Goal: Task Accomplishment & Management: Manage account settings

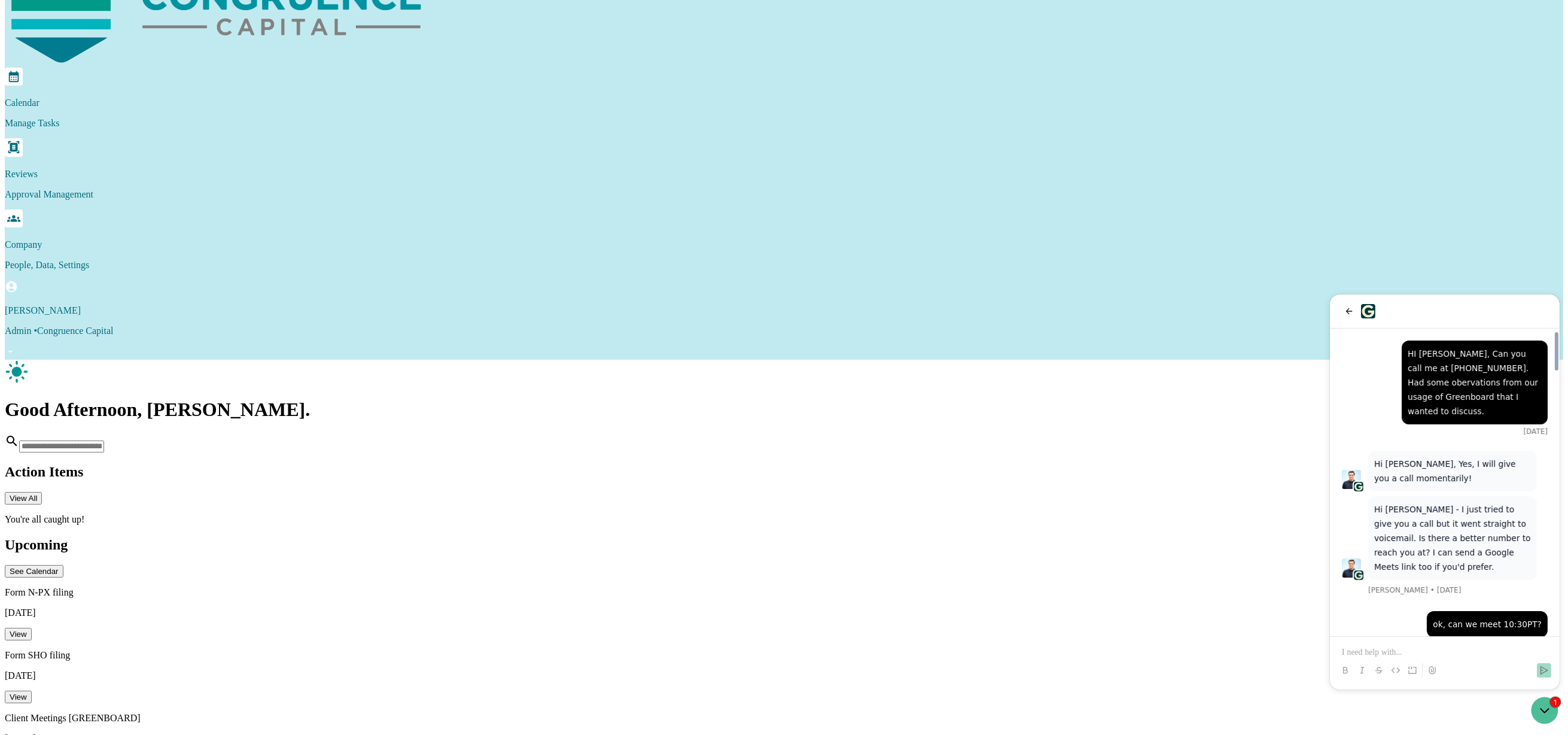
scroll to position [2087, 0]
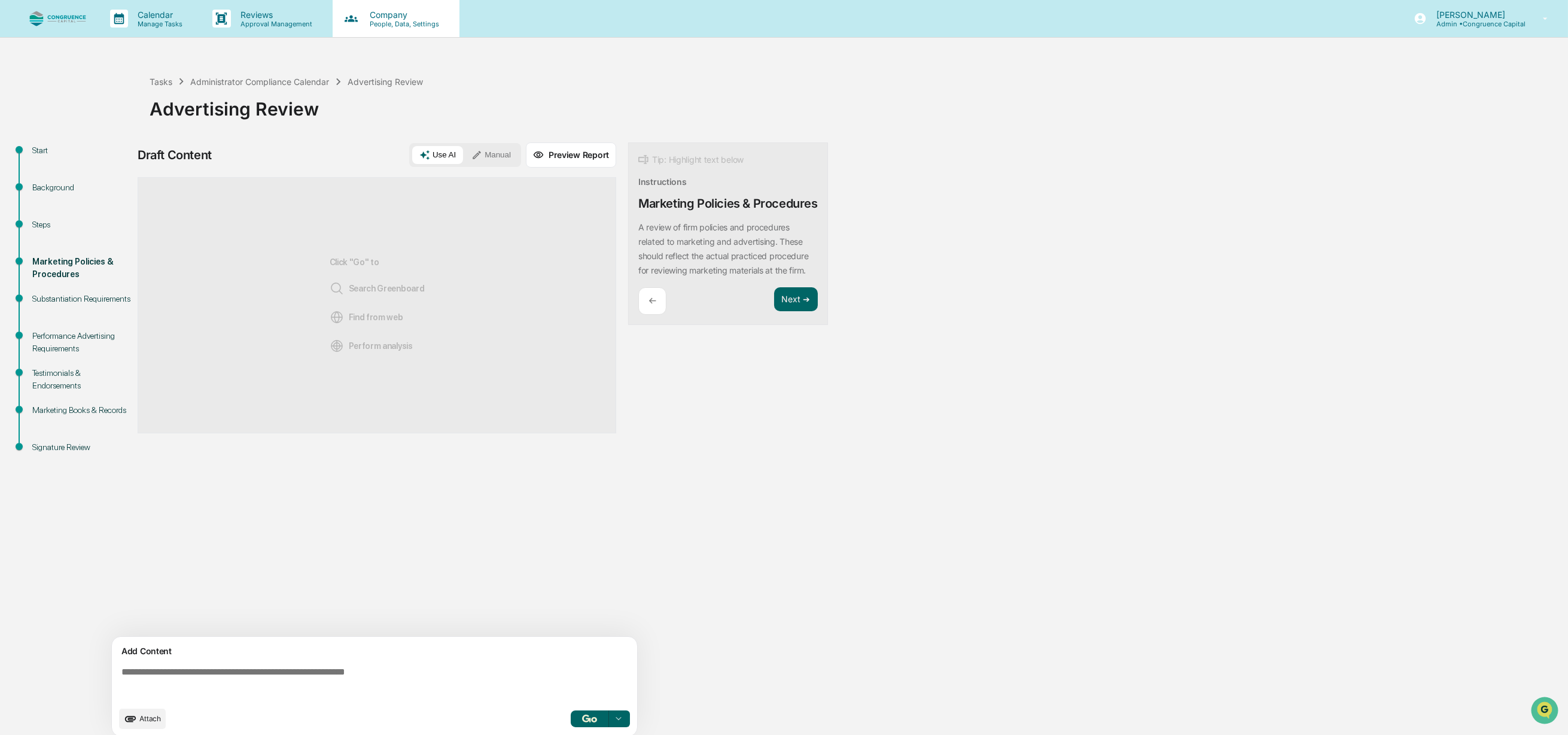
click at [384, 16] on p "Company" at bounding box center [402, 14] width 85 height 10
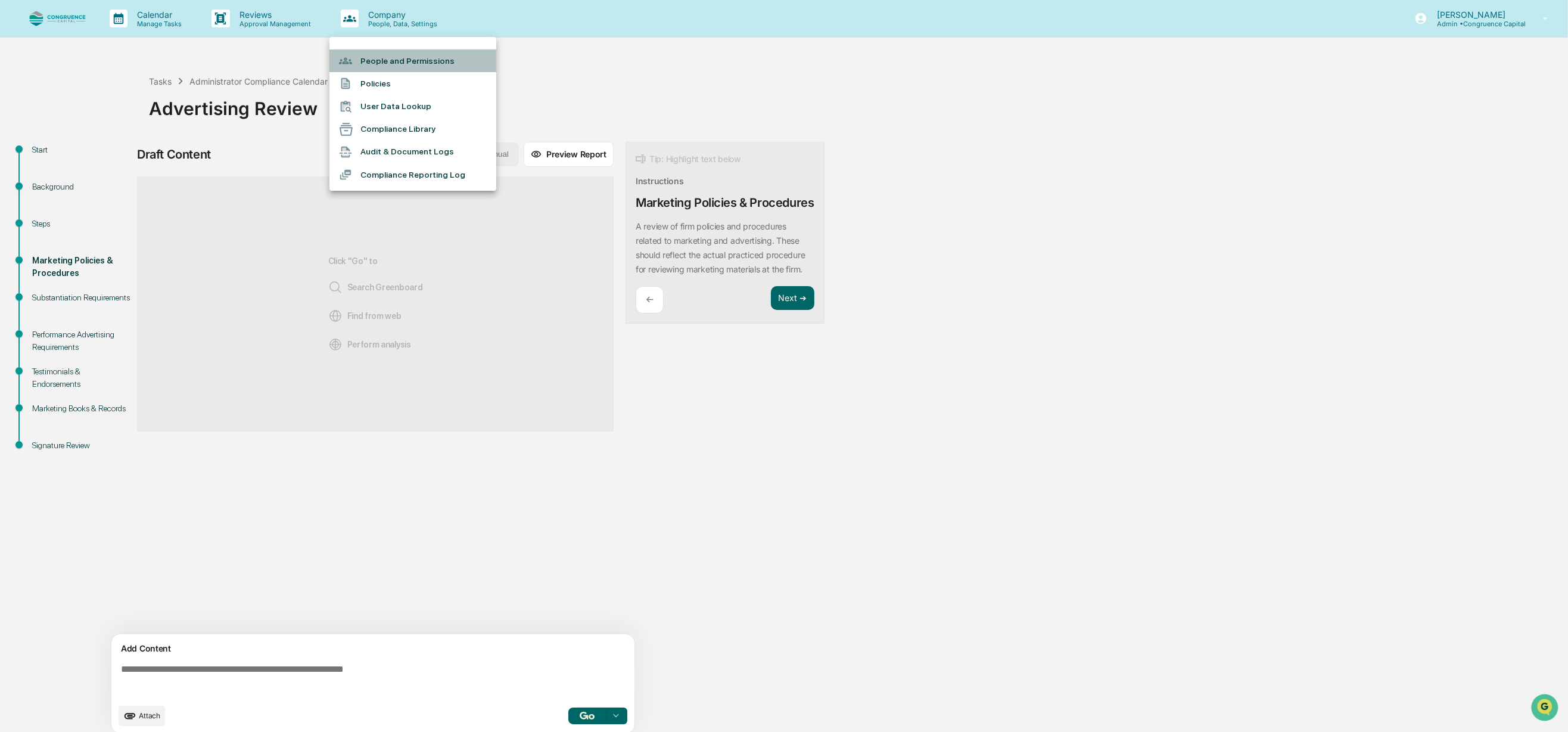
click at [391, 64] on li "People and Permissions" at bounding box center [413, 61] width 167 height 23
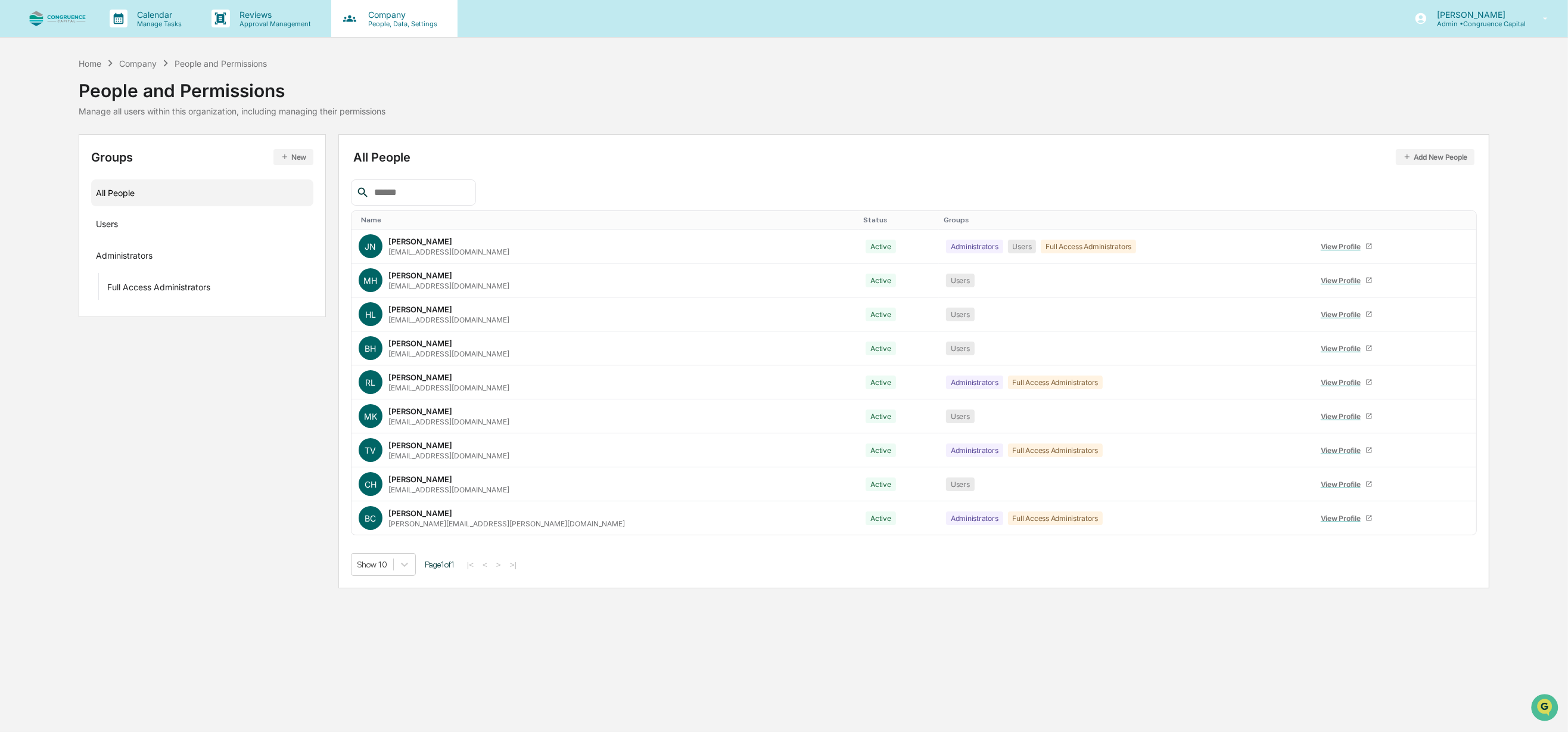
click at [389, 24] on p "People, Data, Settings" at bounding box center [400, 24] width 84 height 8
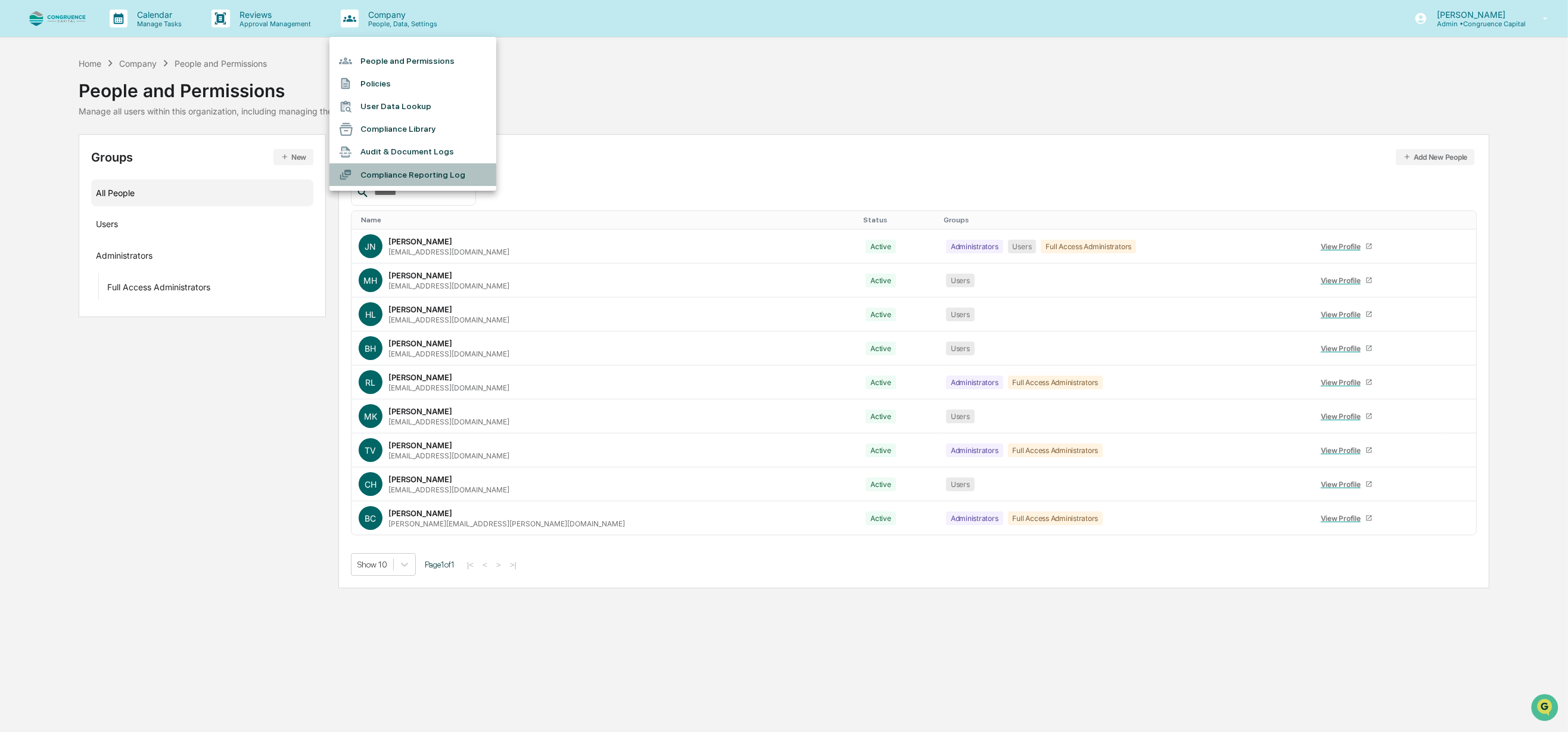
click at [392, 176] on li "Compliance Reporting Log" at bounding box center [413, 175] width 167 height 23
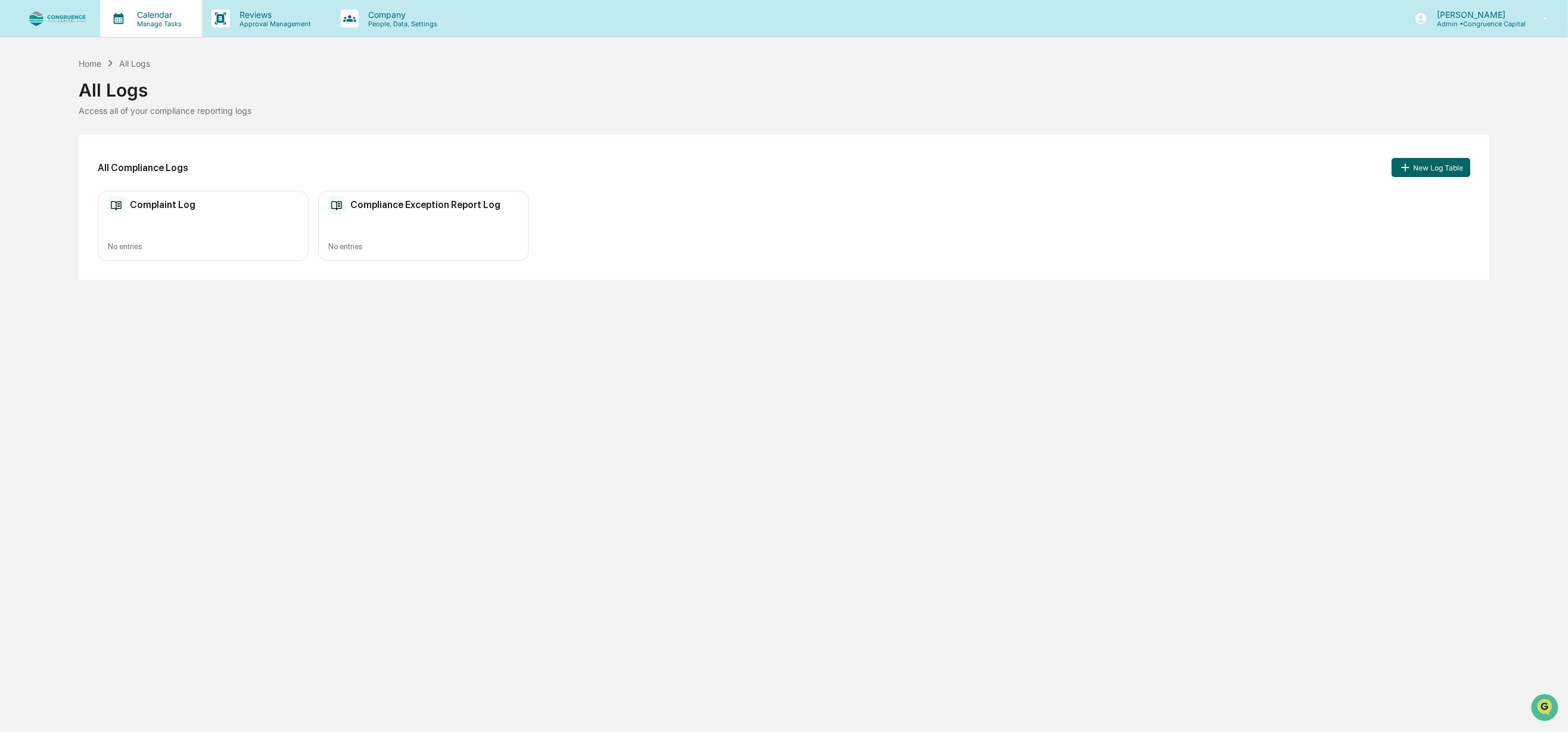
click at [174, 21] on p "Manage Tasks" at bounding box center [157, 24] width 60 height 8
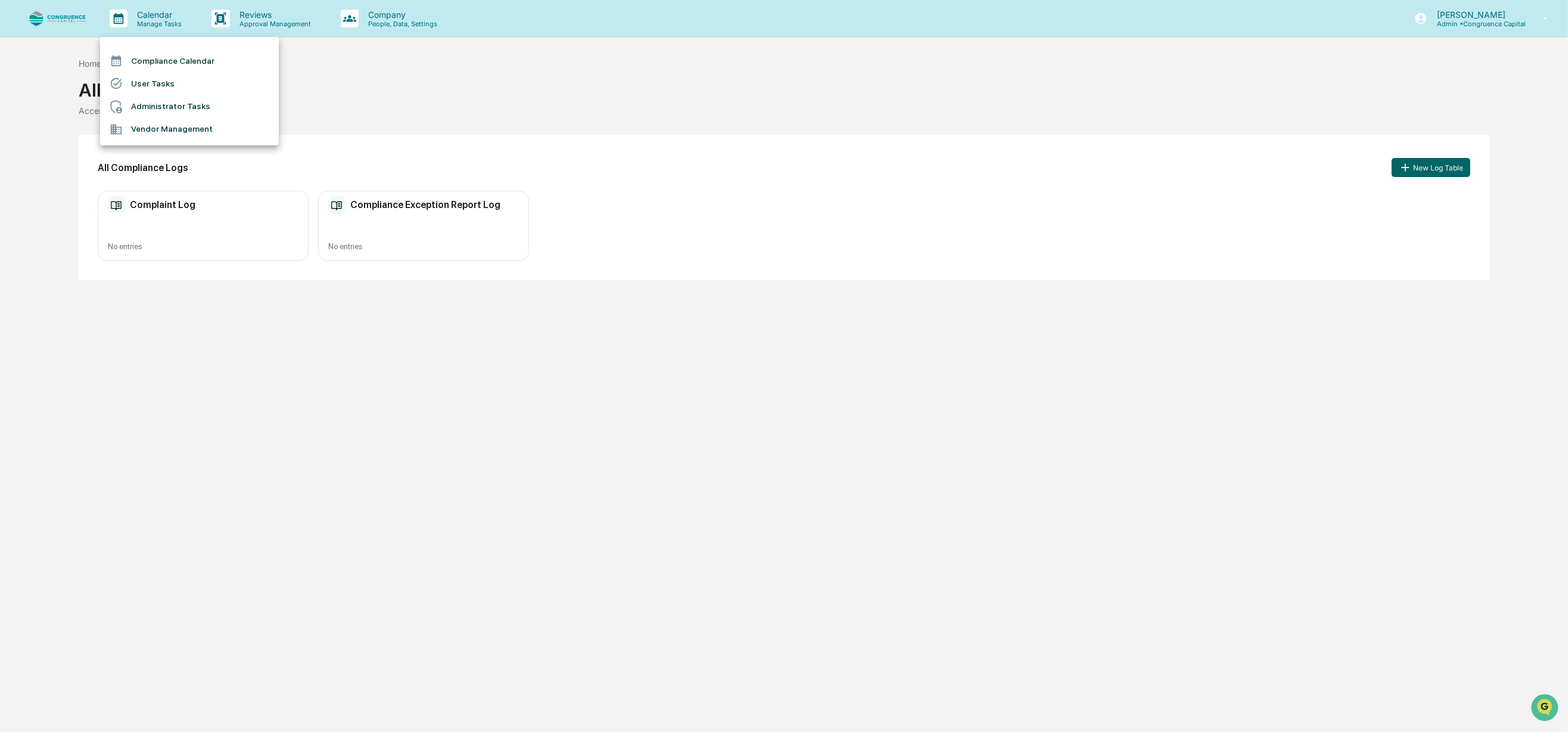
click at [262, 20] on div at bounding box center [784, 366] width 1568 height 732
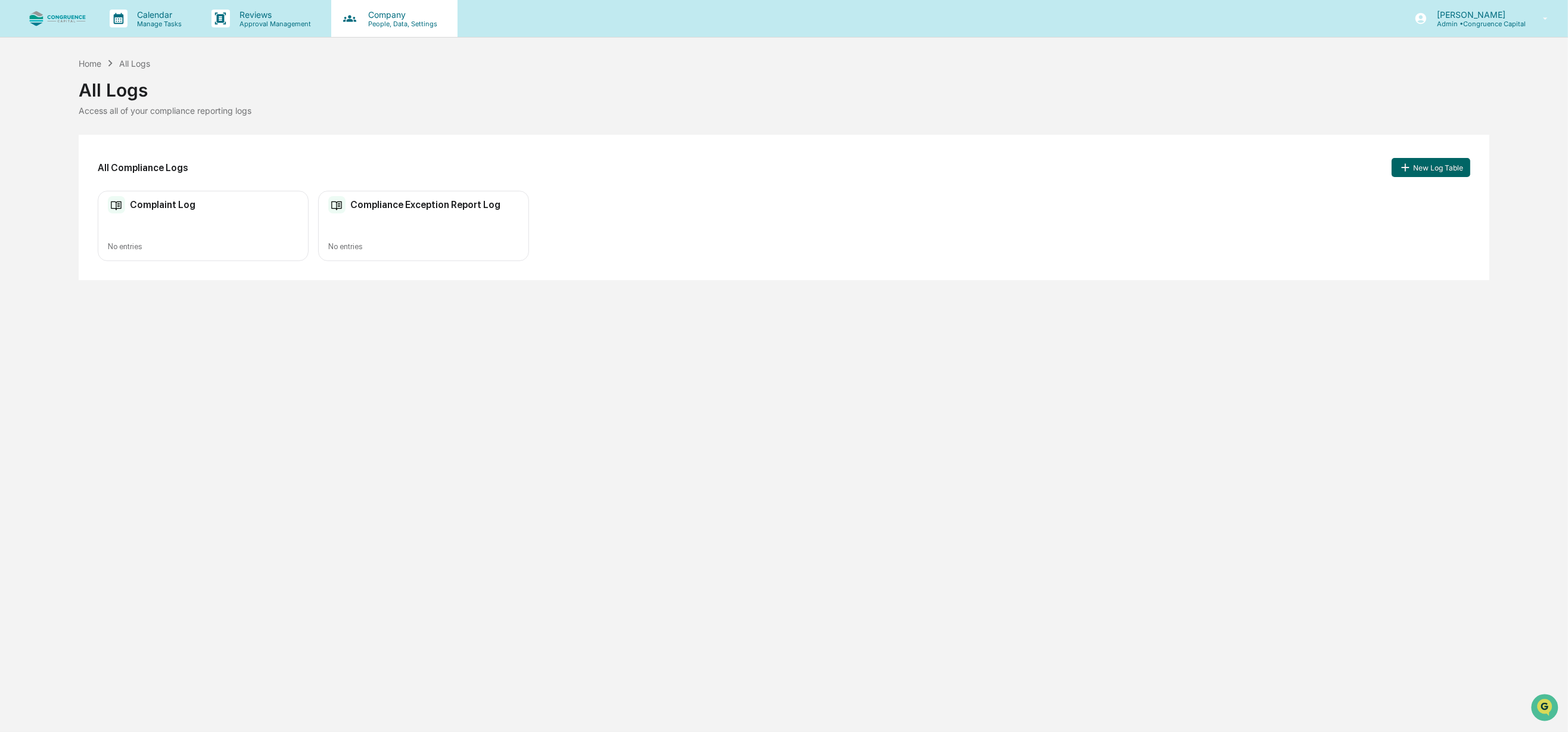
click at [354, 18] on icon at bounding box center [350, 19] width 18 height 18
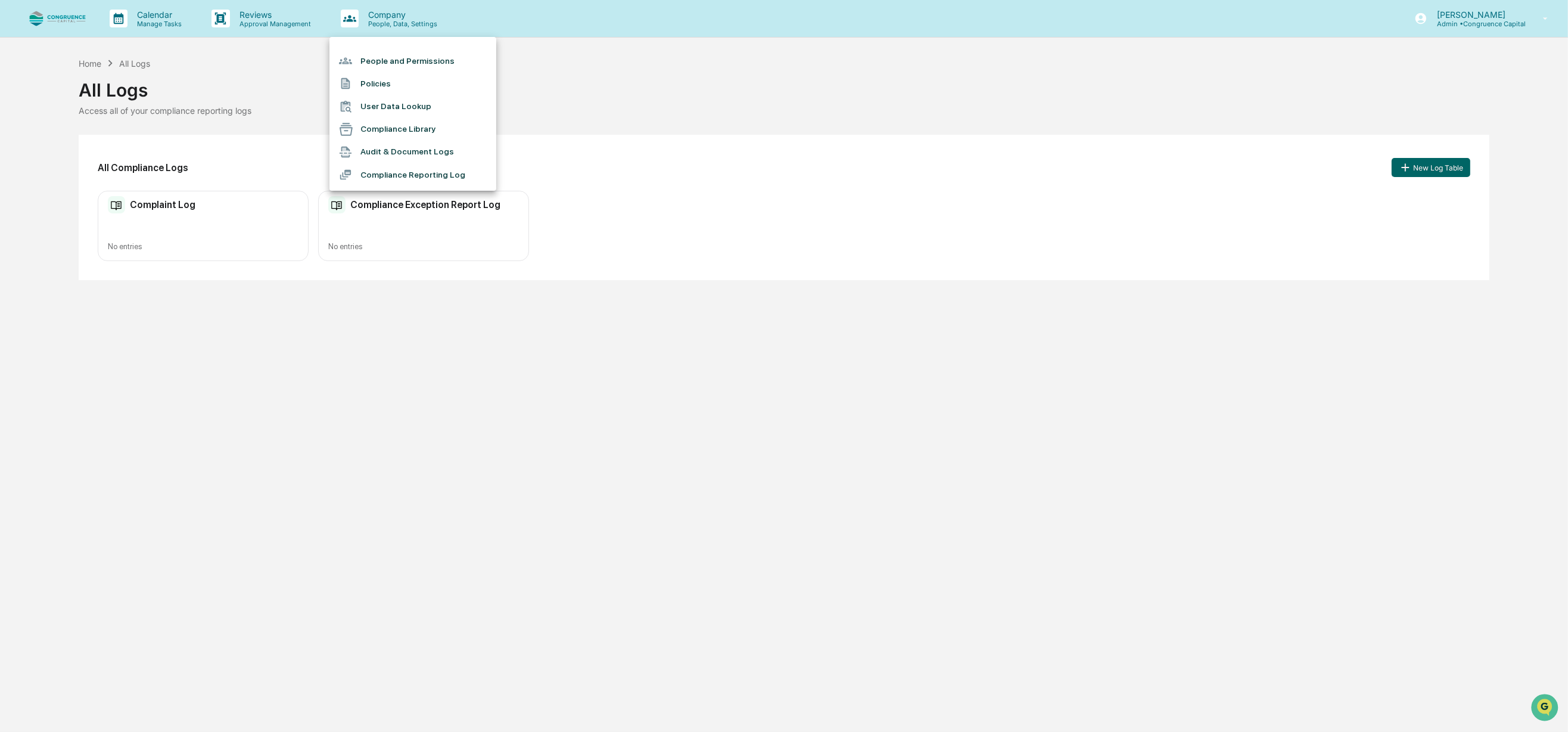
click at [379, 106] on li "User Data Lookup" at bounding box center [413, 107] width 167 height 23
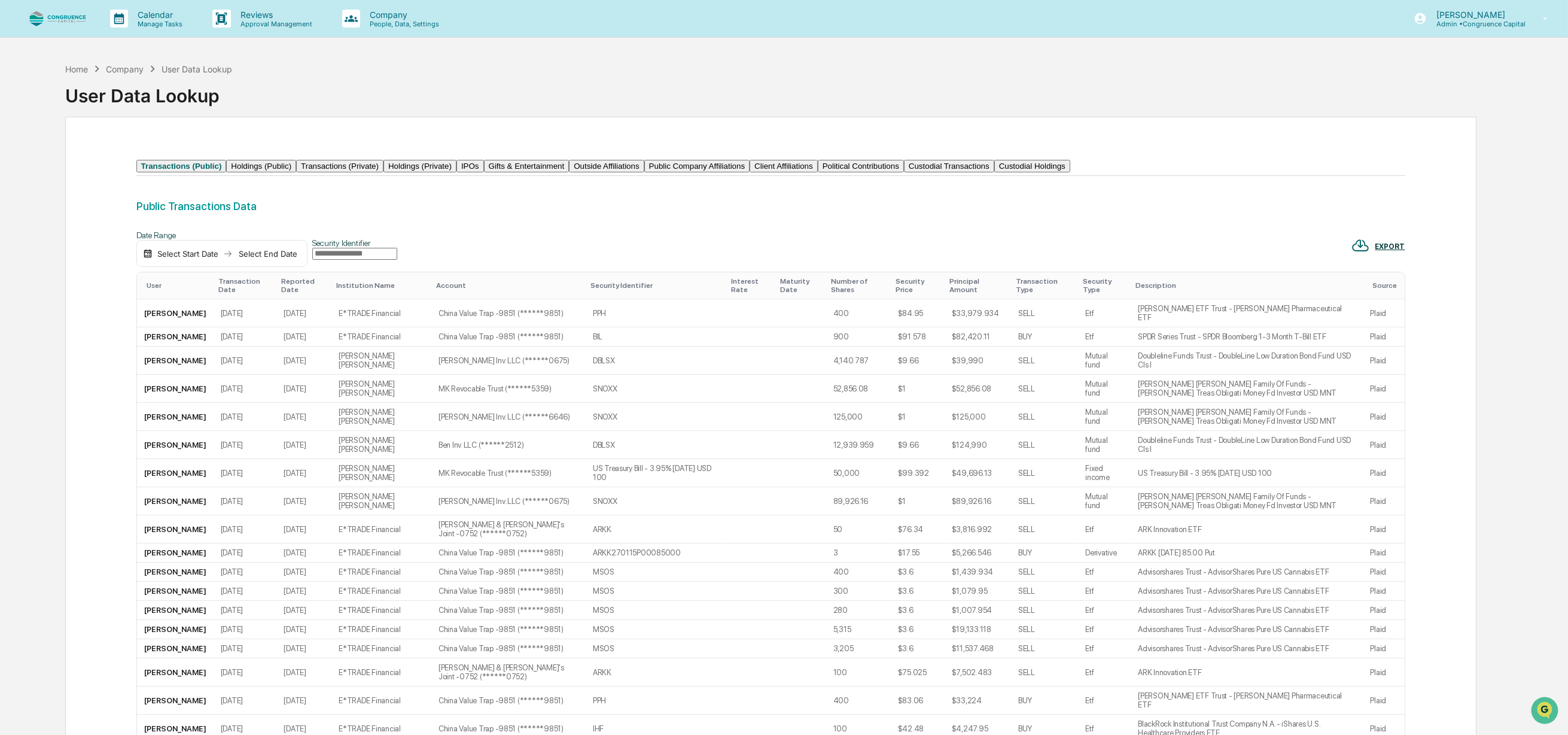
click at [750, 172] on button "Public Company Affiliations" at bounding box center [697, 166] width 106 height 12
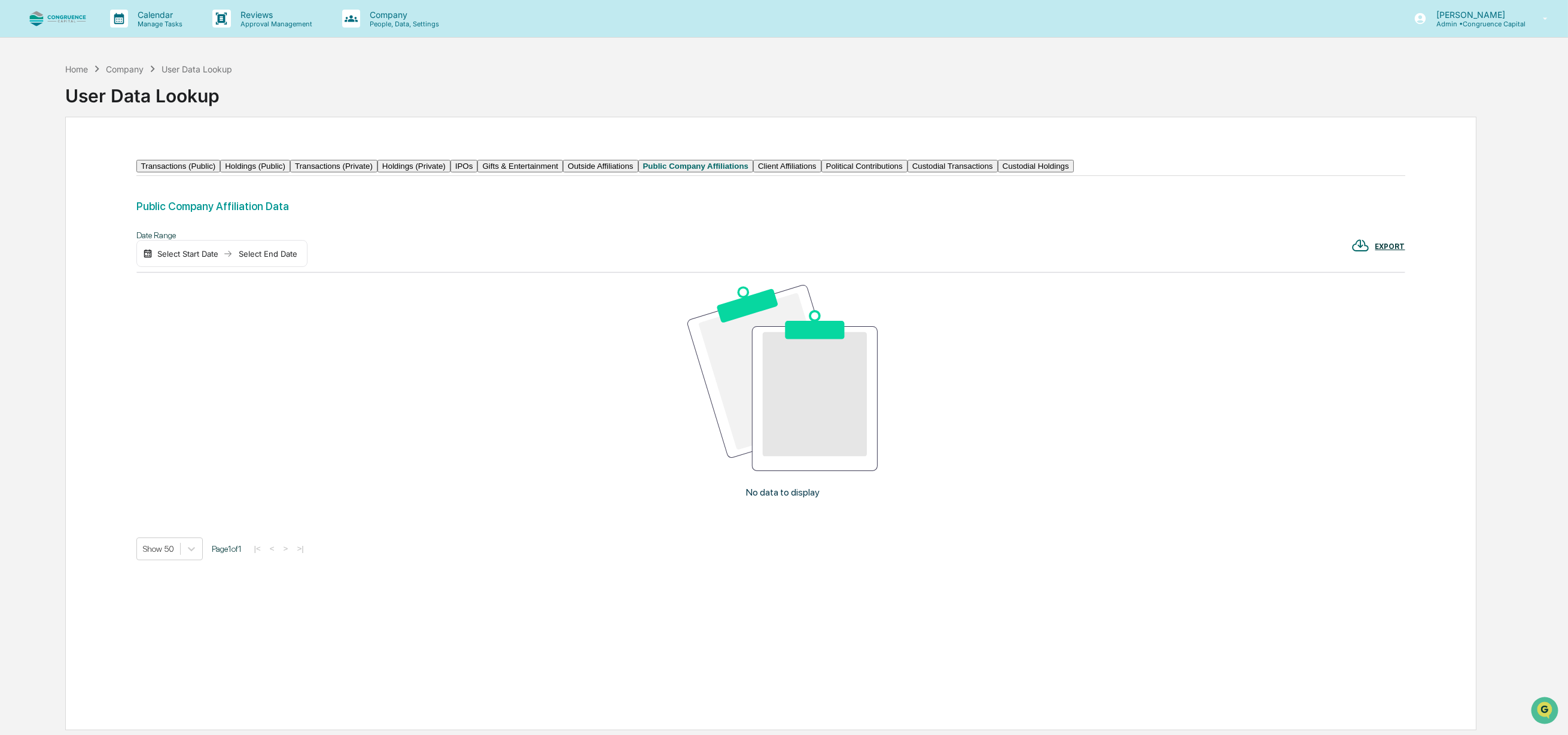
click at [821, 172] on button "Client Affiliations" at bounding box center [787, 166] width 68 height 12
click at [905, 172] on button "Political Contributions" at bounding box center [861, 166] width 86 height 12
click at [996, 172] on button "Custodial Transactions" at bounding box center [951, 166] width 90 height 12
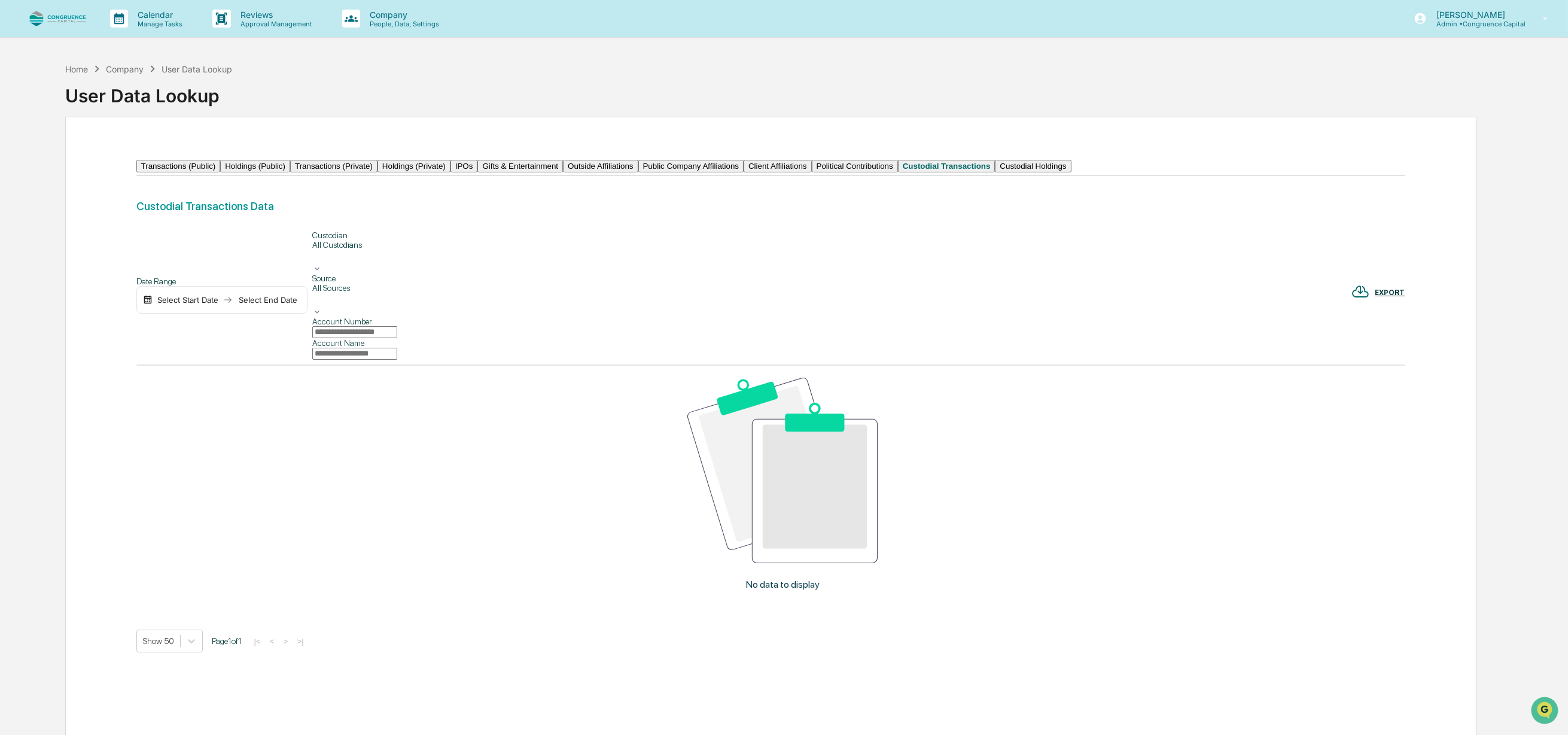
click at [1071, 171] on button "Custodial Holdings" at bounding box center [1033, 166] width 76 height 12
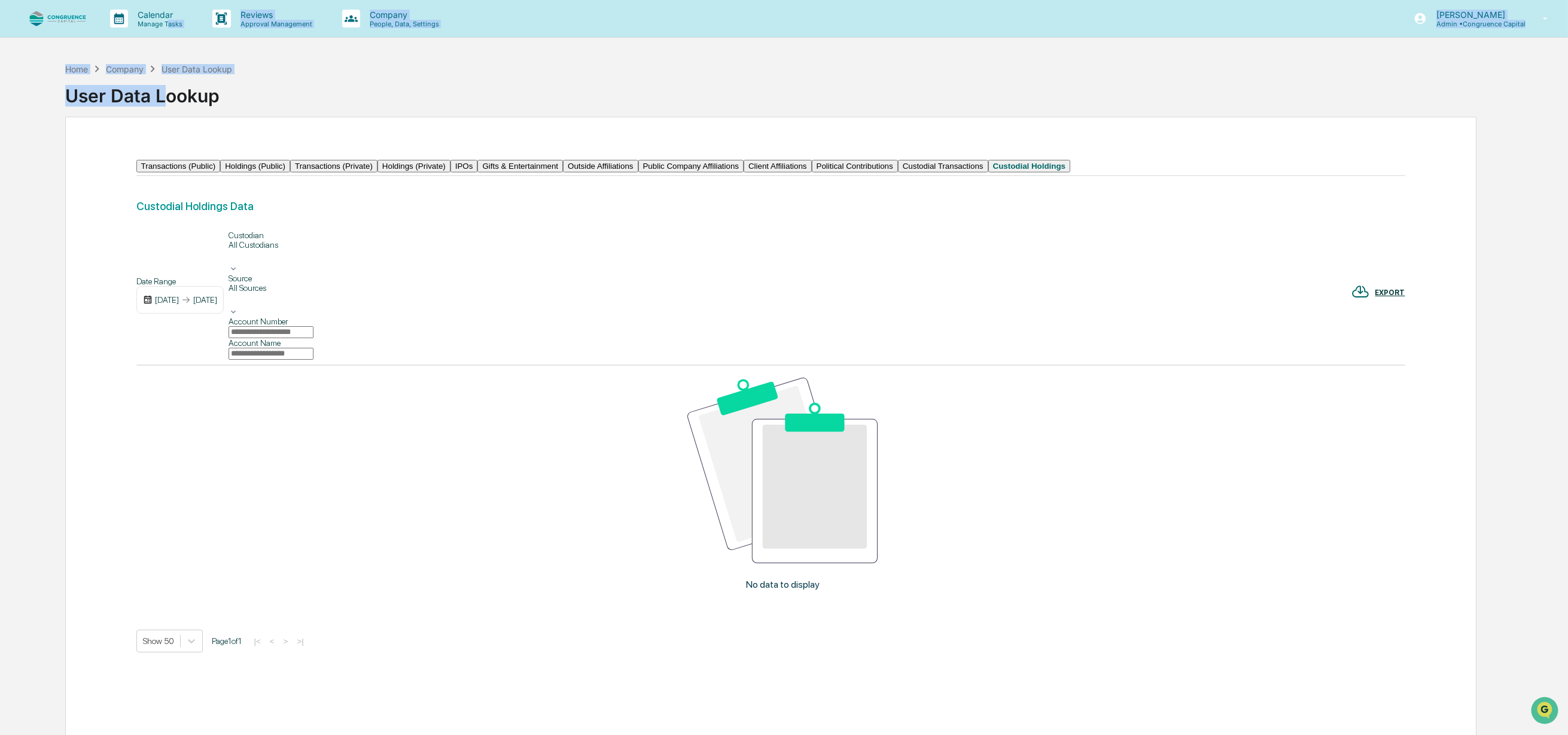
drag, startPoint x: 166, startPoint y: 19, endPoint x: 166, endPoint y: 114, distance: 95.0
click at [166, 114] on div "Calendar Manage Tasks Reviews Approval Management Company People, Data, Setting…" at bounding box center [784, 411] width 1568 height 822
drag, startPoint x: 166, startPoint y: 114, endPoint x: 376, endPoint y: 162, distance: 215.4
click at [376, 162] on button "Transactions (Private)" at bounding box center [334, 166] width 88 height 12
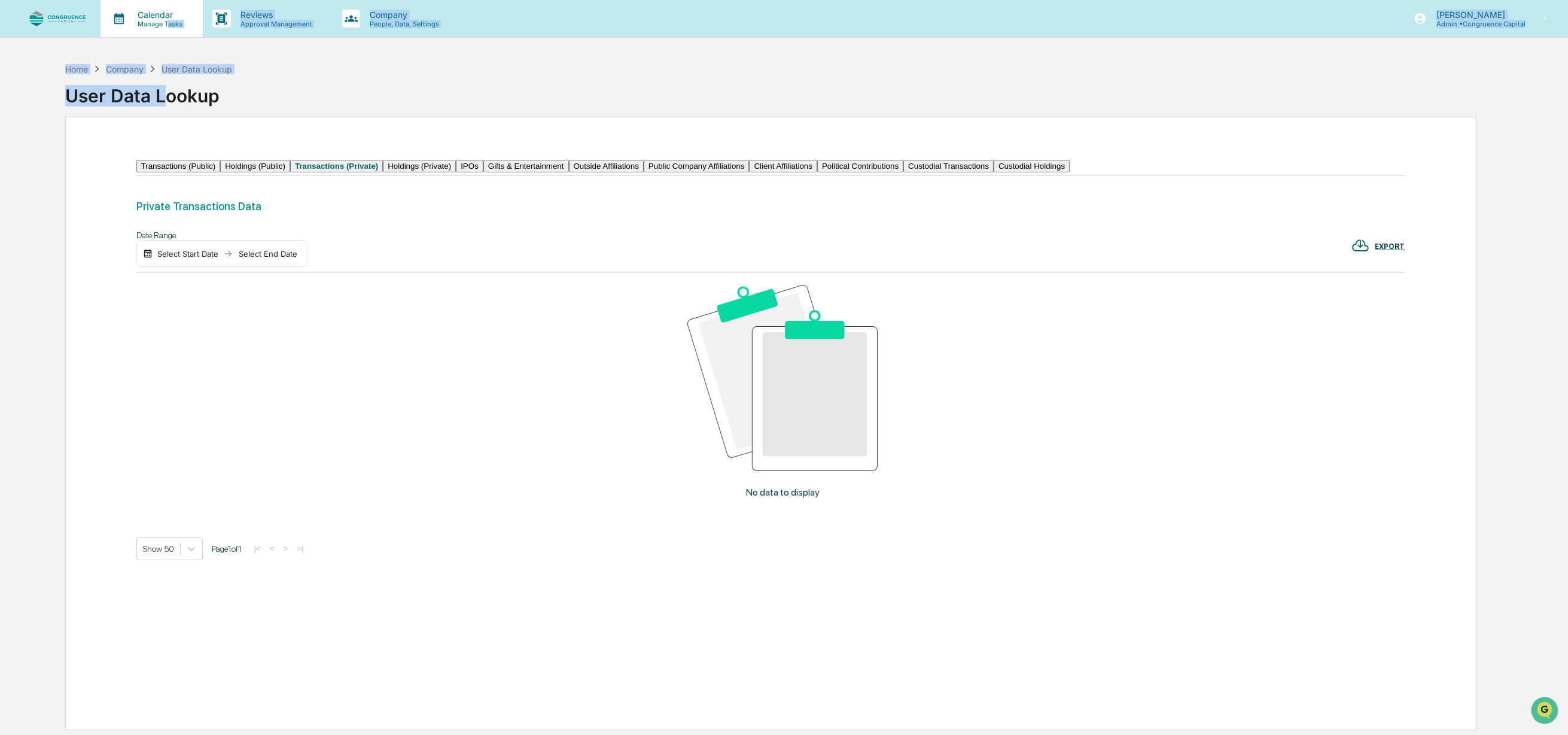
click at [121, 21] on icon at bounding box center [119, 19] width 18 height 18
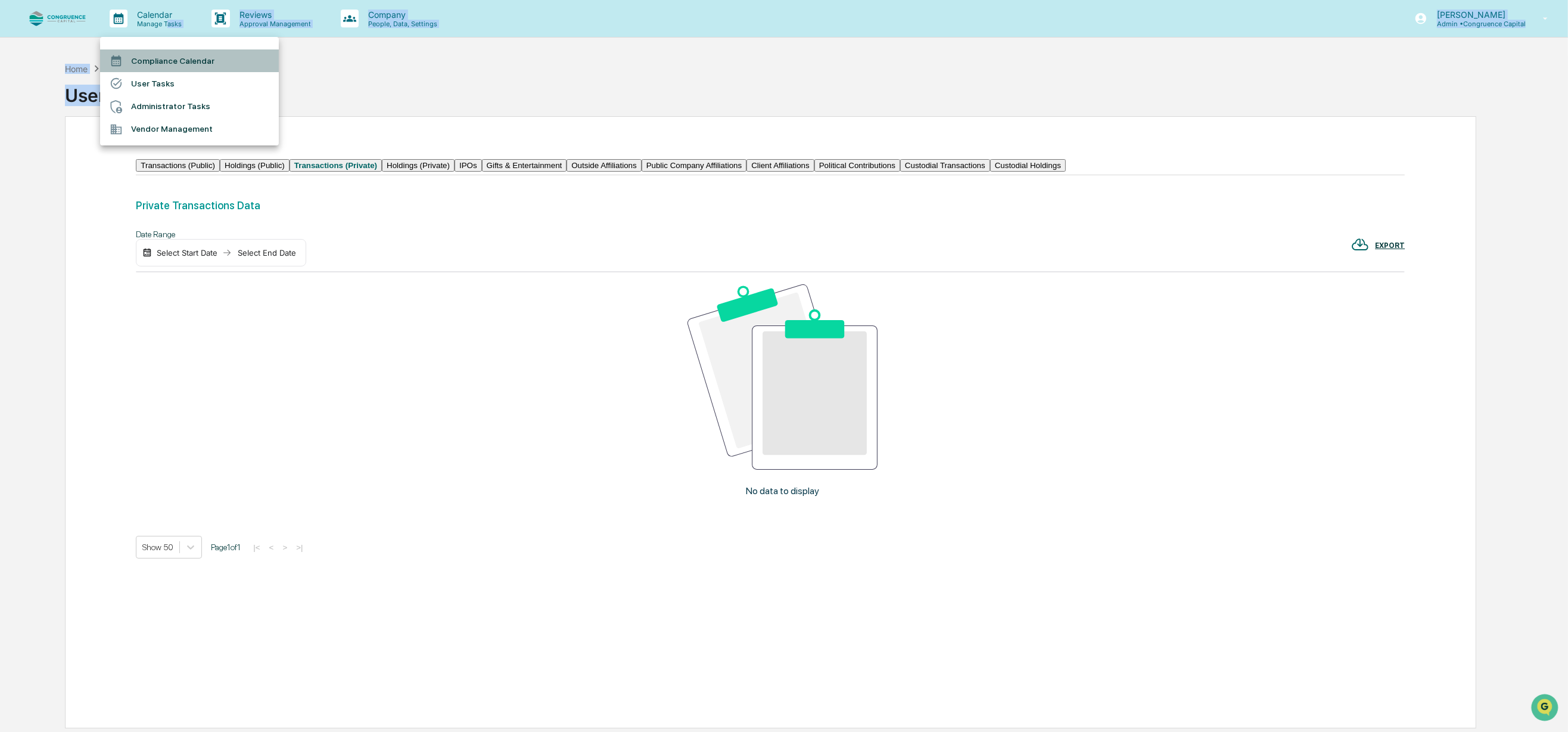
click at [137, 64] on li "Compliance Calendar" at bounding box center [189, 61] width 178 height 23
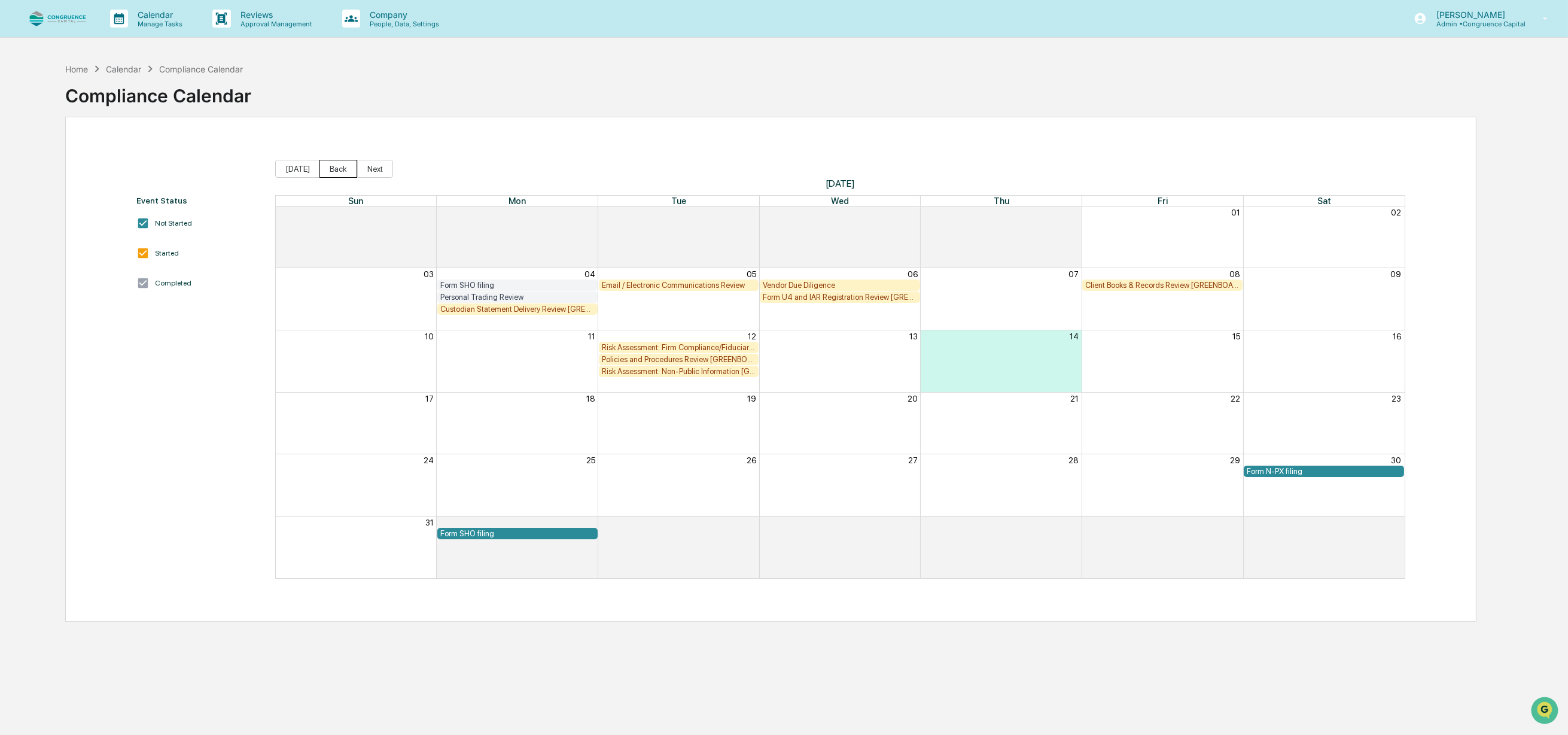
click at [335, 169] on button "Back" at bounding box center [338, 169] width 37 height 18
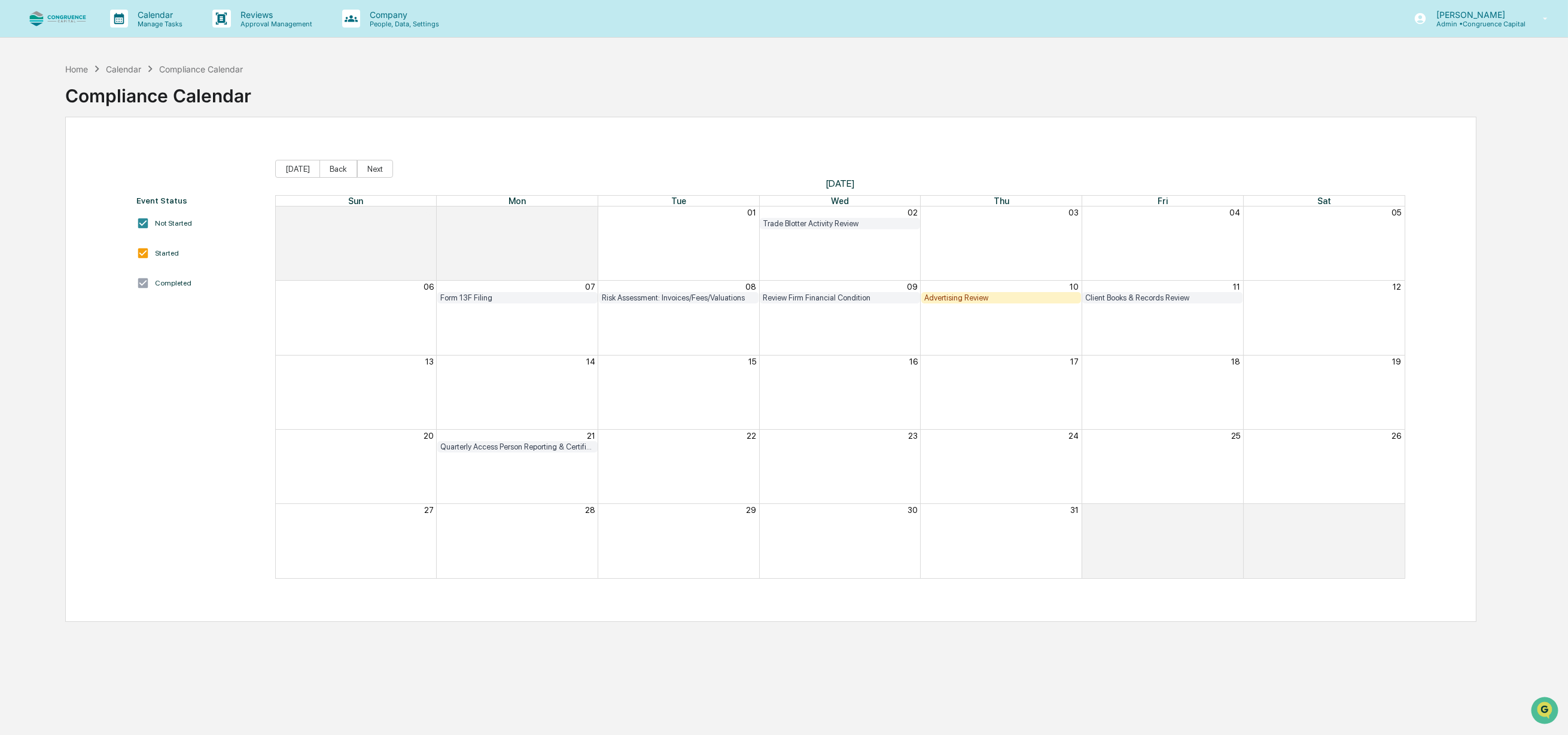
click at [553, 442] on div "Quarterly Access Person Reporting & Certification" at bounding box center [518, 447] width 154 height 9
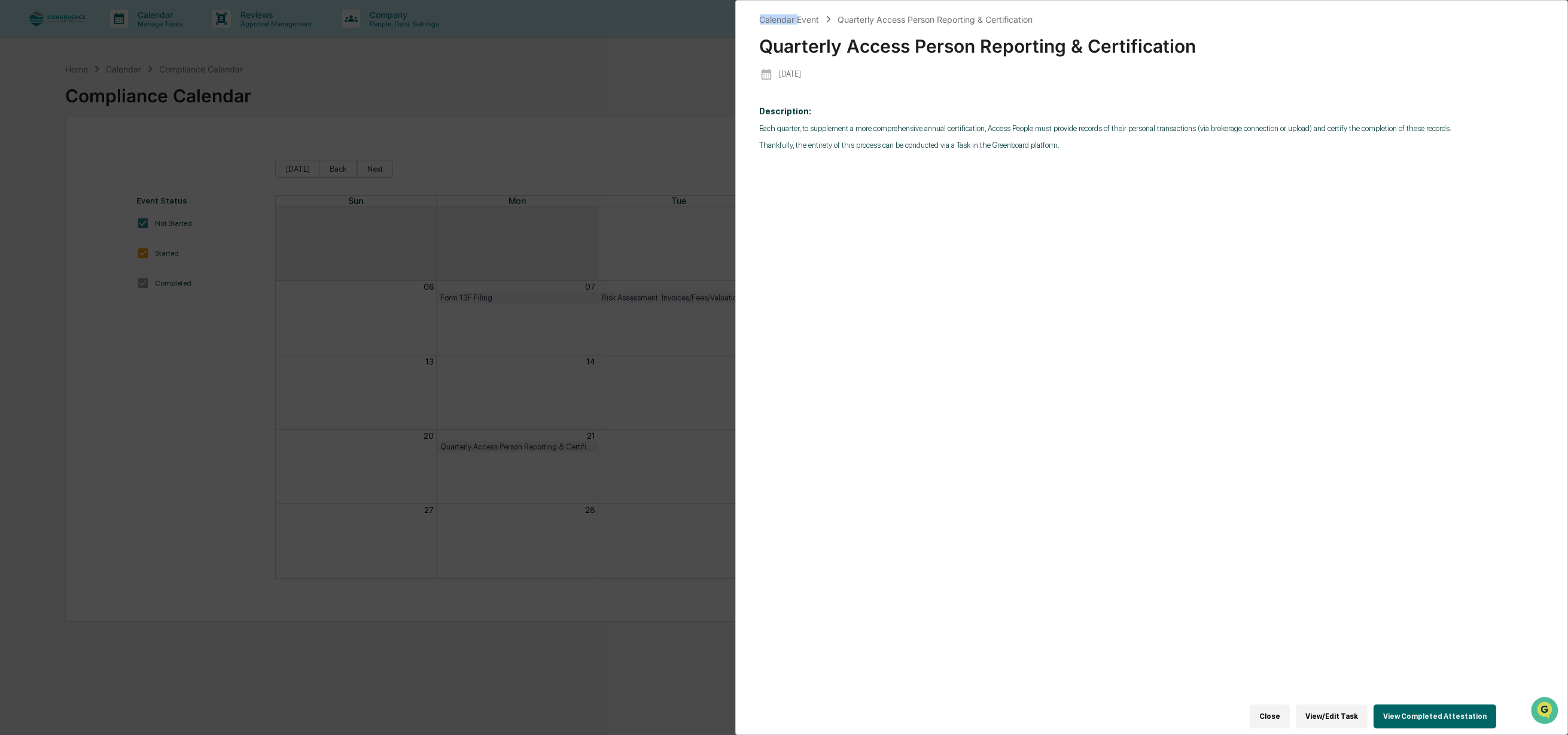
click at [553, 441] on div "Calendar Event Quarterly Access Person Reporting & Certification Quarterly Acce…" at bounding box center [784, 368] width 1568 height 735
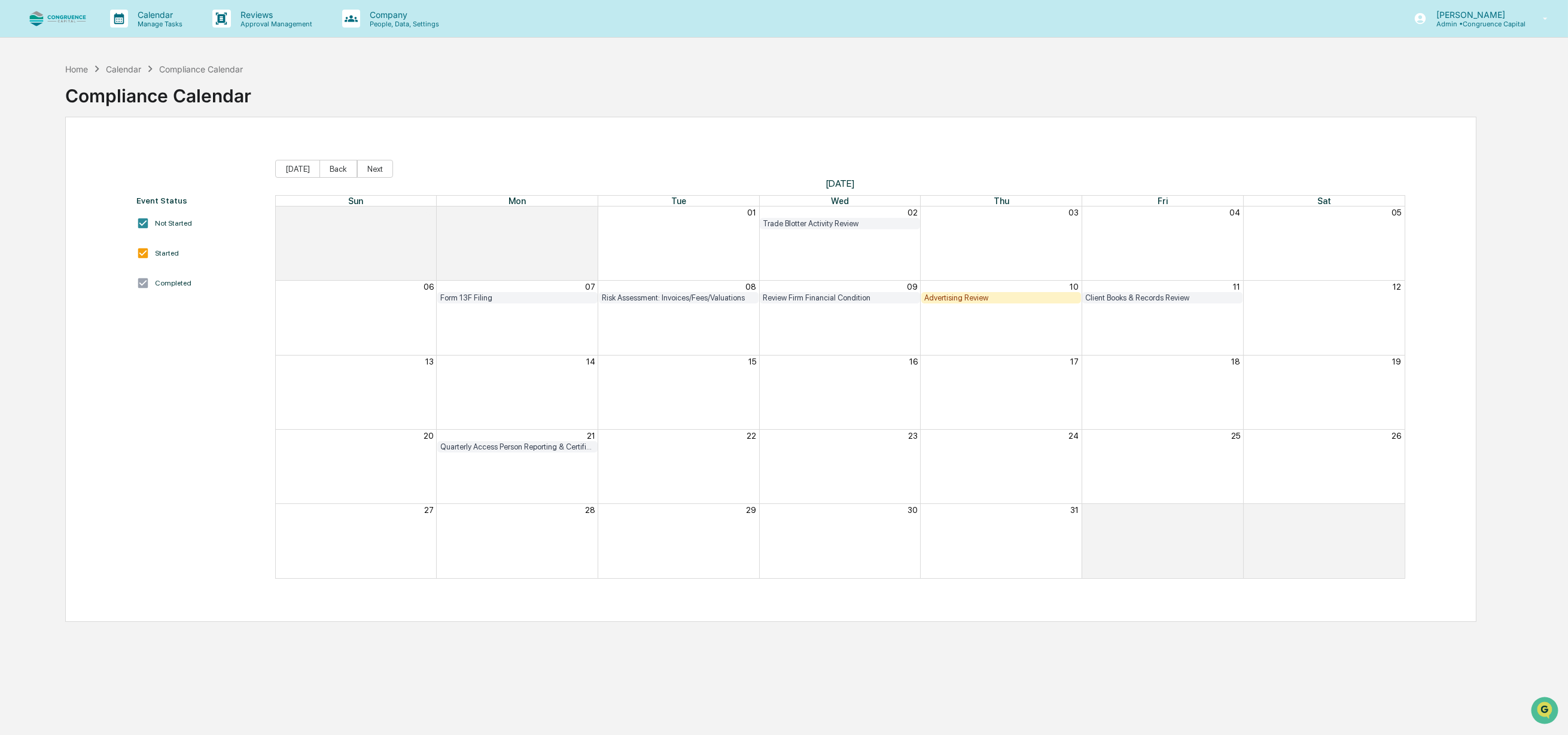
click at [553, 442] on div "Quarterly Access Person Reporting & Certification" at bounding box center [518, 447] width 154 height 9
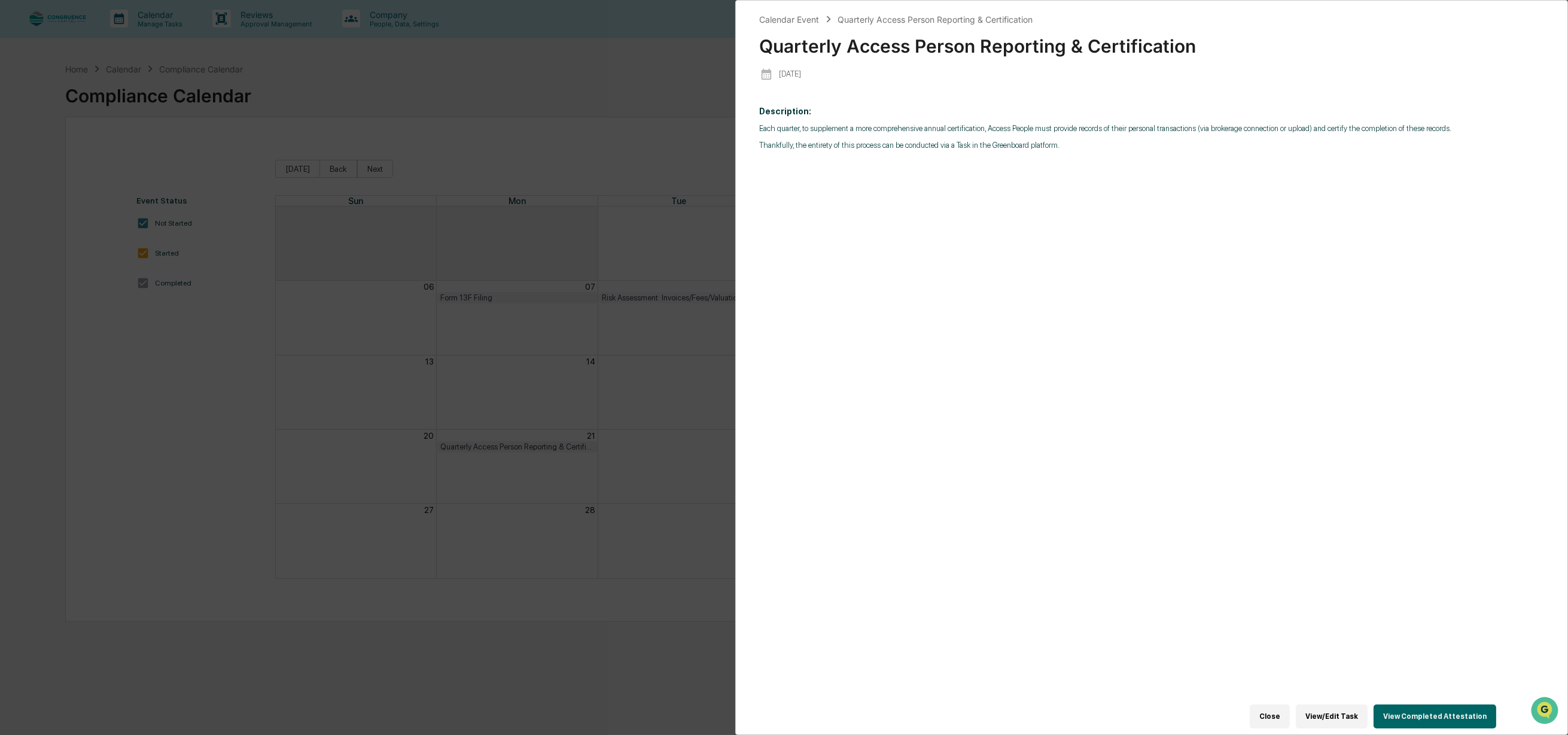
click at [1352, 710] on button "View/Edit Task" at bounding box center [1332, 716] width 72 height 24
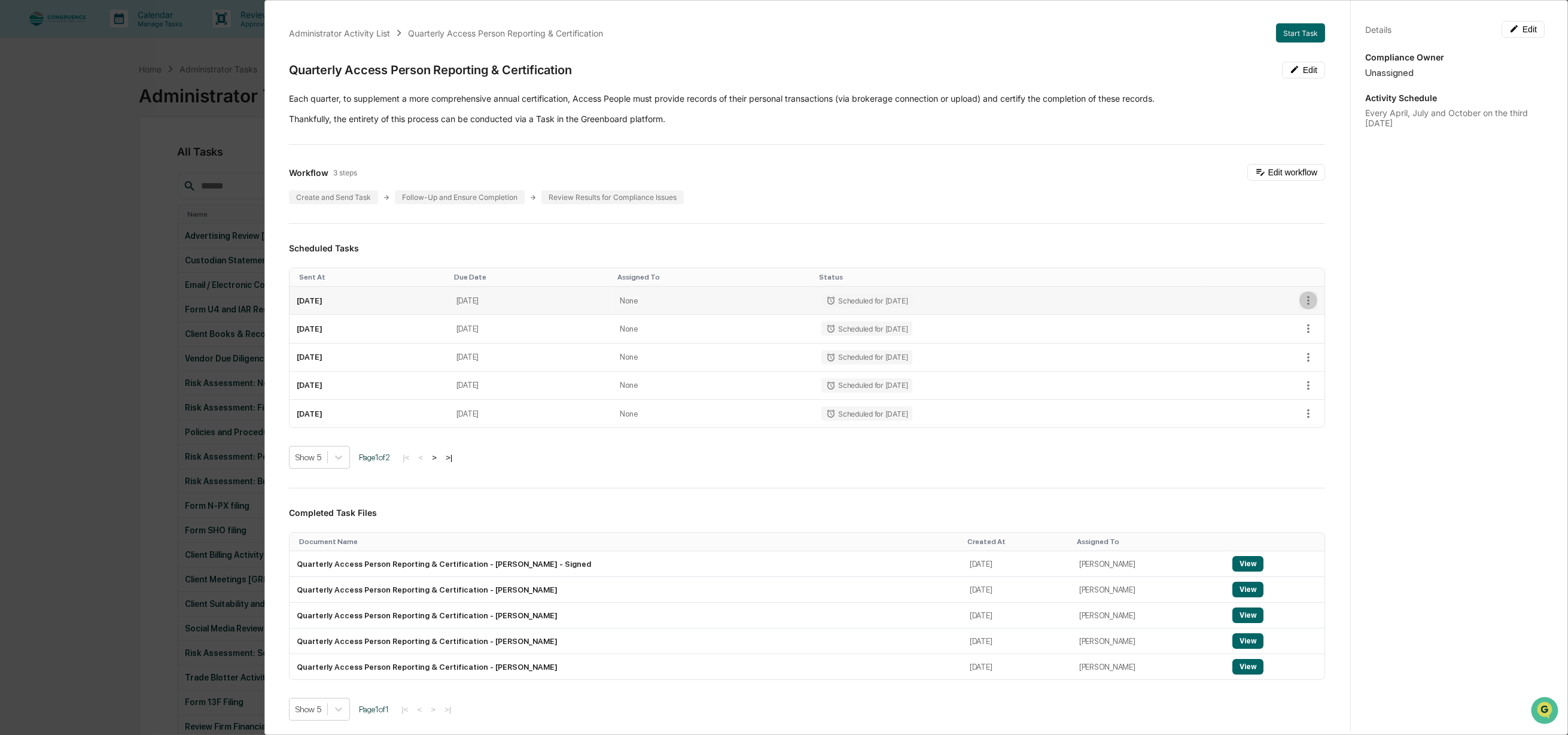
click at [1302, 303] on icon "button" at bounding box center [1308, 300] width 13 height 13
click at [1188, 303] on div at bounding box center [787, 368] width 1575 height 735
click at [1290, 171] on button "Edit workflow" at bounding box center [1286, 172] width 78 height 17
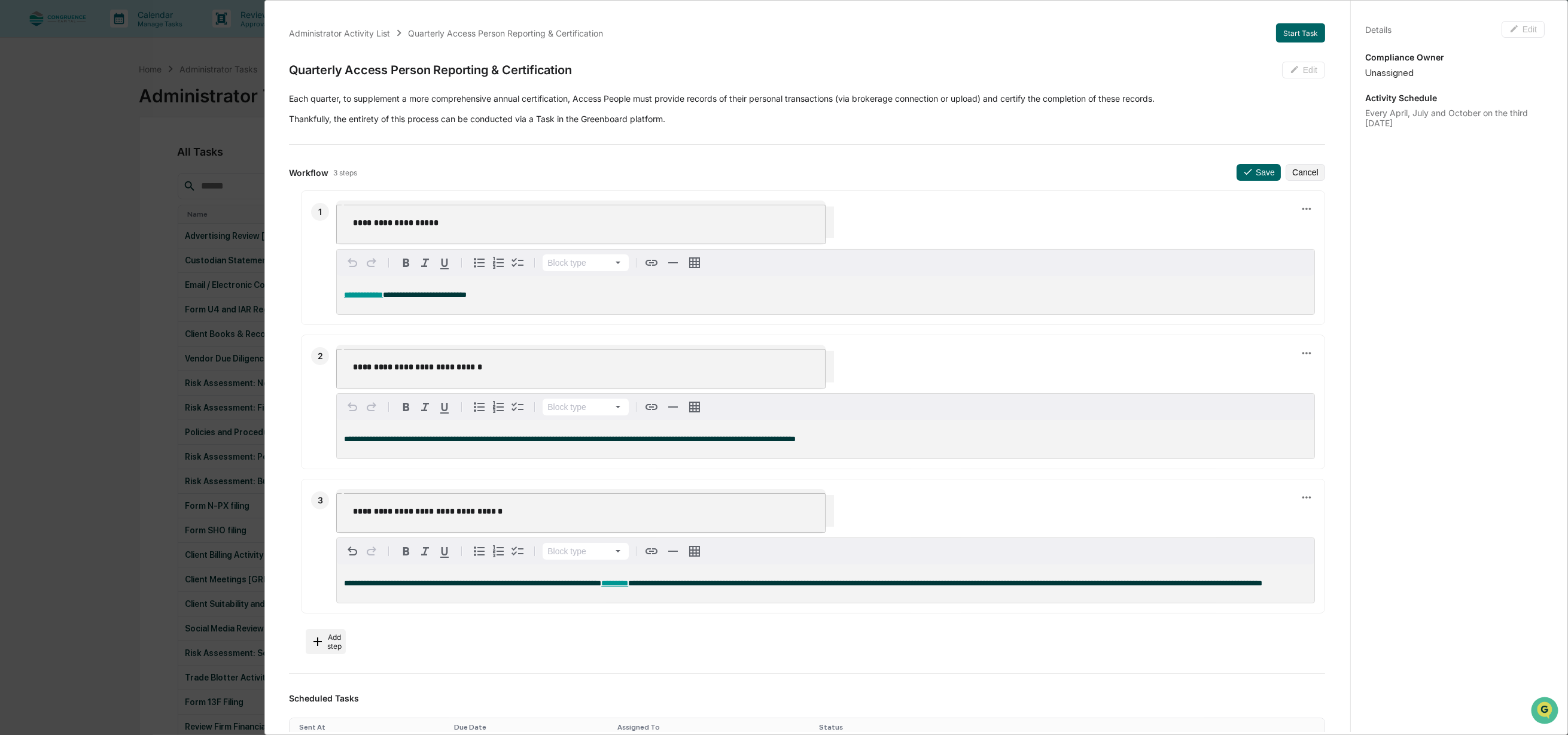
click at [1290, 171] on button "Cancel" at bounding box center [1305, 172] width 40 height 17
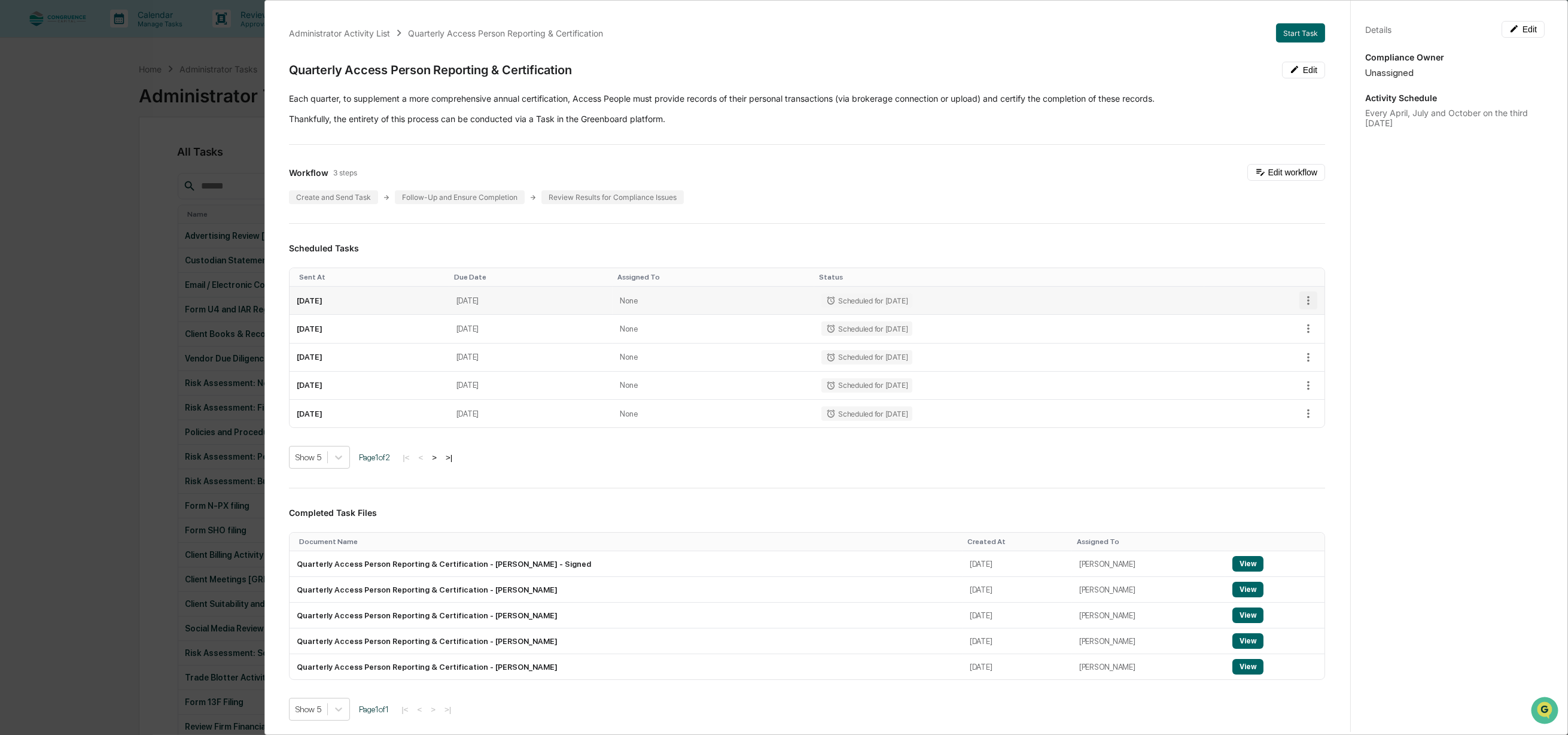
click at [1302, 302] on icon "button" at bounding box center [1308, 300] width 13 height 13
click at [1202, 302] on div at bounding box center [787, 368] width 1575 height 735
click at [613, 303] on td "October 23, 2025" at bounding box center [531, 300] width 164 height 28
click at [1297, 74] on button "Edit" at bounding box center [1303, 70] width 43 height 17
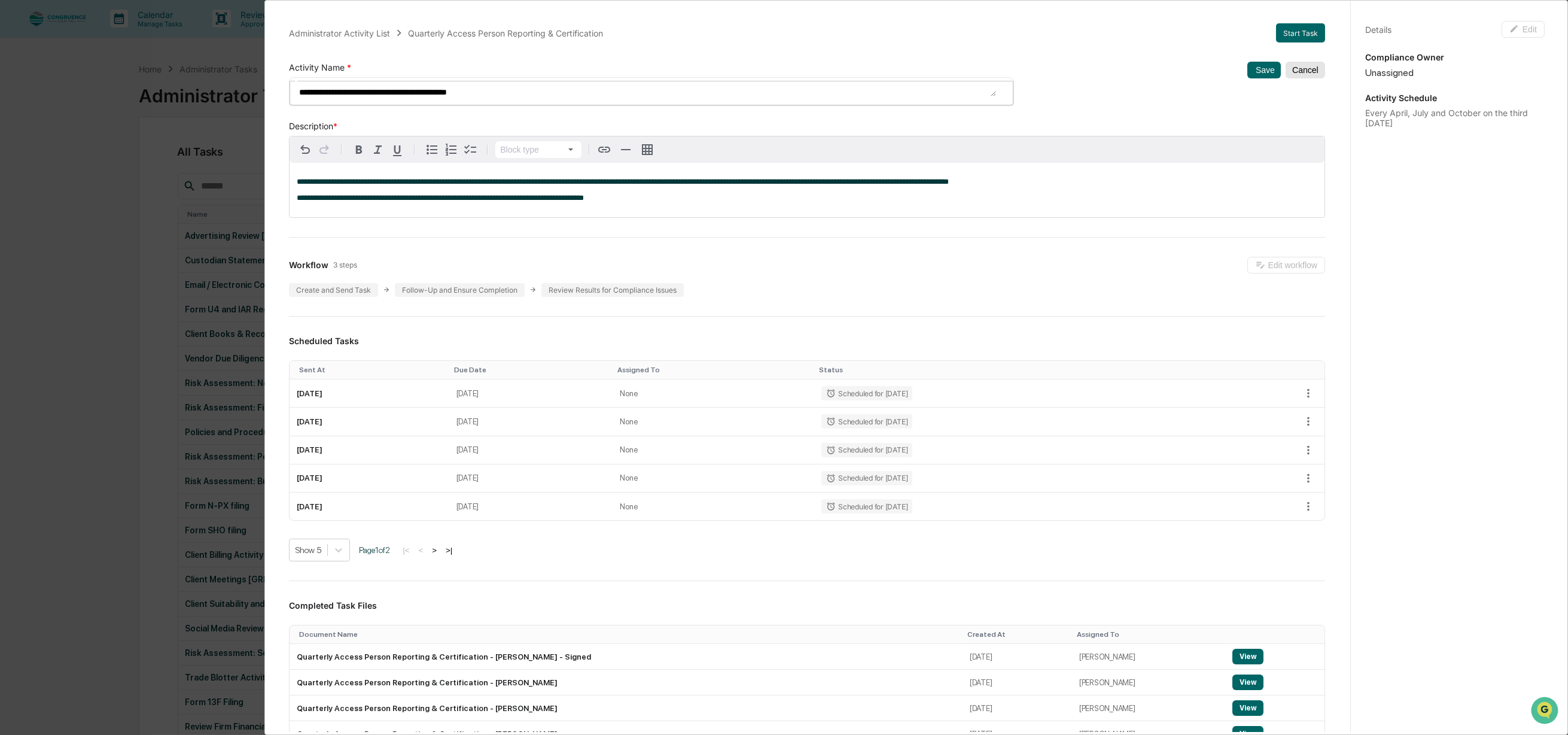
click at [1297, 74] on button "Cancel" at bounding box center [1305, 70] width 40 height 17
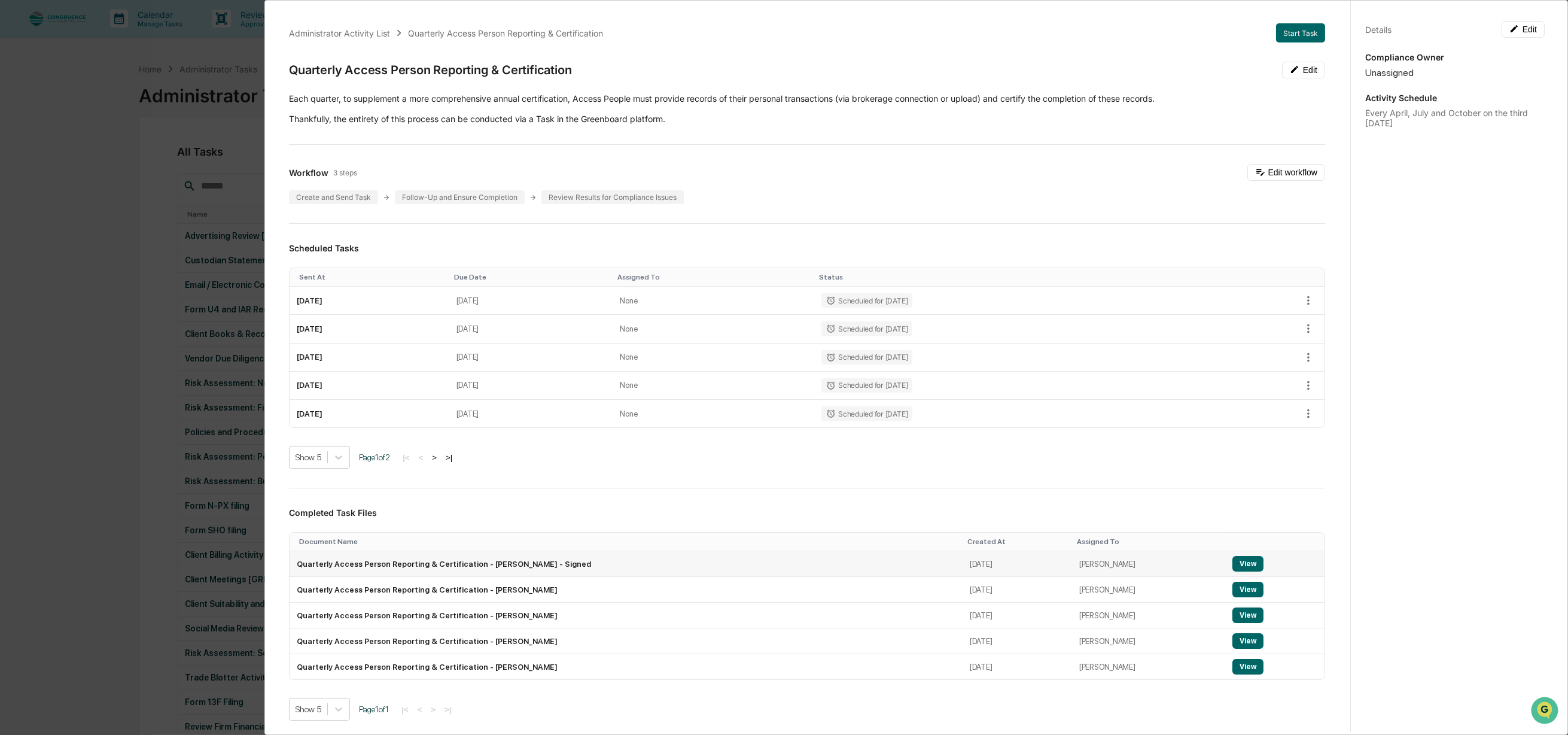
click at [1233, 560] on button "View" at bounding box center [1248, 563] width 31 height 15
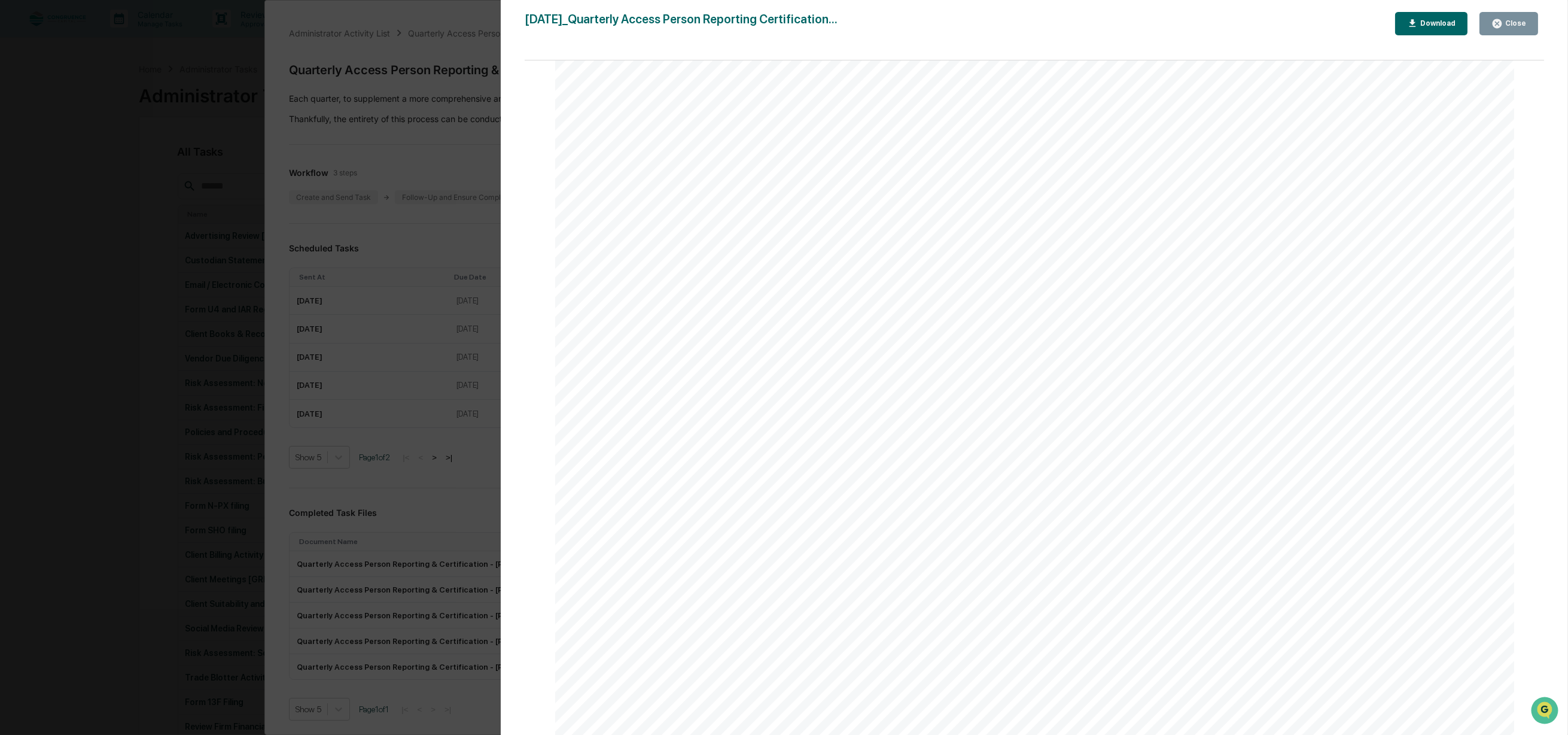
scroll to position [399, 0]
click at [1502, 18] on icon "button" at bounding box center [1496, 24] width 11 height 11
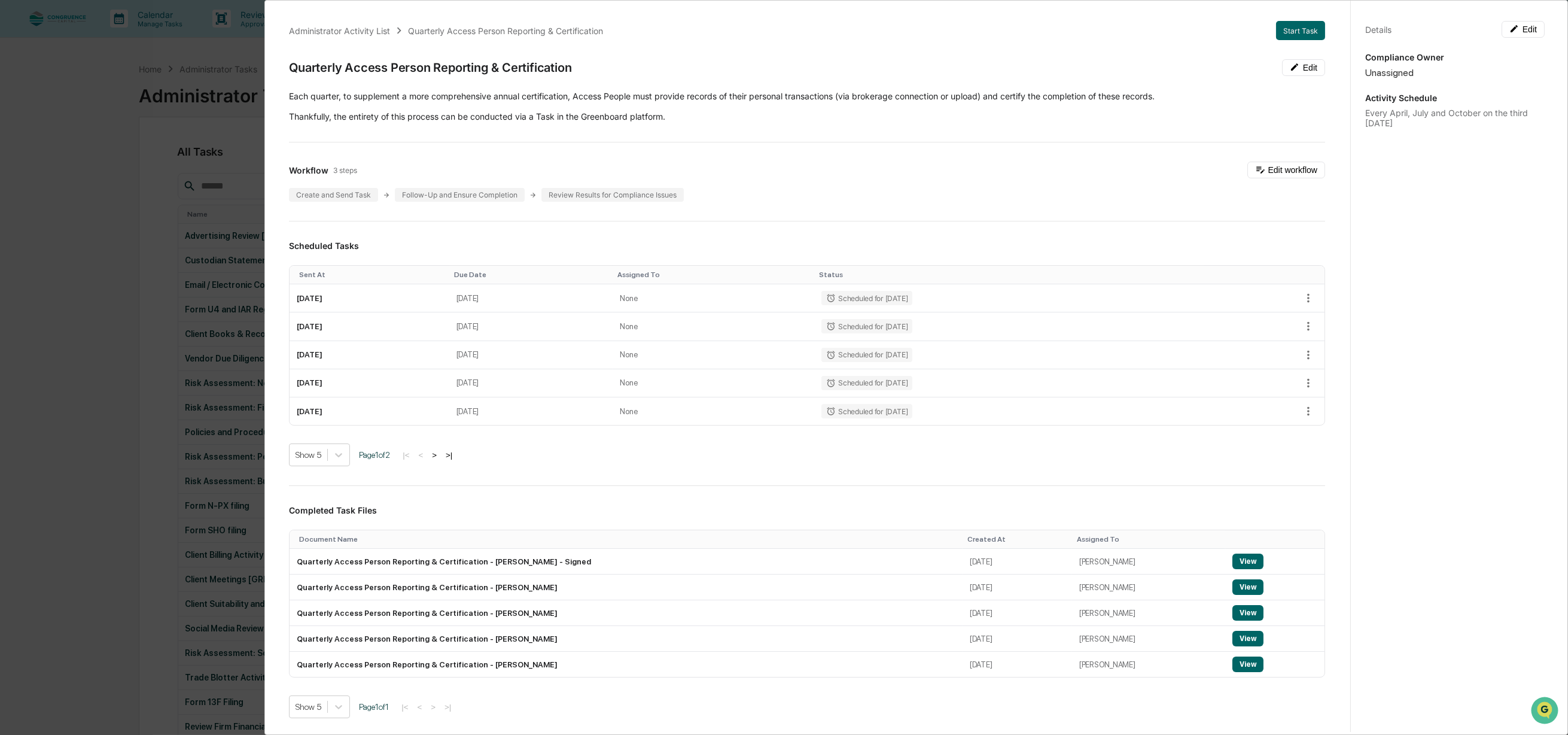
scroll to position [0, 0]
click at [1300, 307] on button "button" at bounding box center [1309, 300] width 18 height 18
click at [1230, 306] on div at bounding box center [787, 368] width 1575 height 735
click at [814, 302] on td "None" at bounding box center [713, 300] width 201 height 28
click at [79, 97] on div "Administrator Activity List Quarterly Access Person Reporting & Certification S…" at bounding box center [784, 368] width 1568 height 735
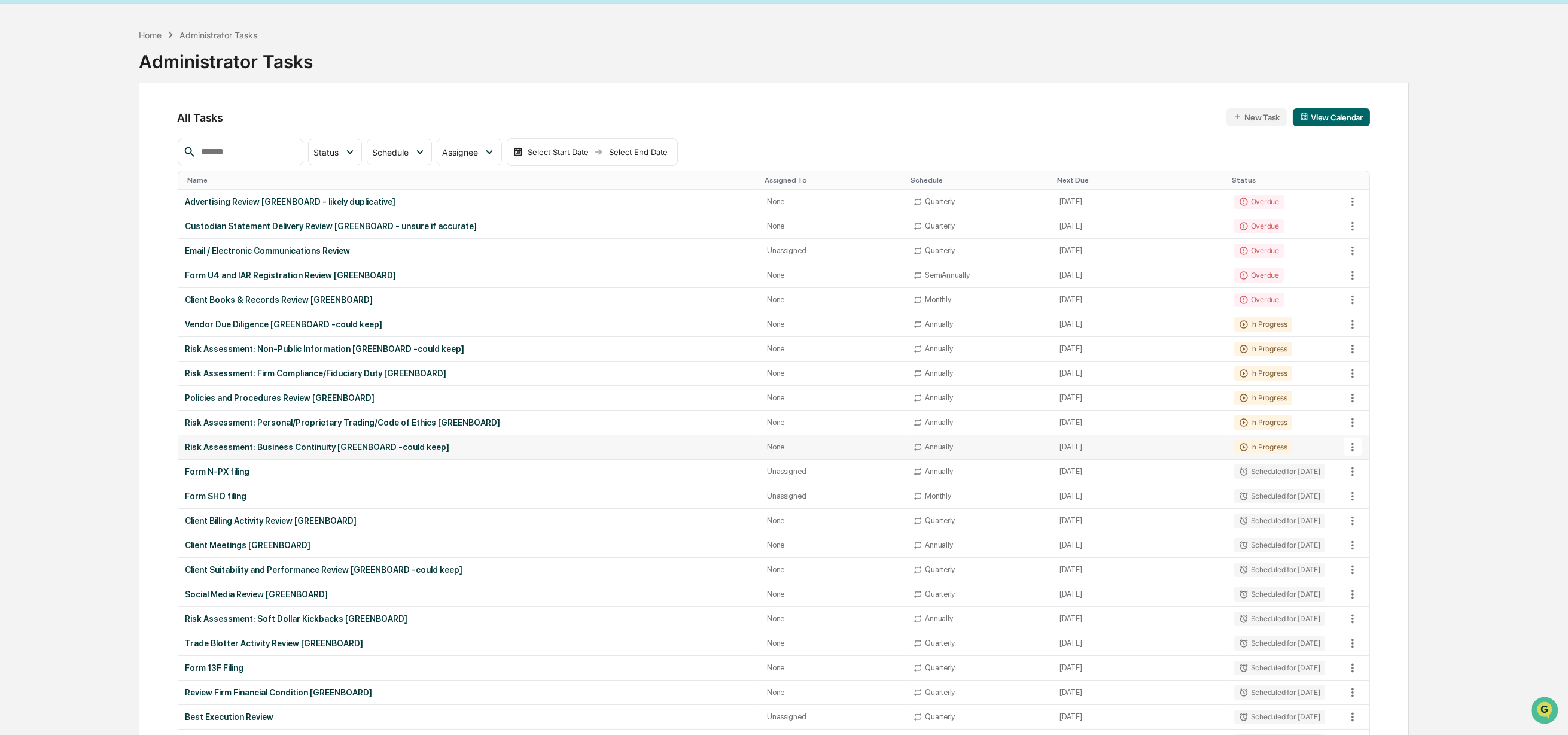
scroll to position [66, 0]
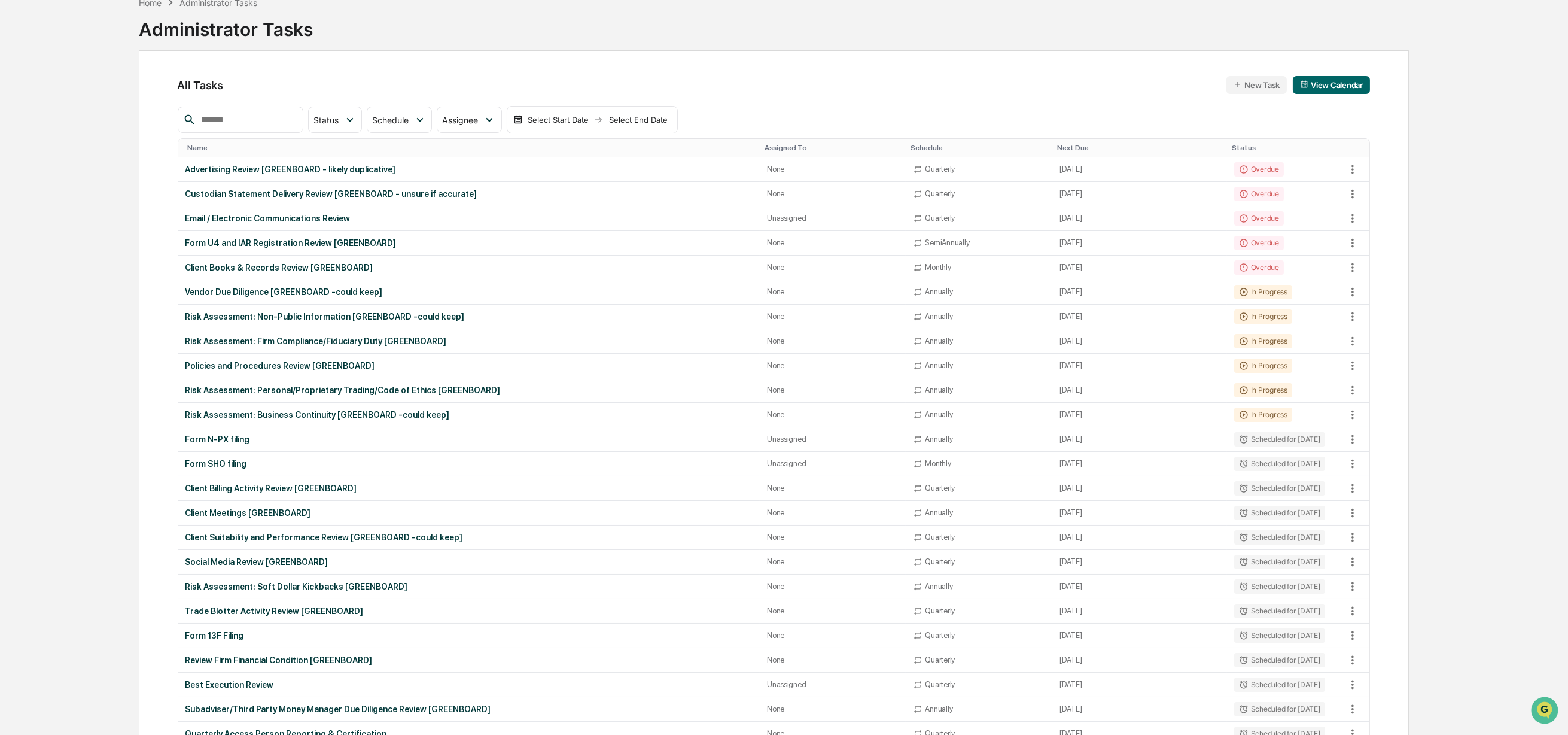
click at [771, 24] on div "Home Administrator Tasks Administrator Tasks" at bounding box center [774, 20] width 1270 height 59
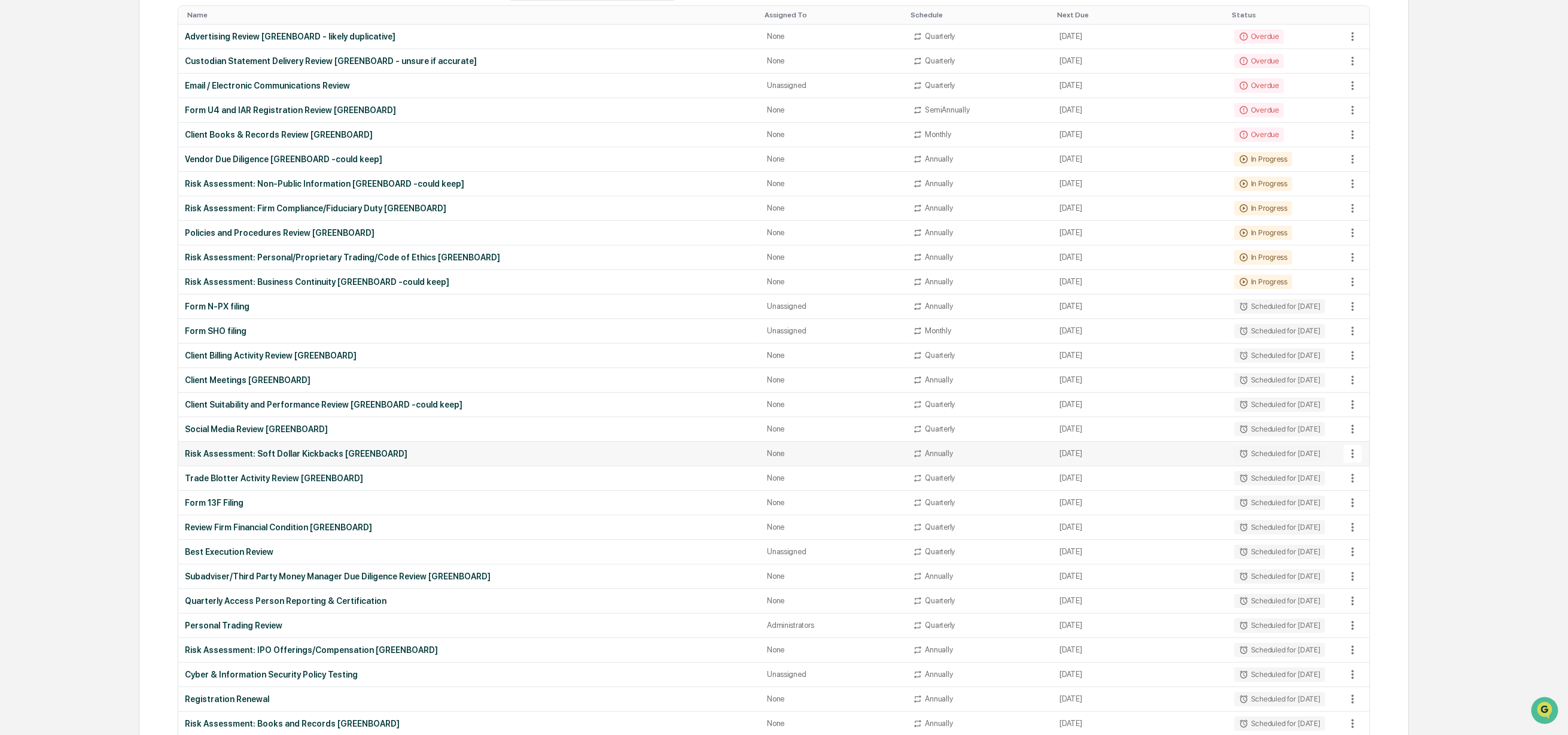
scroll to position [265, 0]
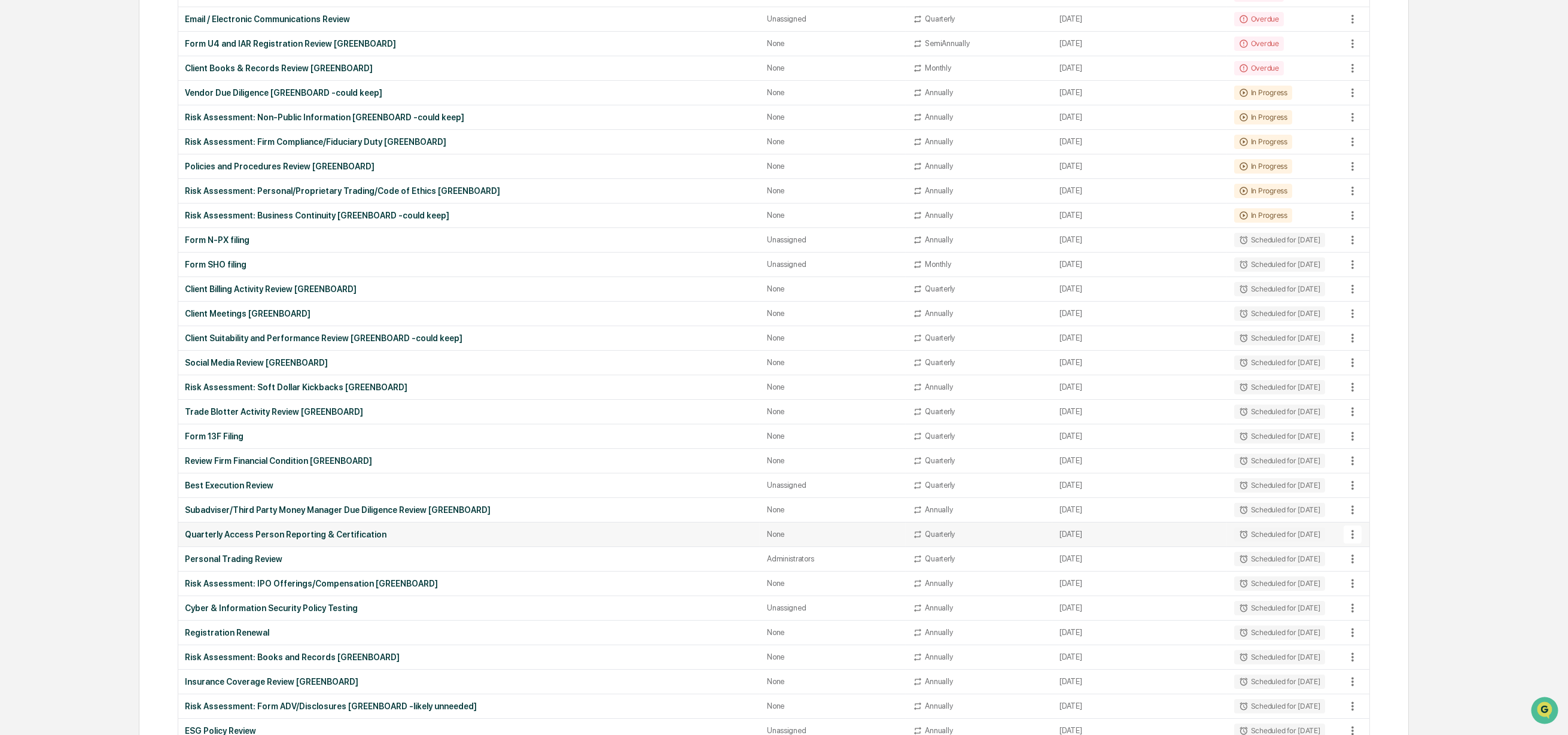
click at [1349, 539] on icon at bounding box center [1352, 534] width 13 height 13
click at [1366, 24] on li "View Task" at bounding box center [787, 14] width 1575 height 19
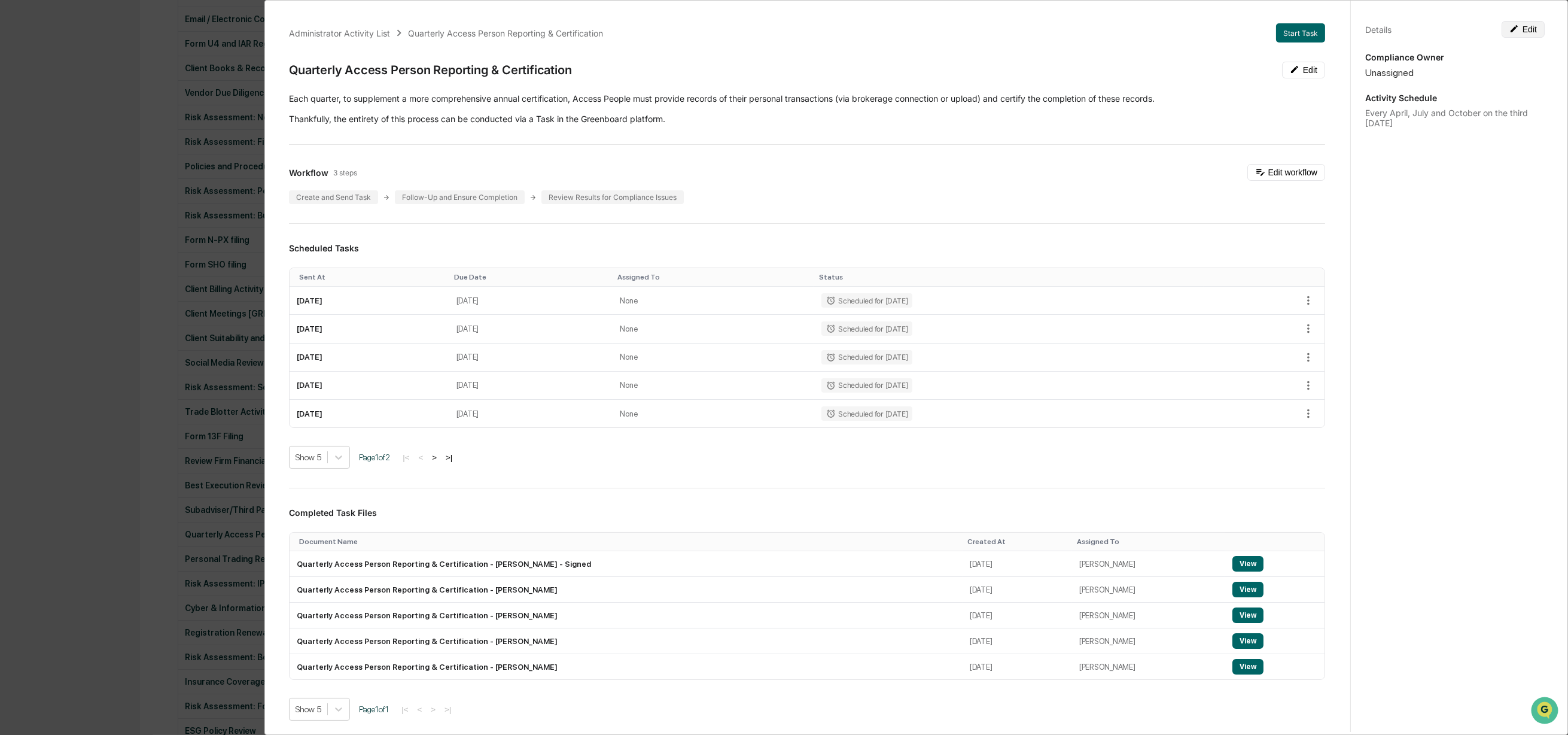
click at [1517, 30] on button "Edit" at bounding box center [1523, 29] width 43 height 17
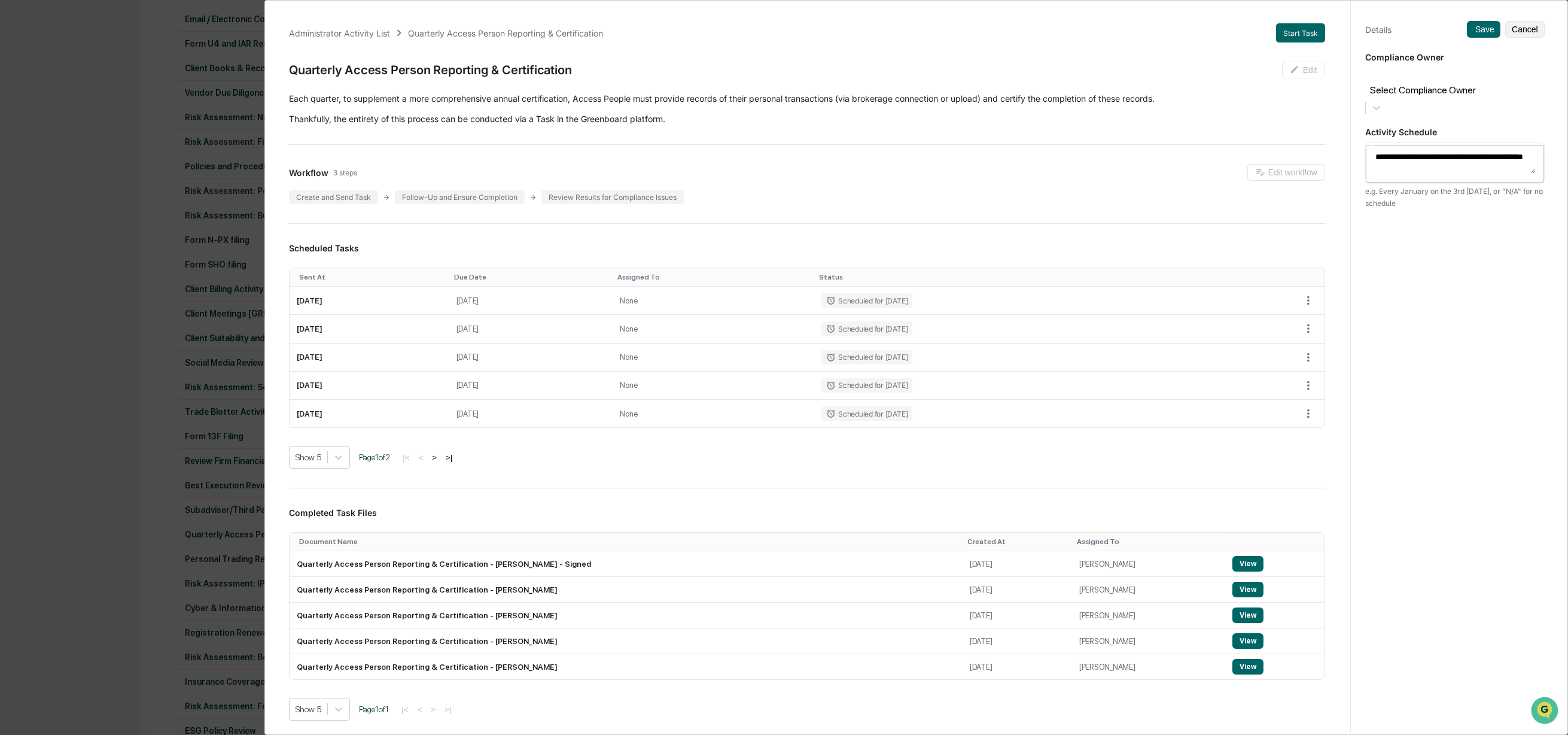
click at [1517, 30] on button "Cancel" at bounding box center [1525, 29] width 40 height 17
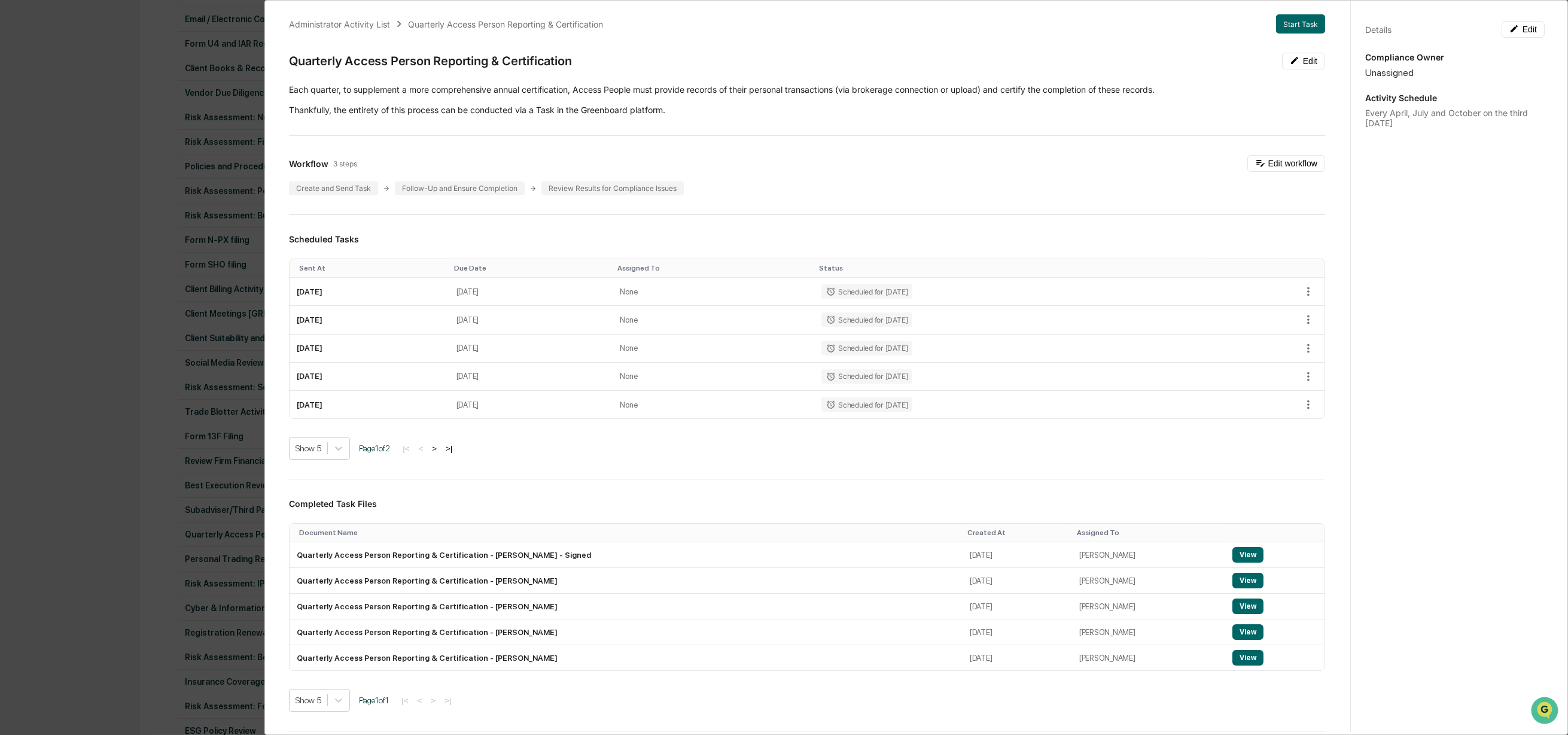
scroll to position [0, 0]
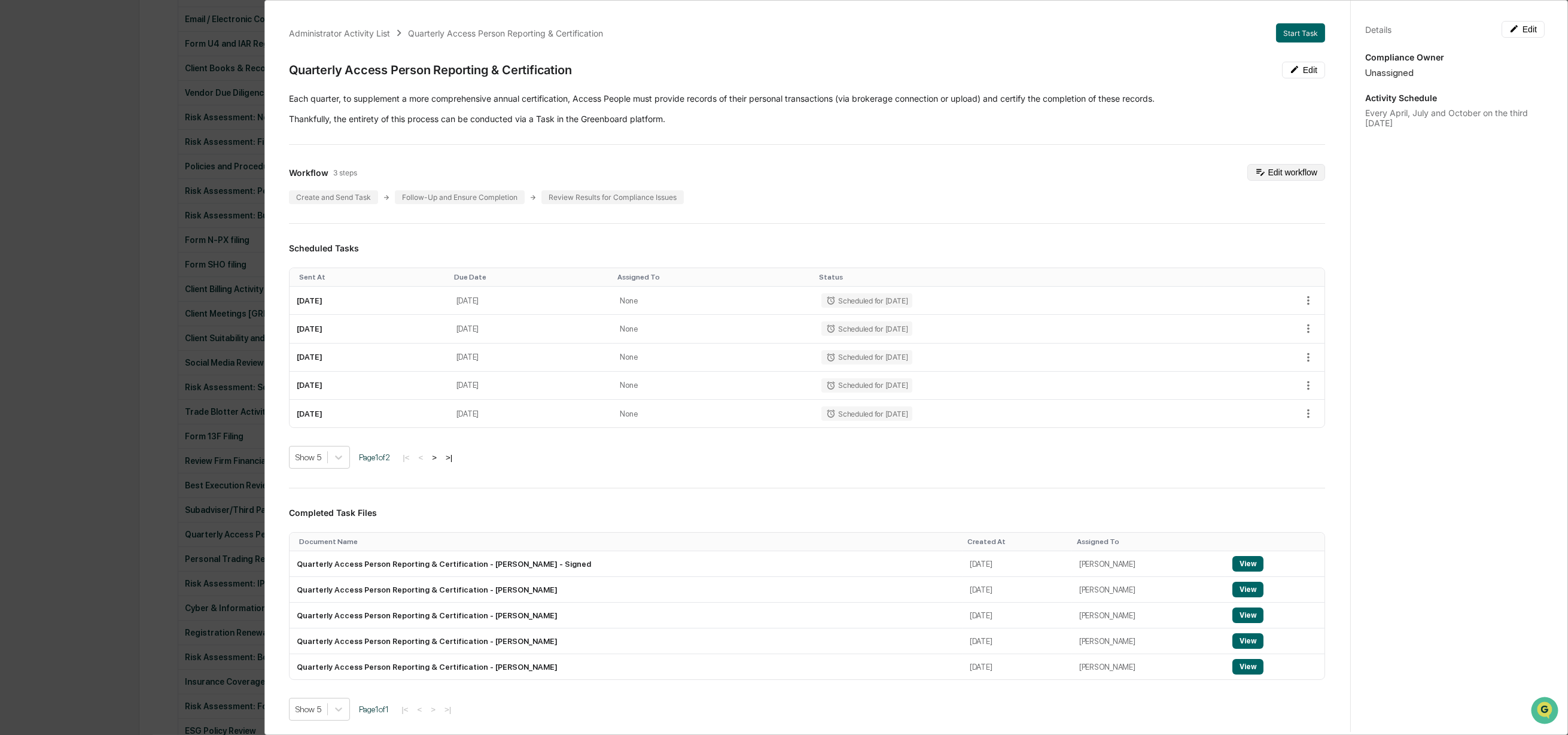
click at [1261, 165] on button "Edit workflow" at bounding box center [1286, 172] width 78 height 17
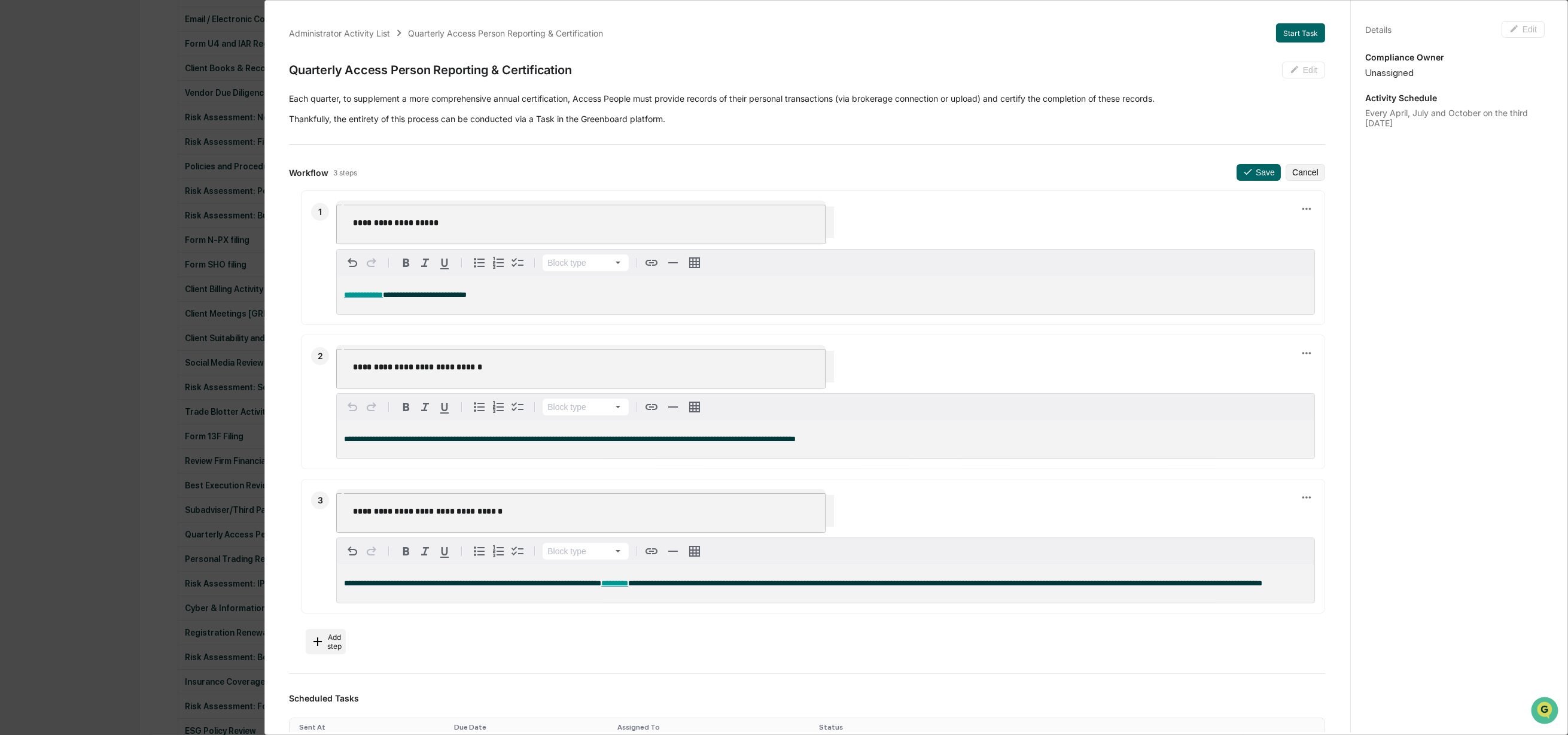
click at [375, 290] on span "**********" at bounding box center [363, 294] width 39 height 8
click at [1300, 175] on button "Cancel" at bounding box center [1305, 172] width 40 height 17
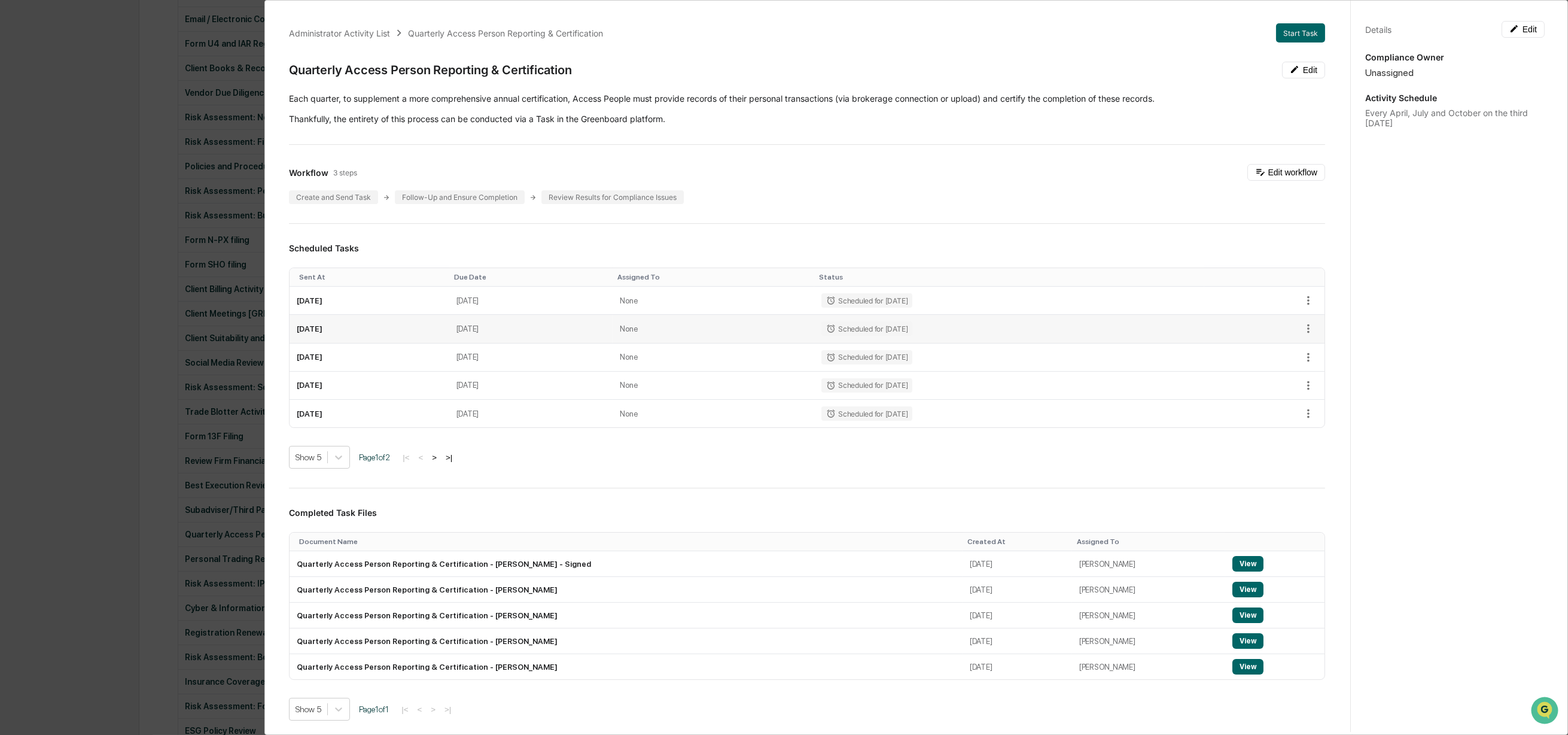
click at [613, 324] on td "April 23, 2026" at bounding box center [531, 329] width 164 height 28
click at [613, 302] on td "October 23, 2025" at bounding box center [531, 300] width 164 height 28
click at [365, 194] on div "Create and Send Task" at bounding box center [333, 197] width 89 height 14
click at [423, 191] on div "Follow-Up and Ensure Completion" at bounding box center [460, 197] width 130 height 14
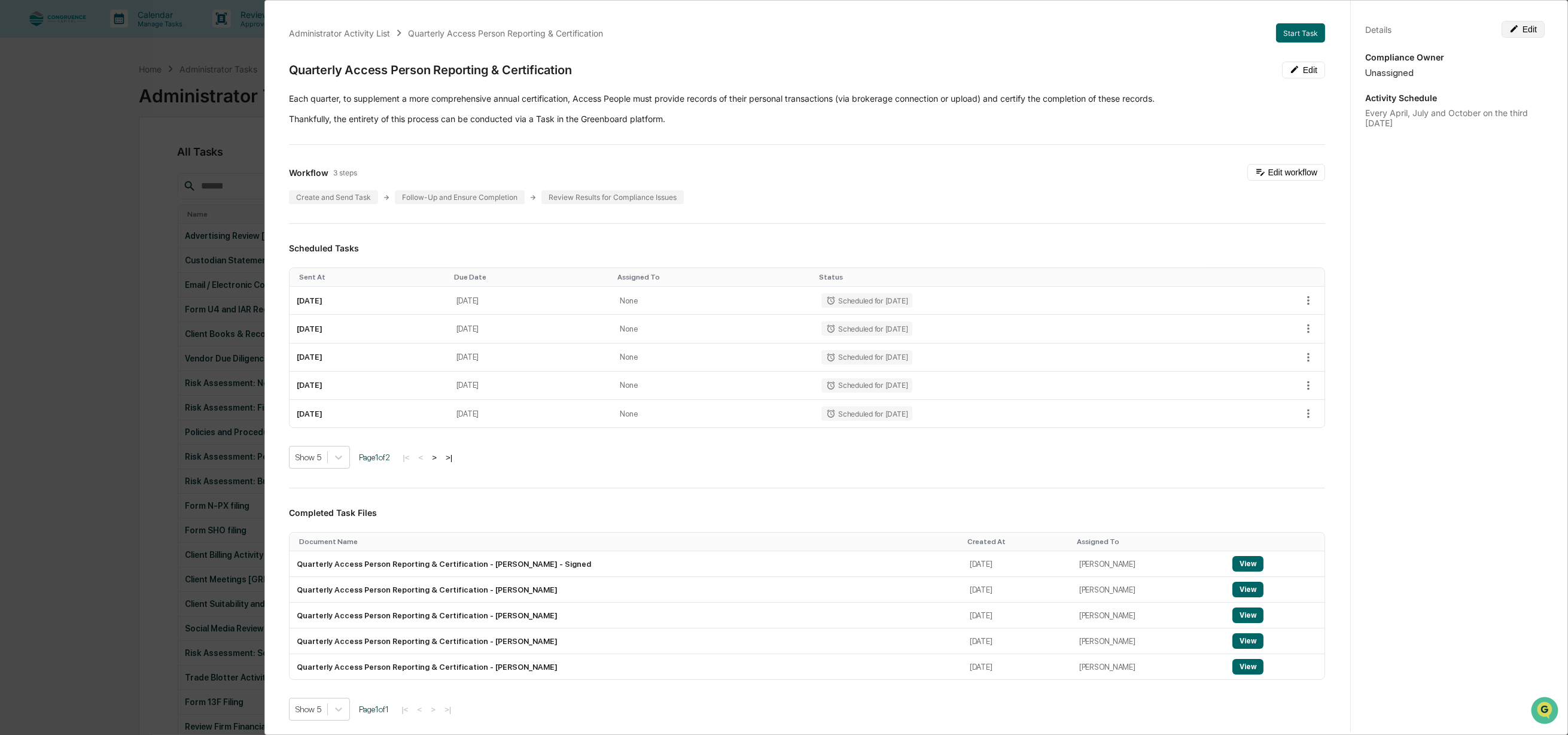
click at [1518, 27] on button "Edit" at bounding box center [1523, 29] width 43 height 17
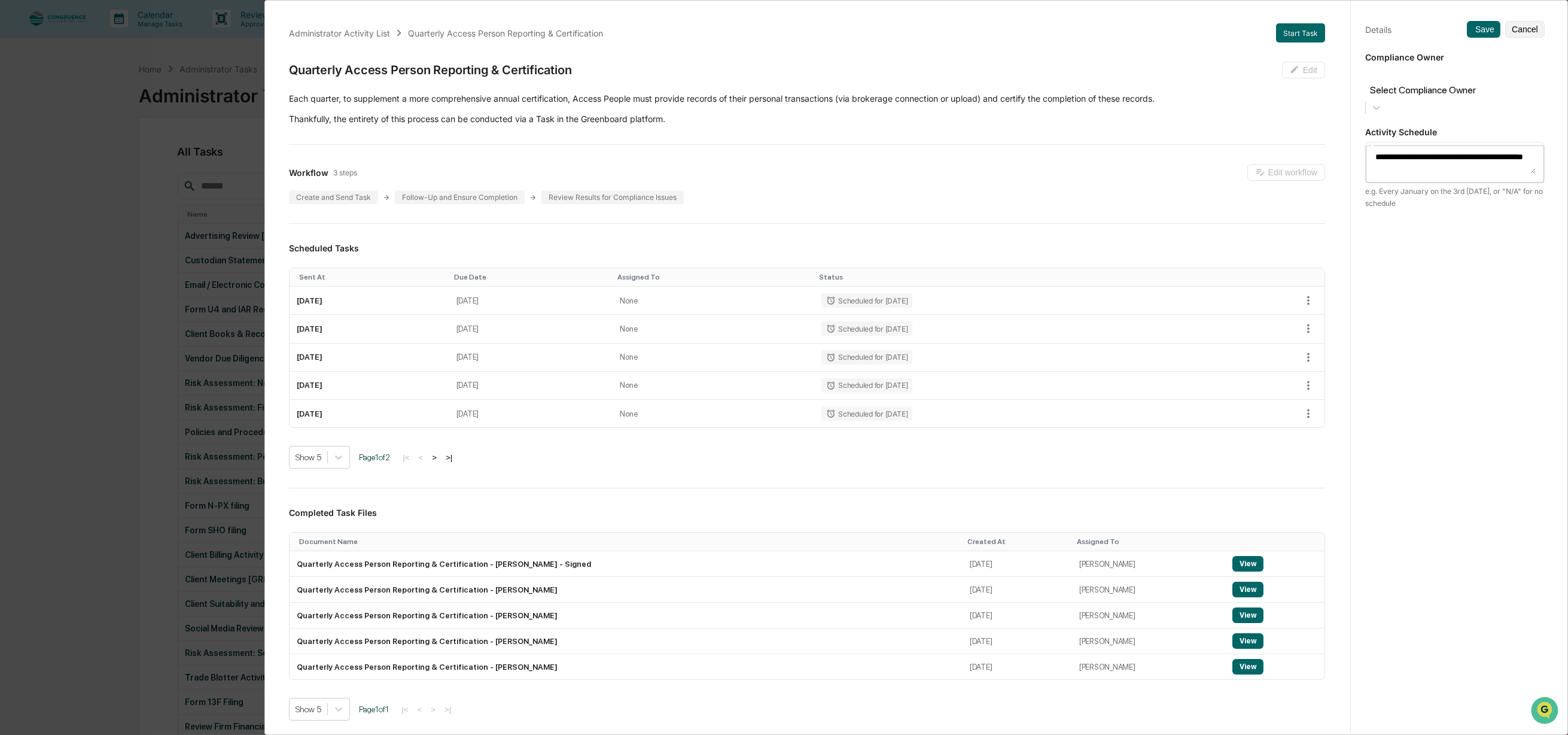
click at [1518, 27] on button "Cancel" at bounding box center [1525, 29] width 40 height 17
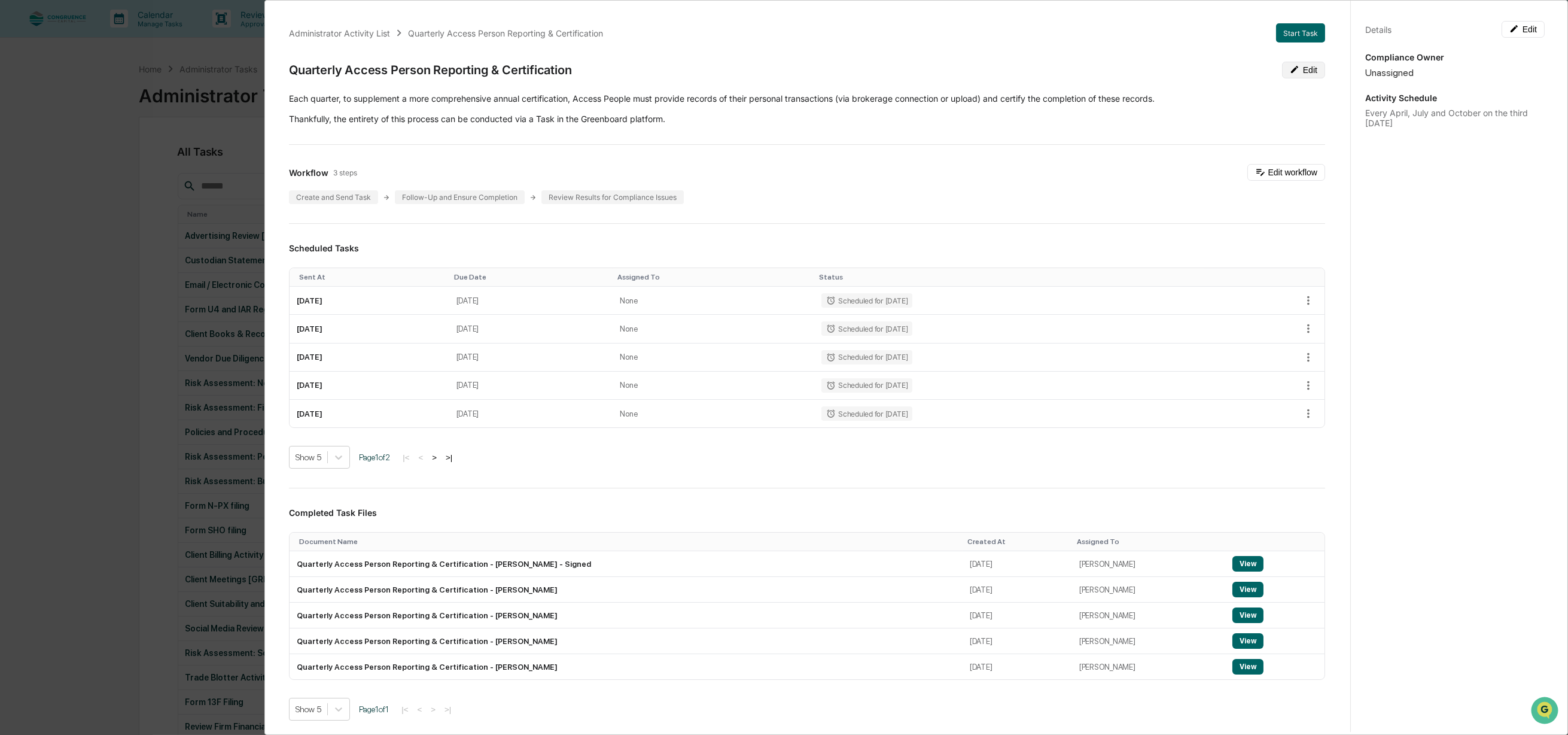
click at [1302, 70] on button "Edit" at bounding box center [1303, 70] width 43 height 17
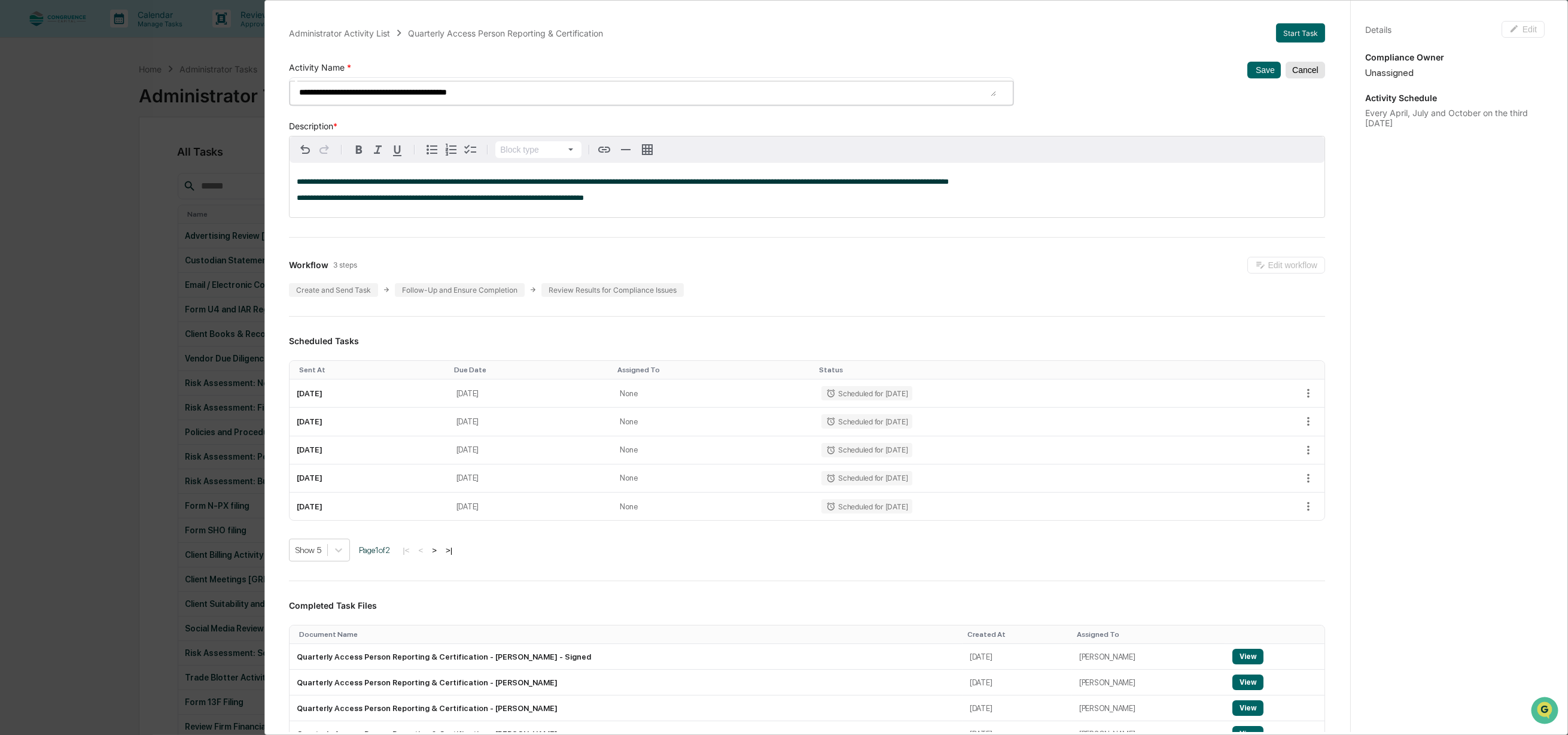
click at [1286, 63] on button "Cancel" at bounding box center [1305, 70] width 40 height 17
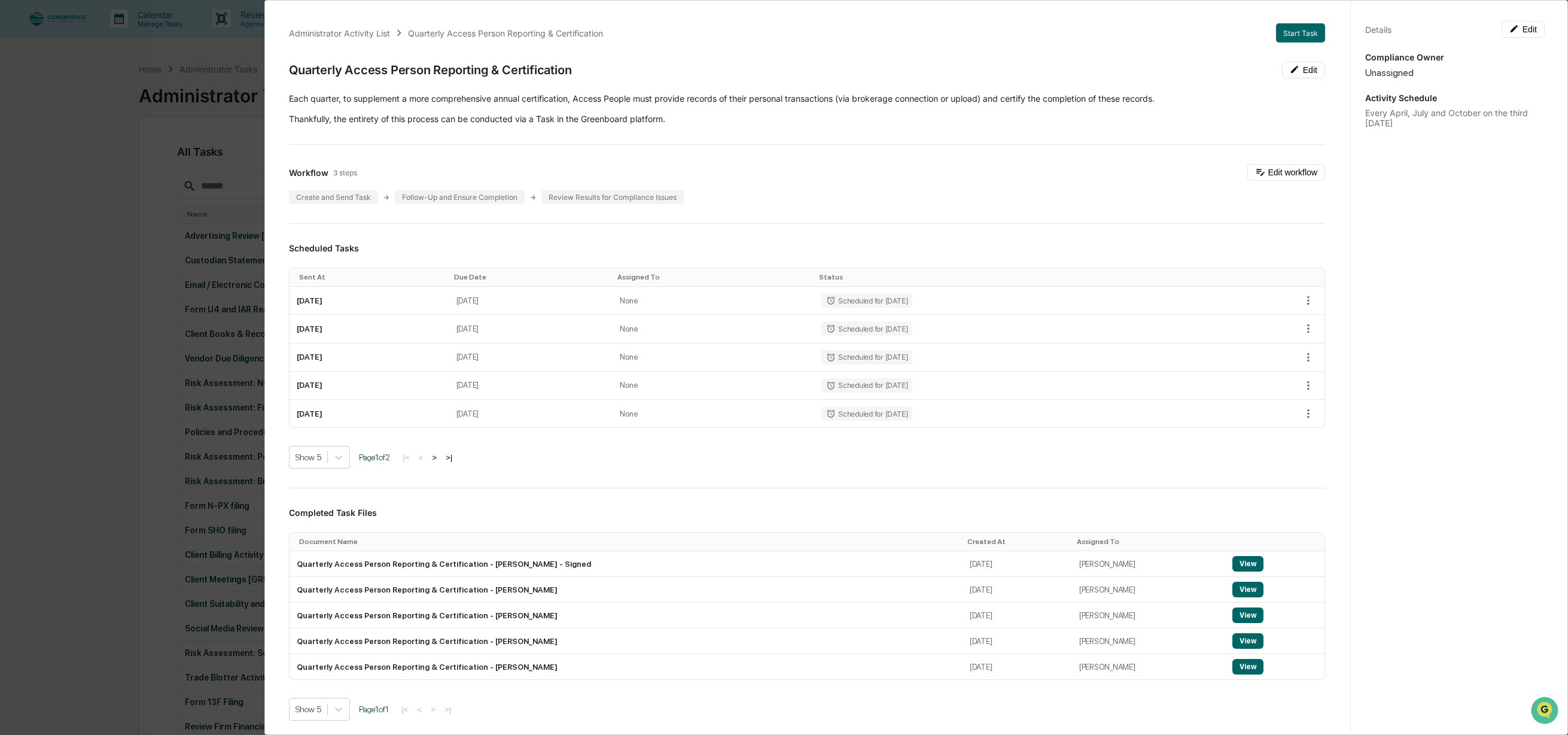
click at [92, 279] on div "Administrator Activity List Quarterly Access Person Reporting & Certification S…" at bounding box center [784, 368] width 1568 height 735
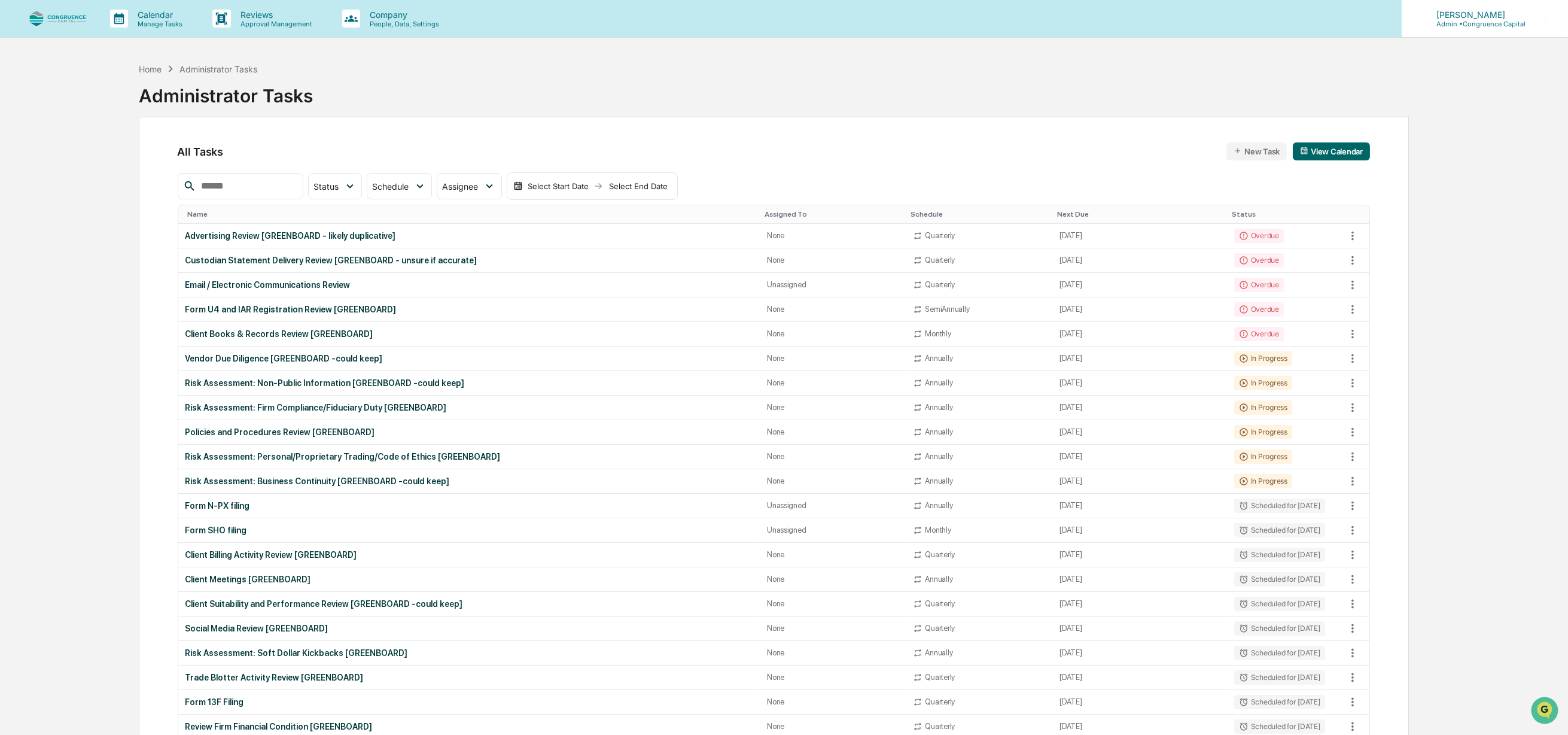
click at [1461, 34] on div "Joshua Nip Admin • Congruence Capital" at bounding box center [1485, 18] width 166 height 37
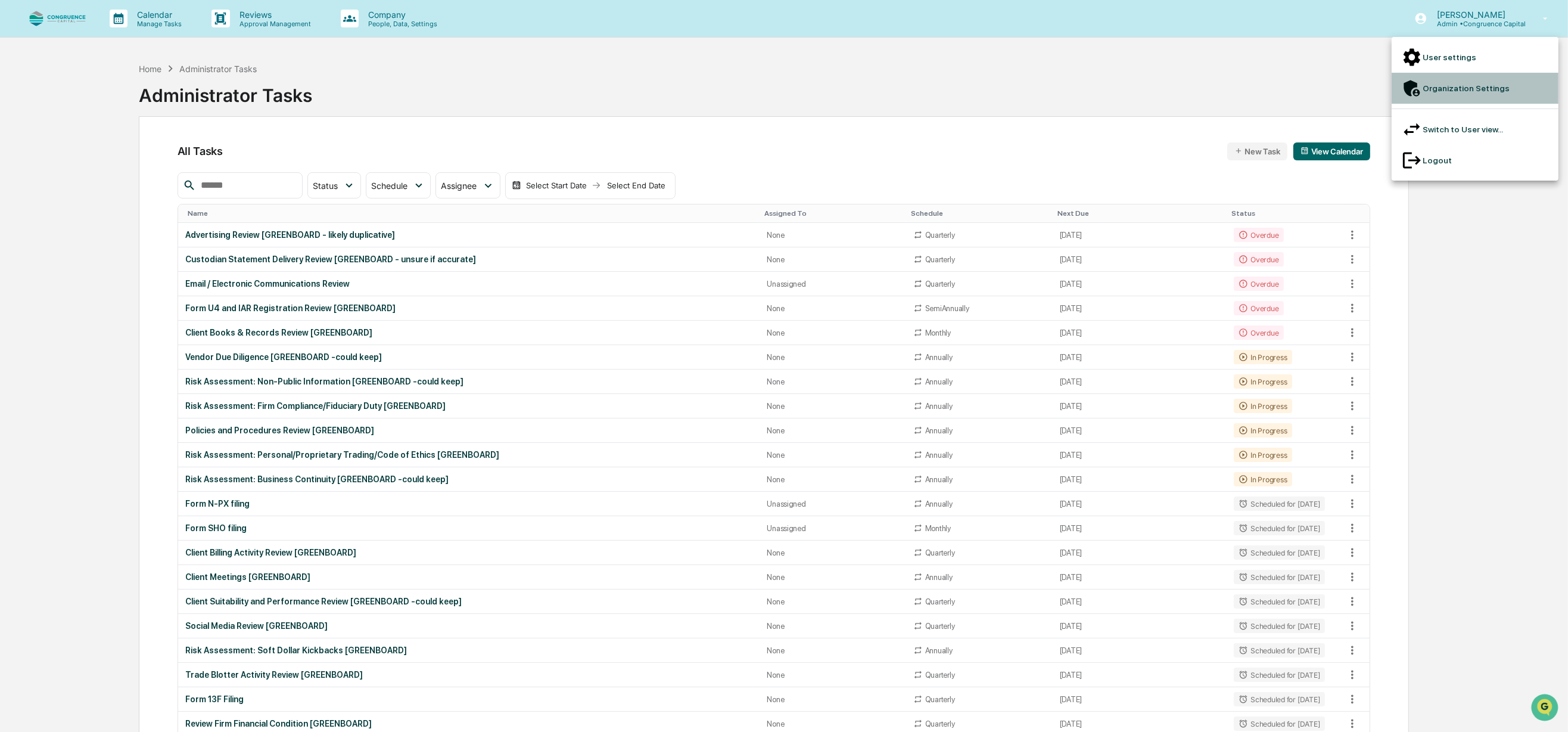
click at [1441, 80] on li "Organization Settings" at bounding box center [1475, 88] width 167 height 31
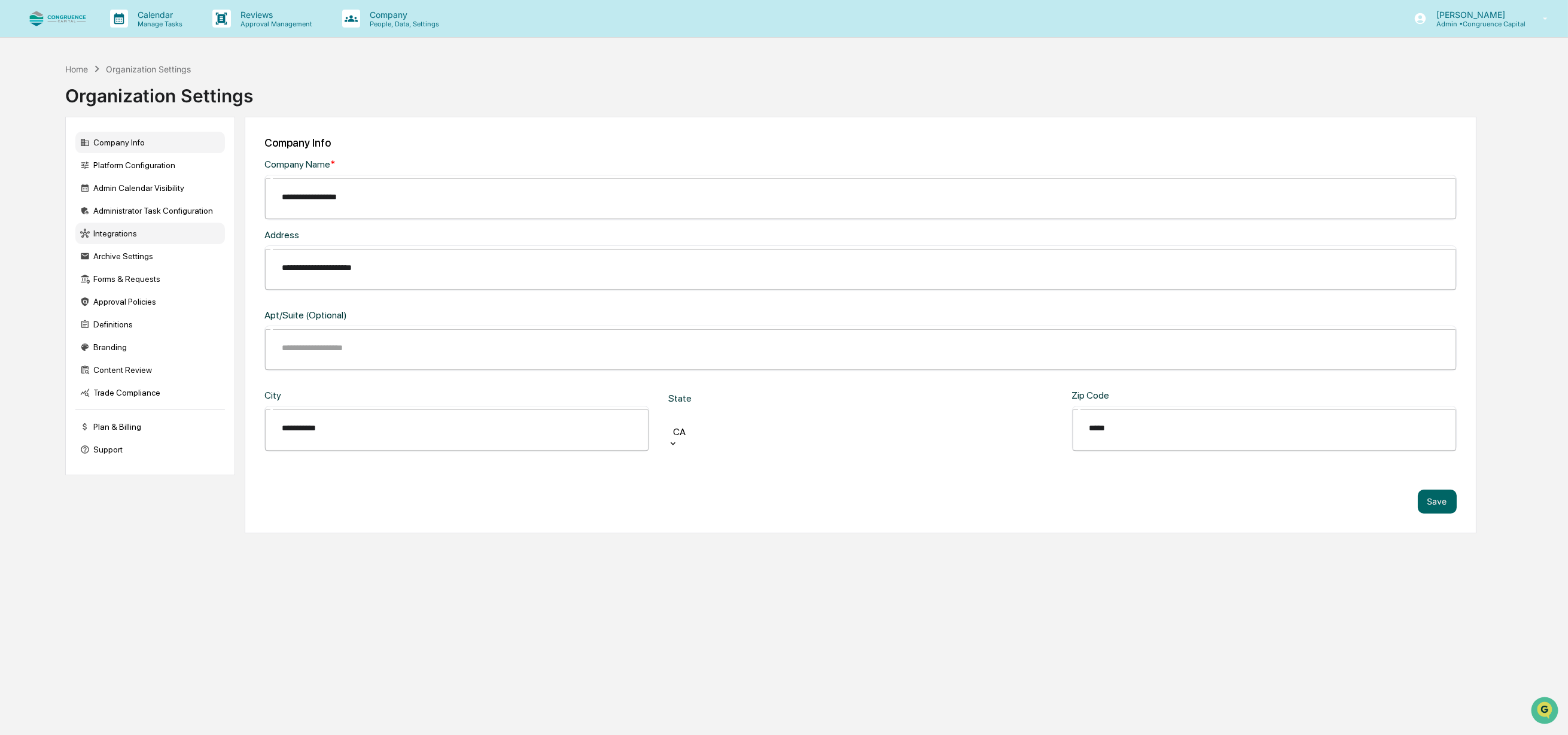
click at [118, 231] on div "Integrations" at bounding box center [150, 233] width 149 height 21
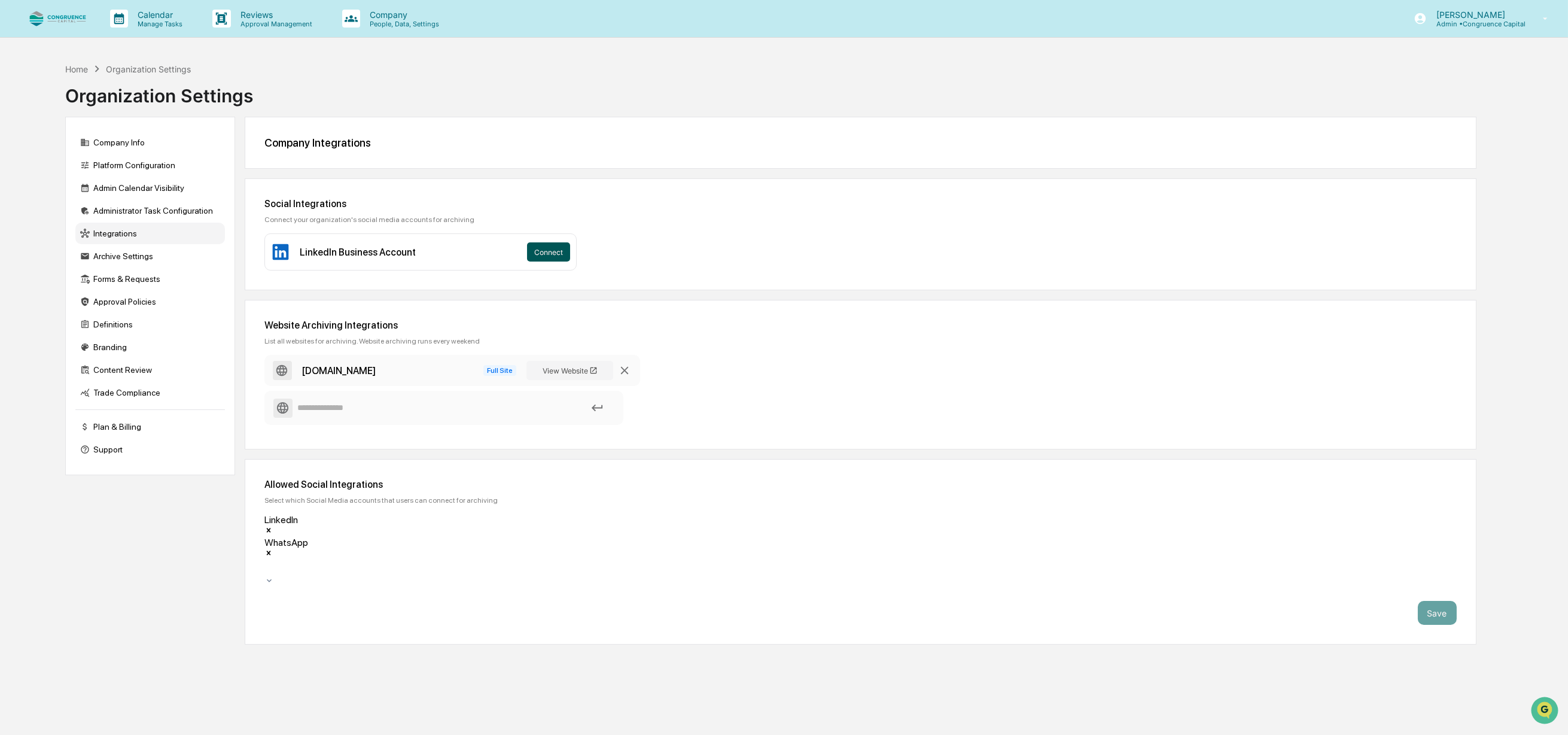
click at [558, 249] on button "Connect" at bounding box center [548, 252] width 43 height 19
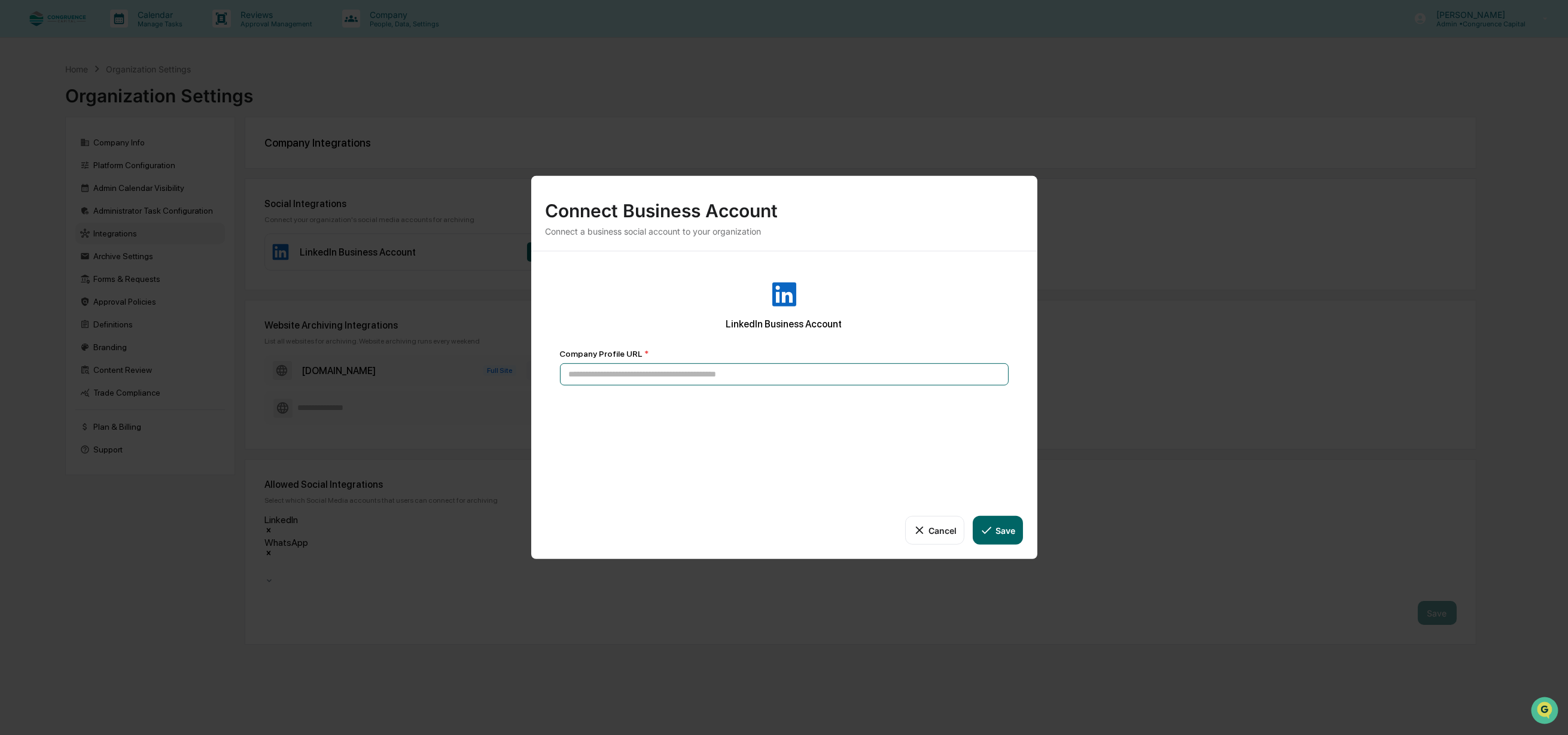
click at [678, 380] on input at bounding box center [784, 374] width 449 height 22
paste input "**********"
type input "**********"
click at [993, 533] on icon at bounding box center [986, 530] width 13 height 13
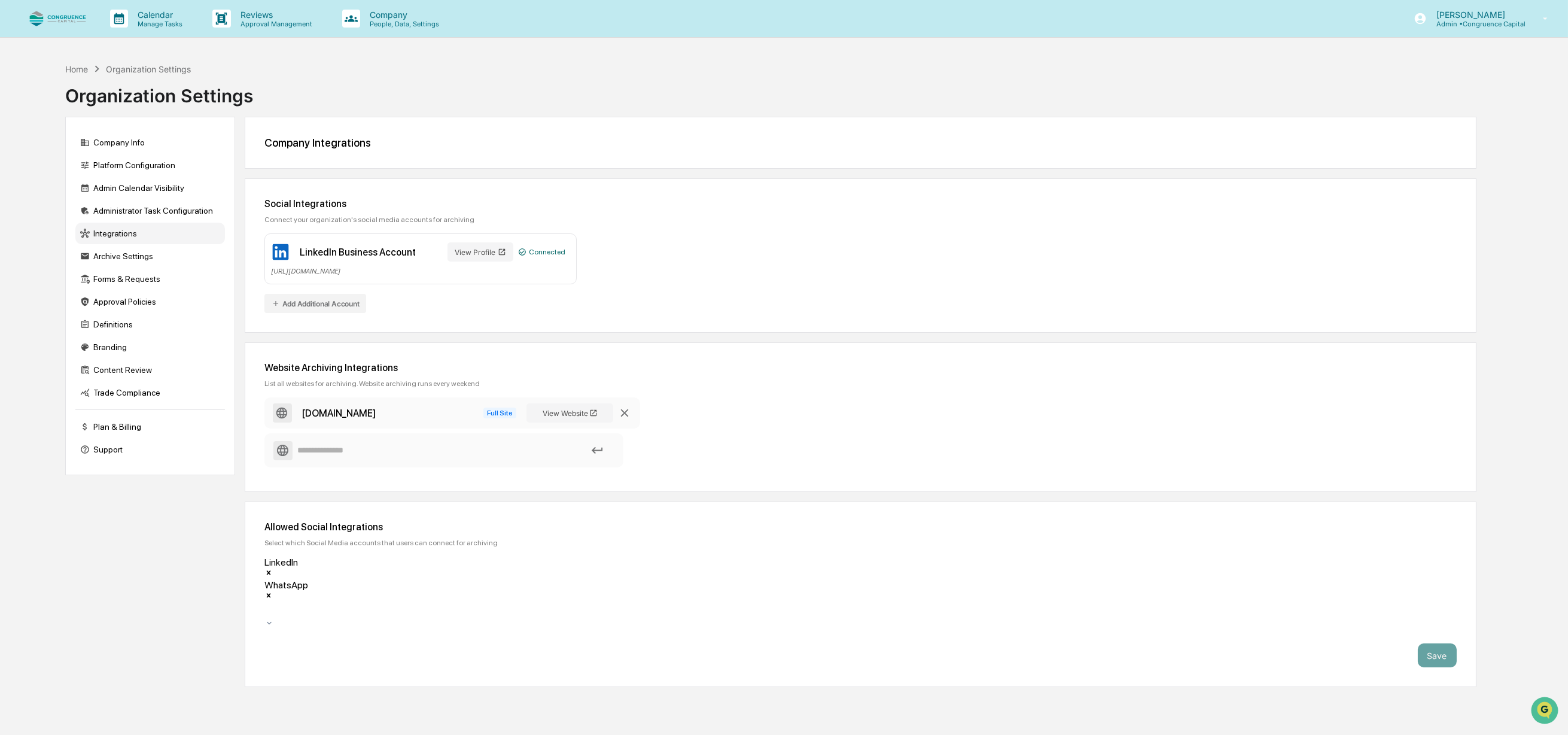
click at [271, 593] on icon "Remove WhatsApp" at bounding box center [268, 595] width 4 height 4
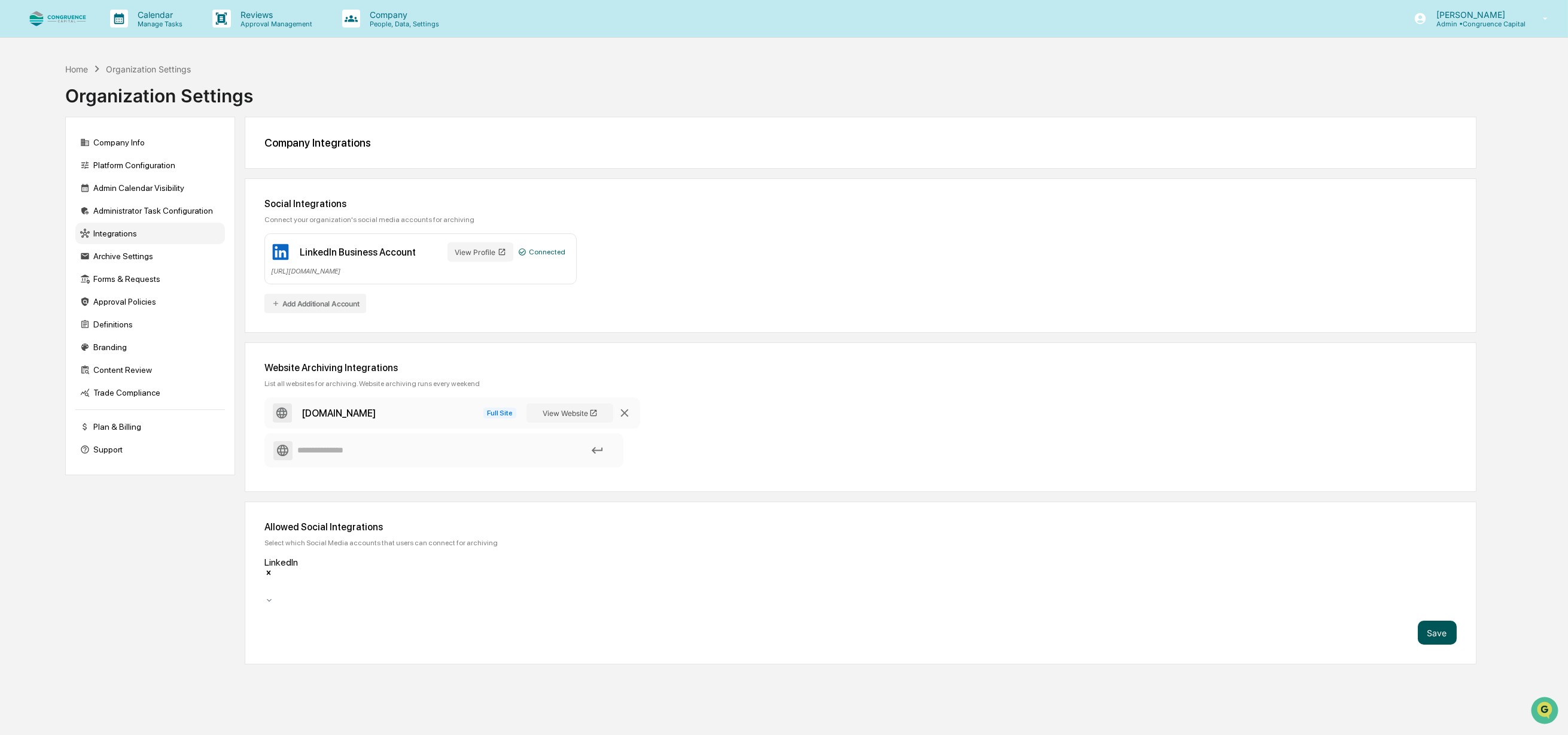
click at [1435, 621] on button "Save" at bounding box center [1437, 632] width 39 height 24
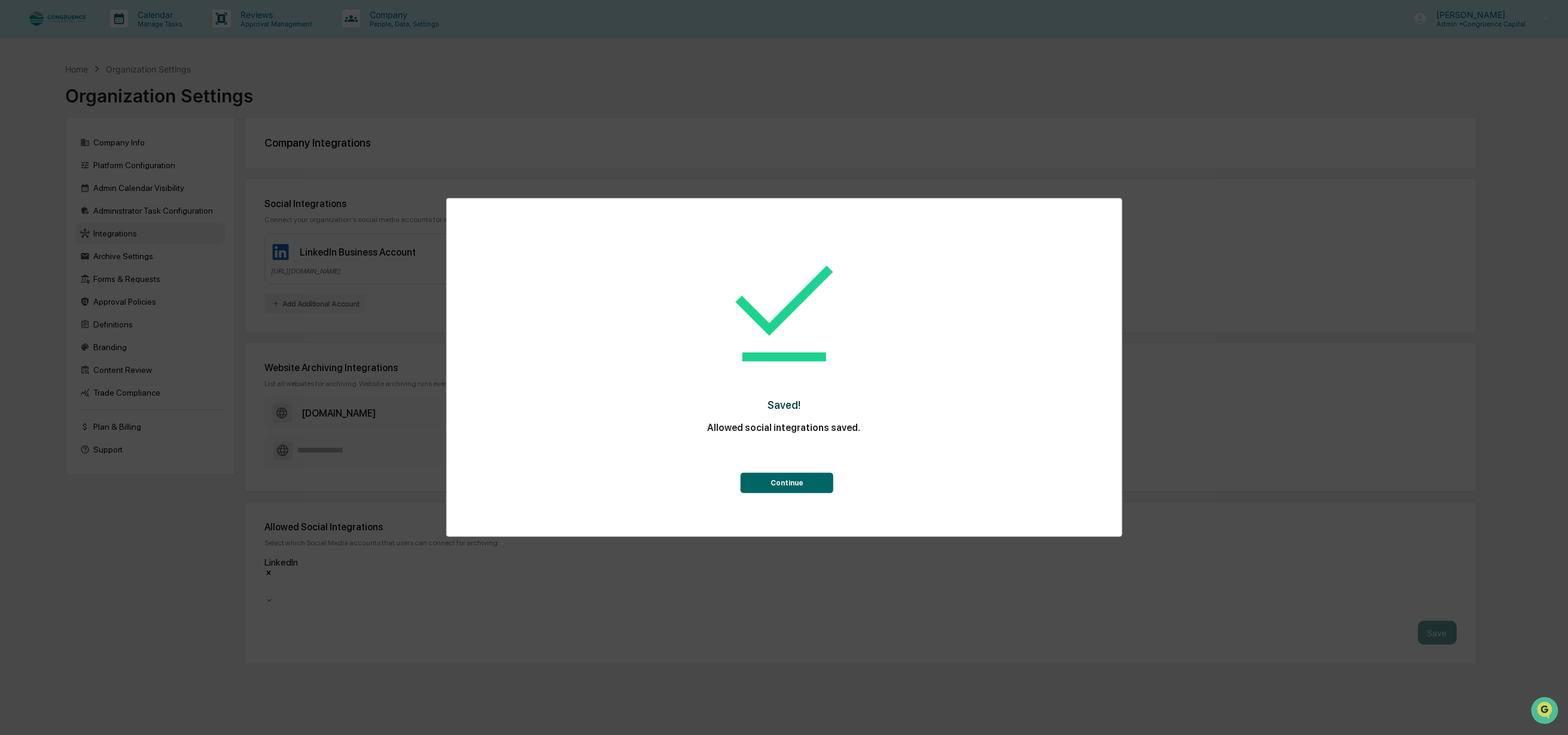
click at [805, 482] on button "Continue" at bounding box center [787, 483] width 93 height 21
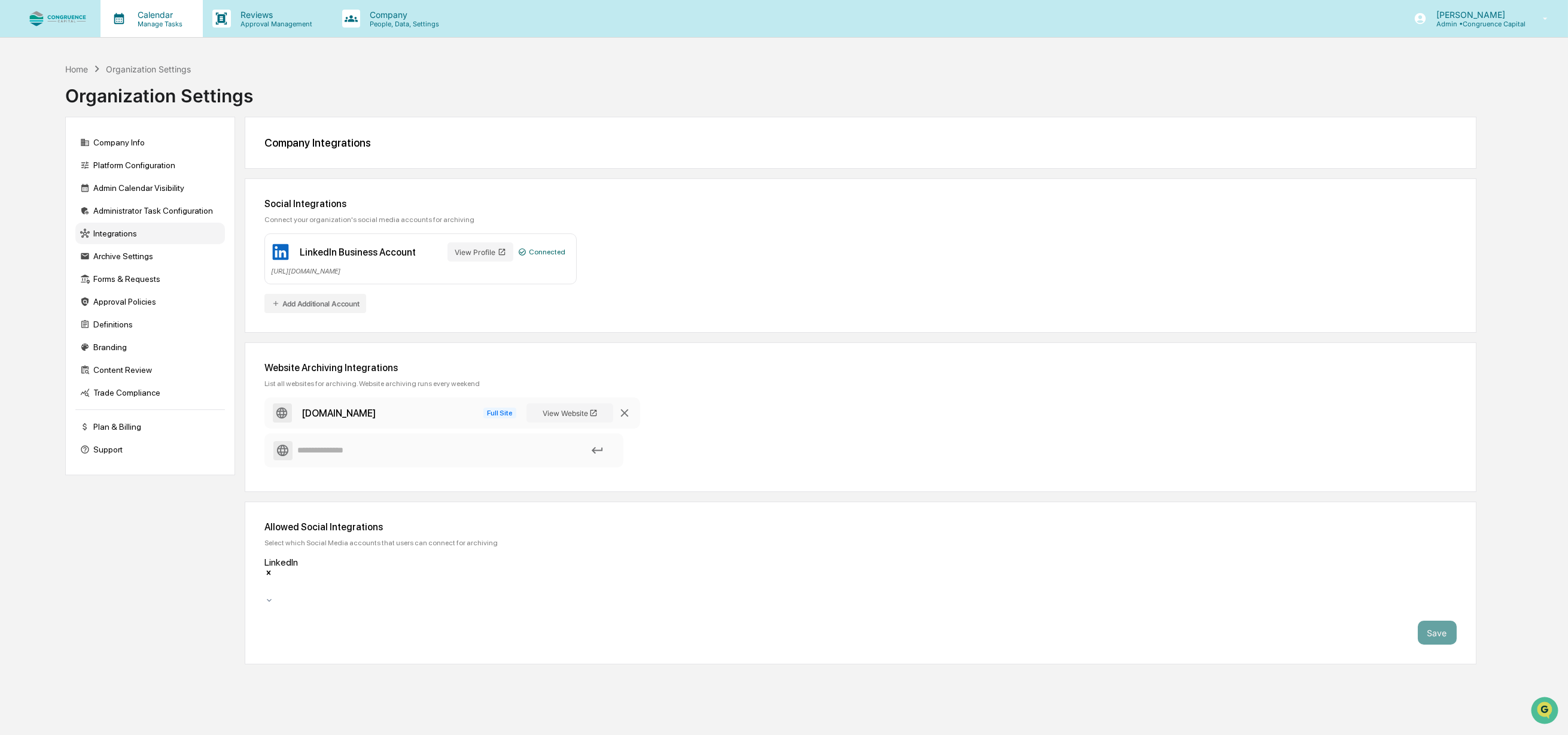
click at [146, 26] on p "Manage Tasks" at bounding box center [158, 24] width 60 height 8
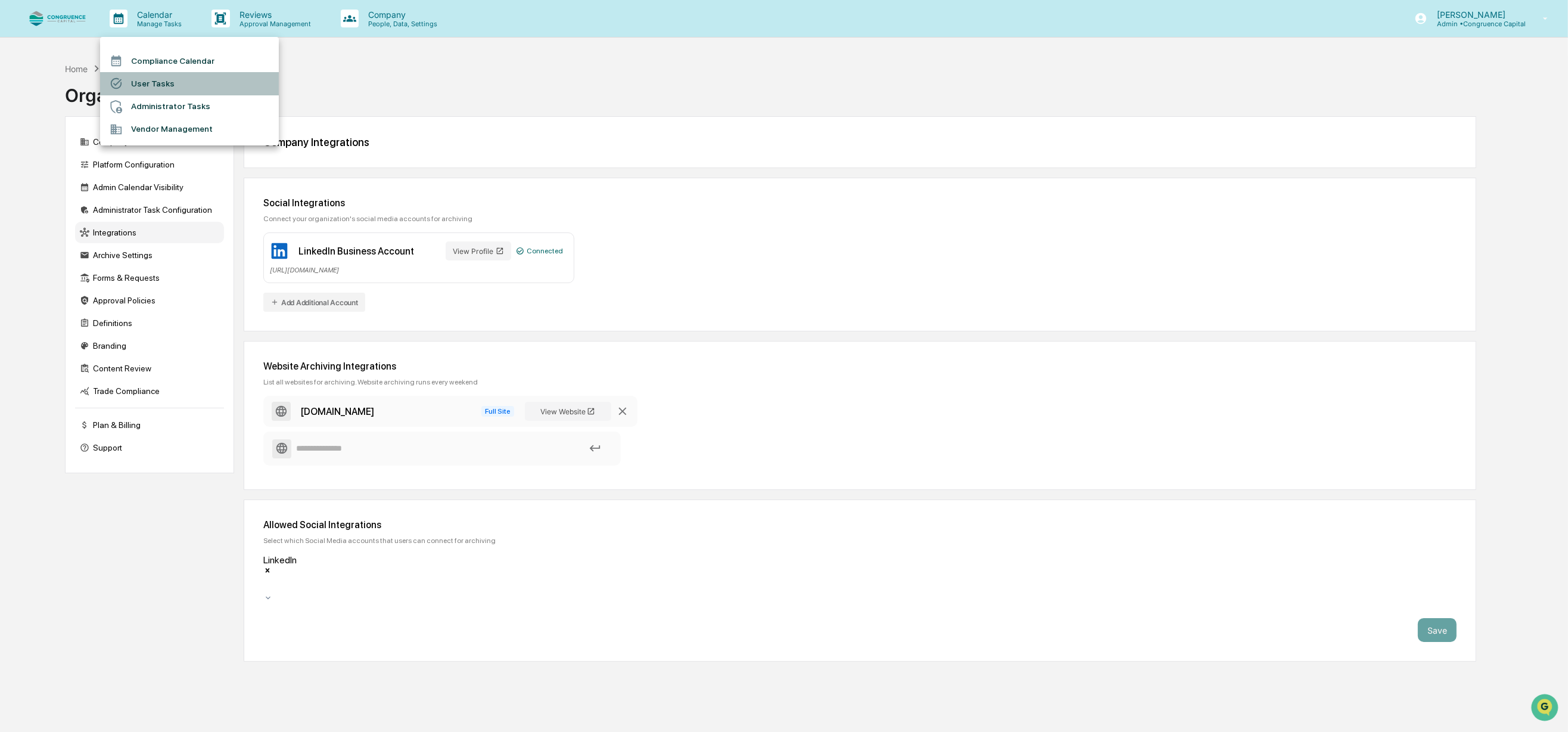
click at [146, 87] on li "User Tasks" at bounding box center [189, 84] width 178 height 23
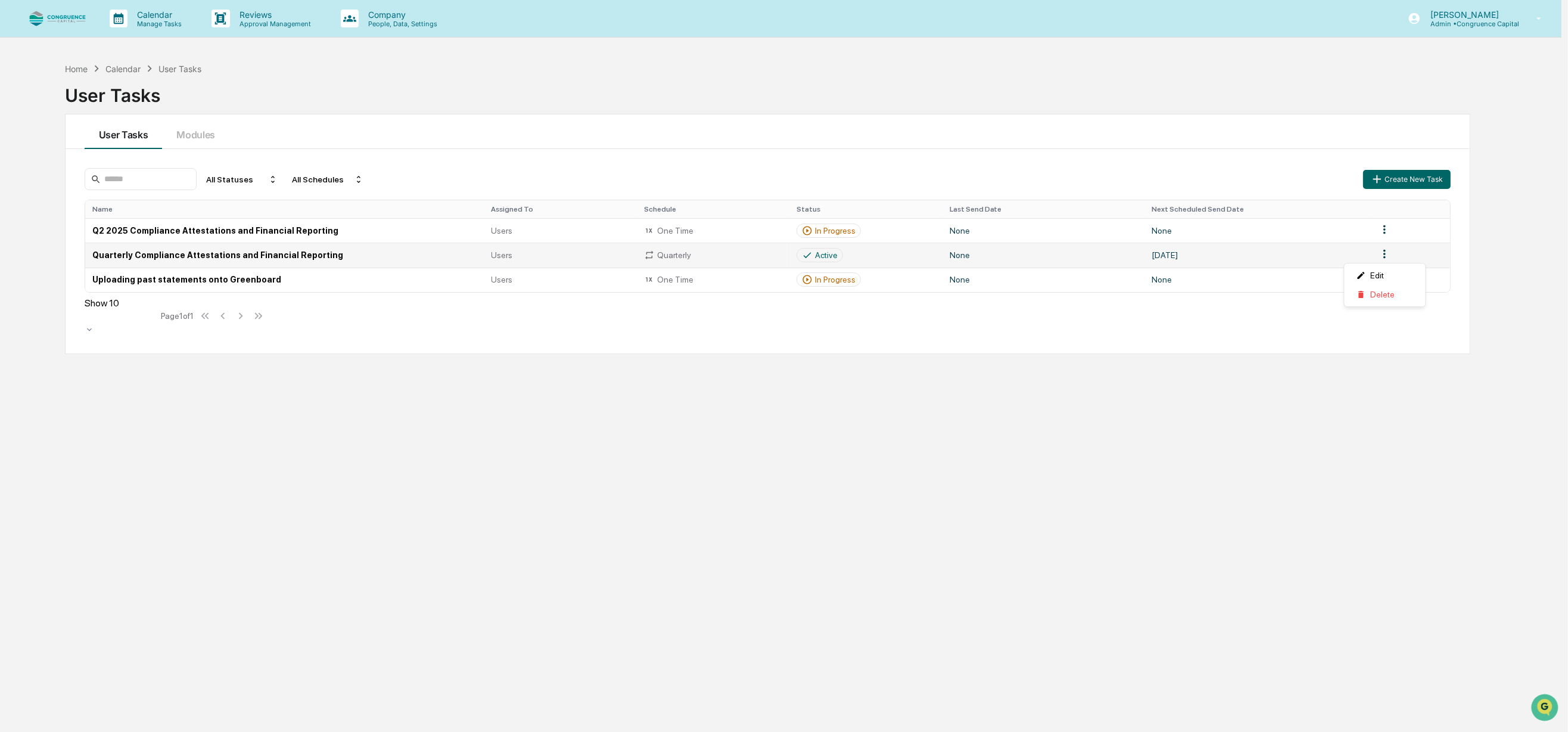
click at [1387, 254] on html "Calendar Manage Tasks Reviews Approval Management Company People, Data, Setting…" at bounding box center [784, 366] width 1568 height 732
click at [1384, 268] on div "Edit" at bounding box center [1384, 275] width 76 height 19
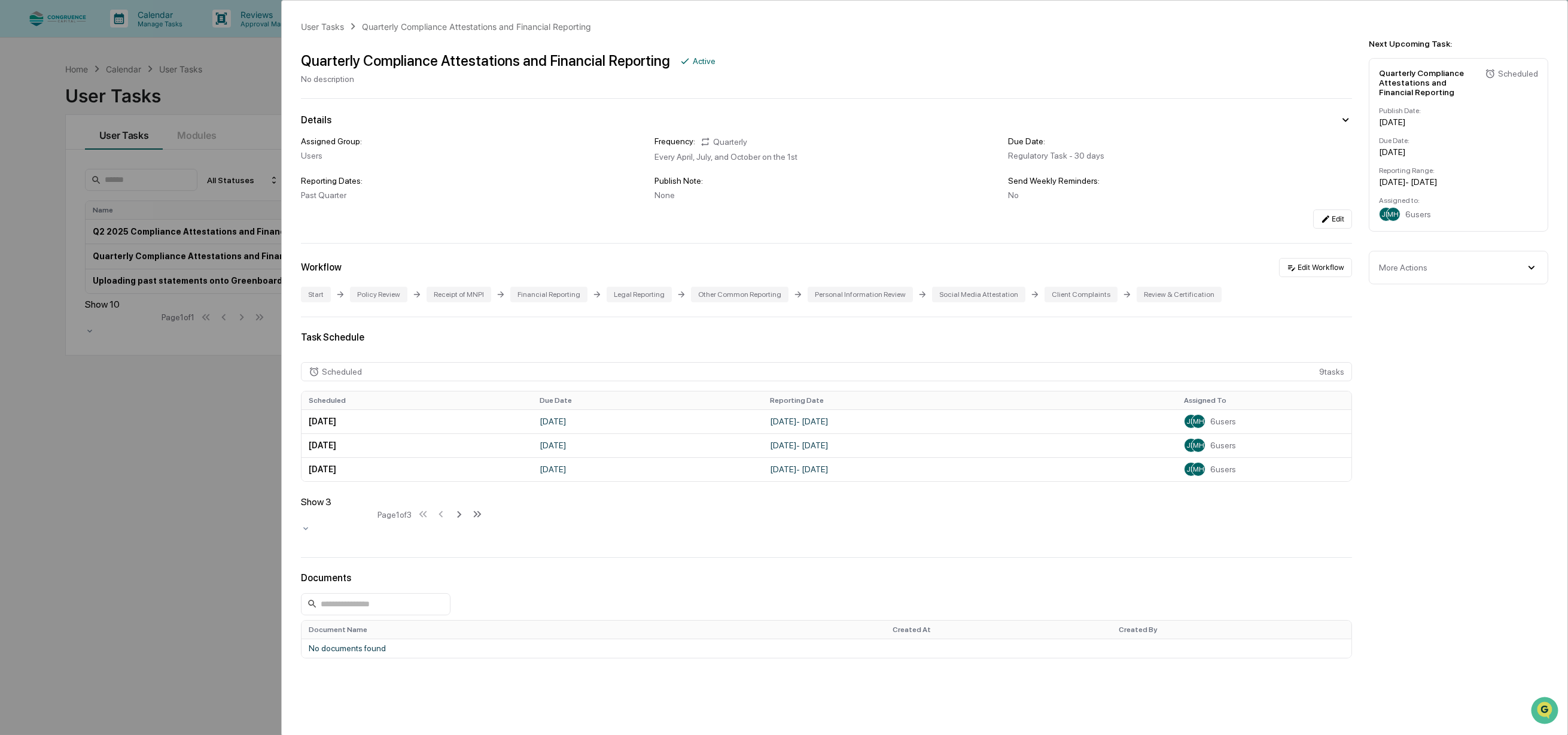
click at [952, 294] on div "Social Media Attestation" at bounding box center [979, 294] width 93 height 15
click at [835, 351] on div "Task Schedule Scheduled 9 task s Scheduled Due Date Reporting Date Assigned To …" at bounding box center [826, 437] width 1051 height 211
click at [938, 294] on div "Social Media Attestation" at bounding box center [979, 294] width 93 height 15
click at [1287, 267] on icon at bounding box center [1291, 268] width 10 height 10
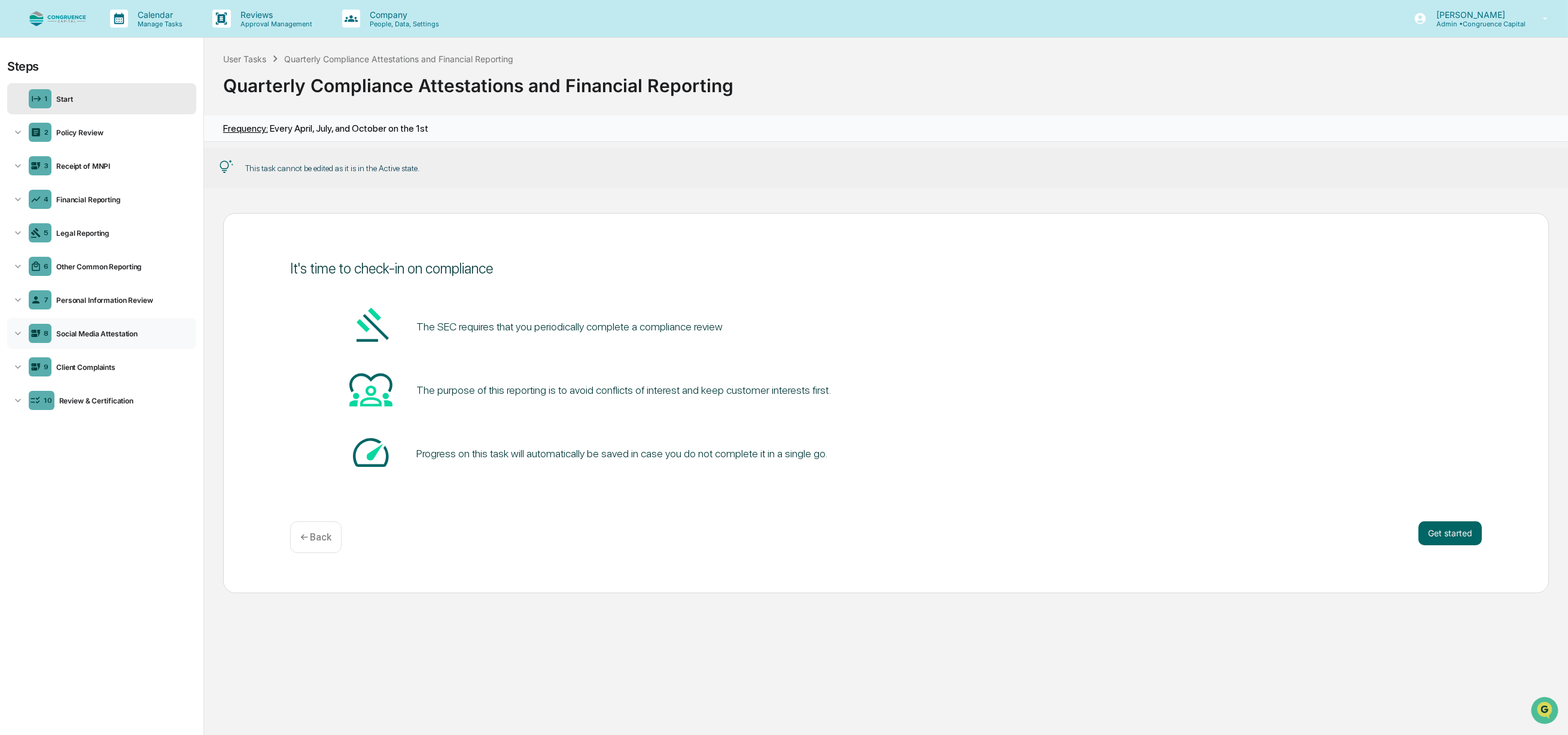
click at [92, 329] on div "Social Media Attestation" at bounding box center [121, 334] width 140 height 9
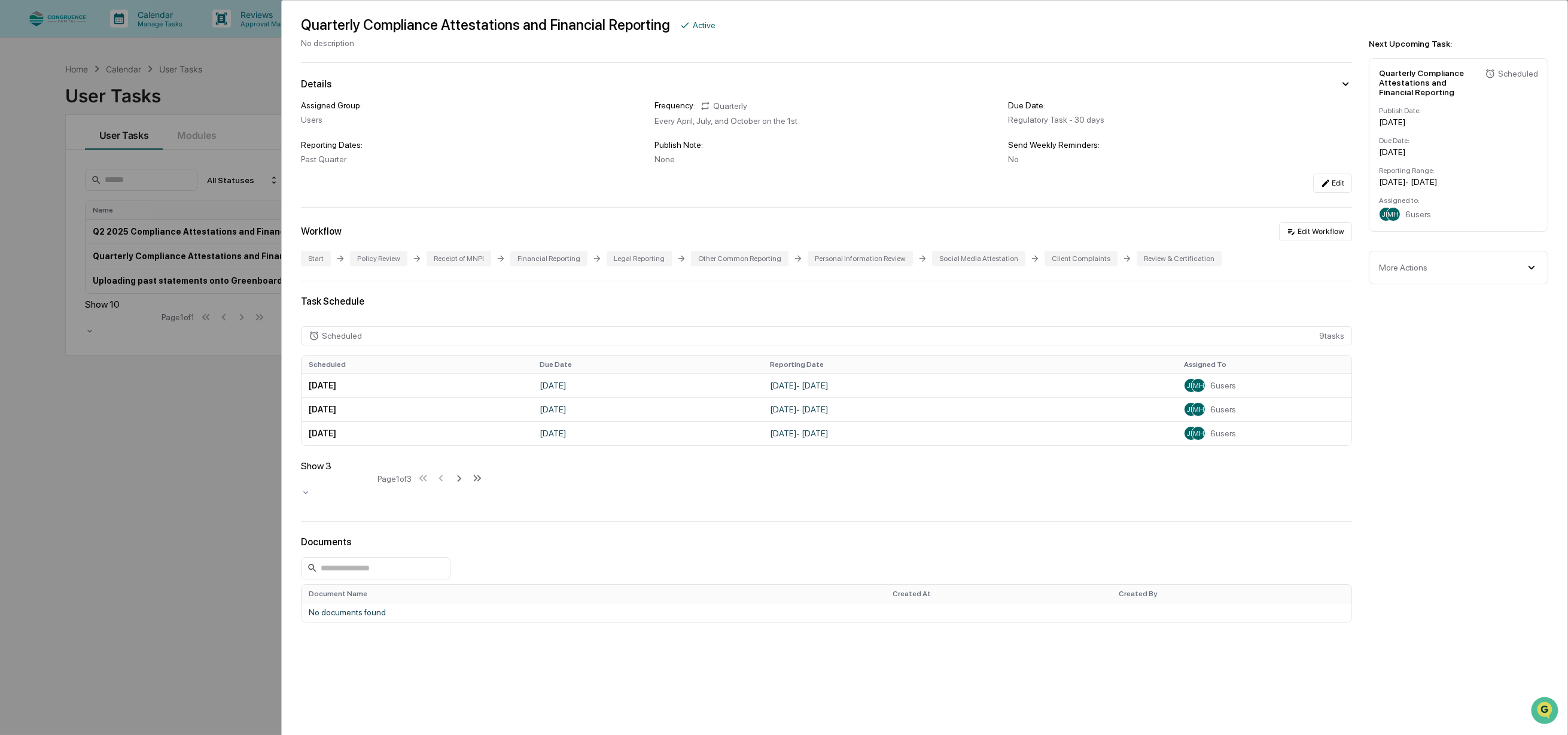
scroll to position [37, 0]
click at [168, 396] on div "User Tasks Quarterly Compliance Attestations and Financial Reporting Quarterly …" at bounding box center [784, 368] width 1568 height 735
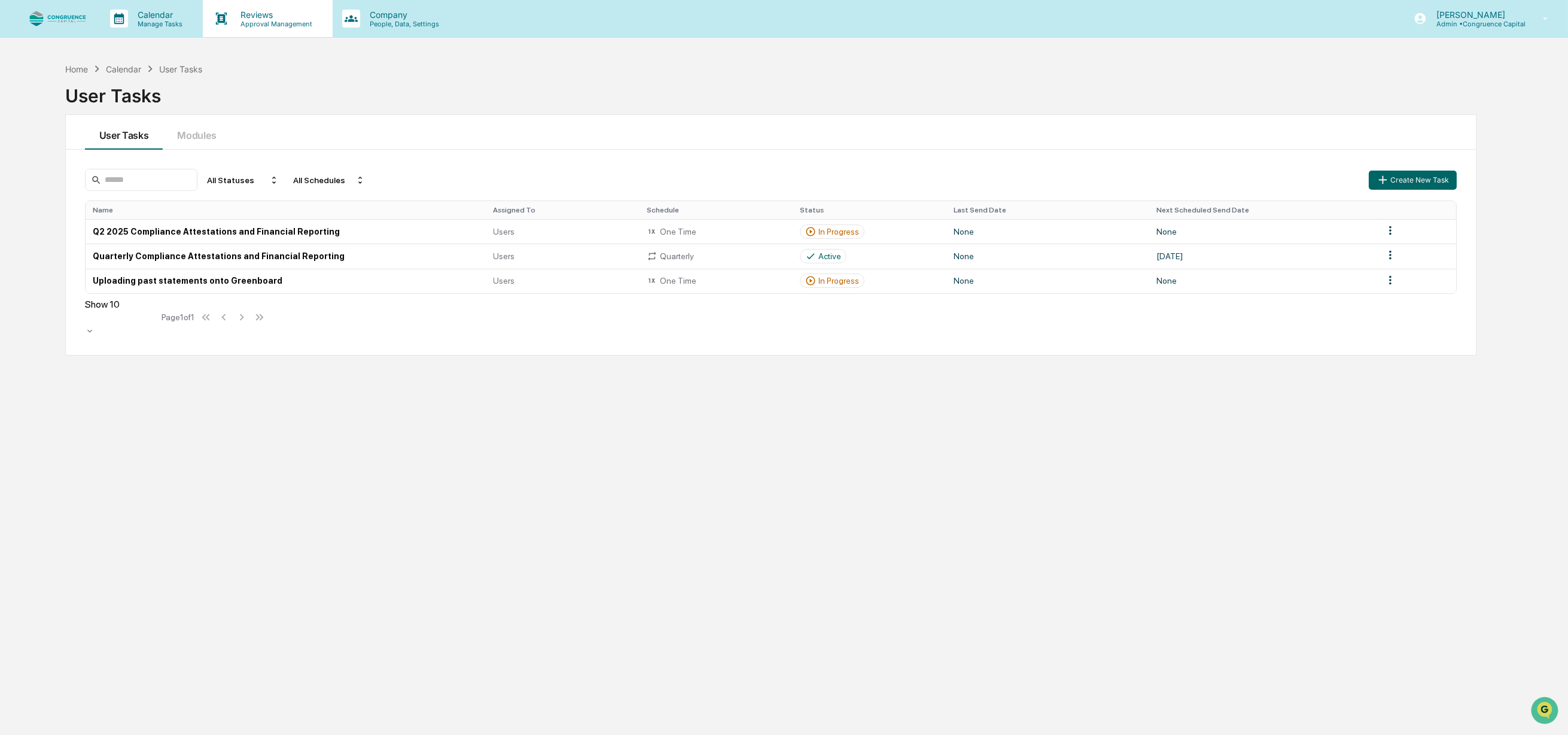
click at [242, 25] on p "Approval Management" at bounding box center [274, 24] width 88 height 8
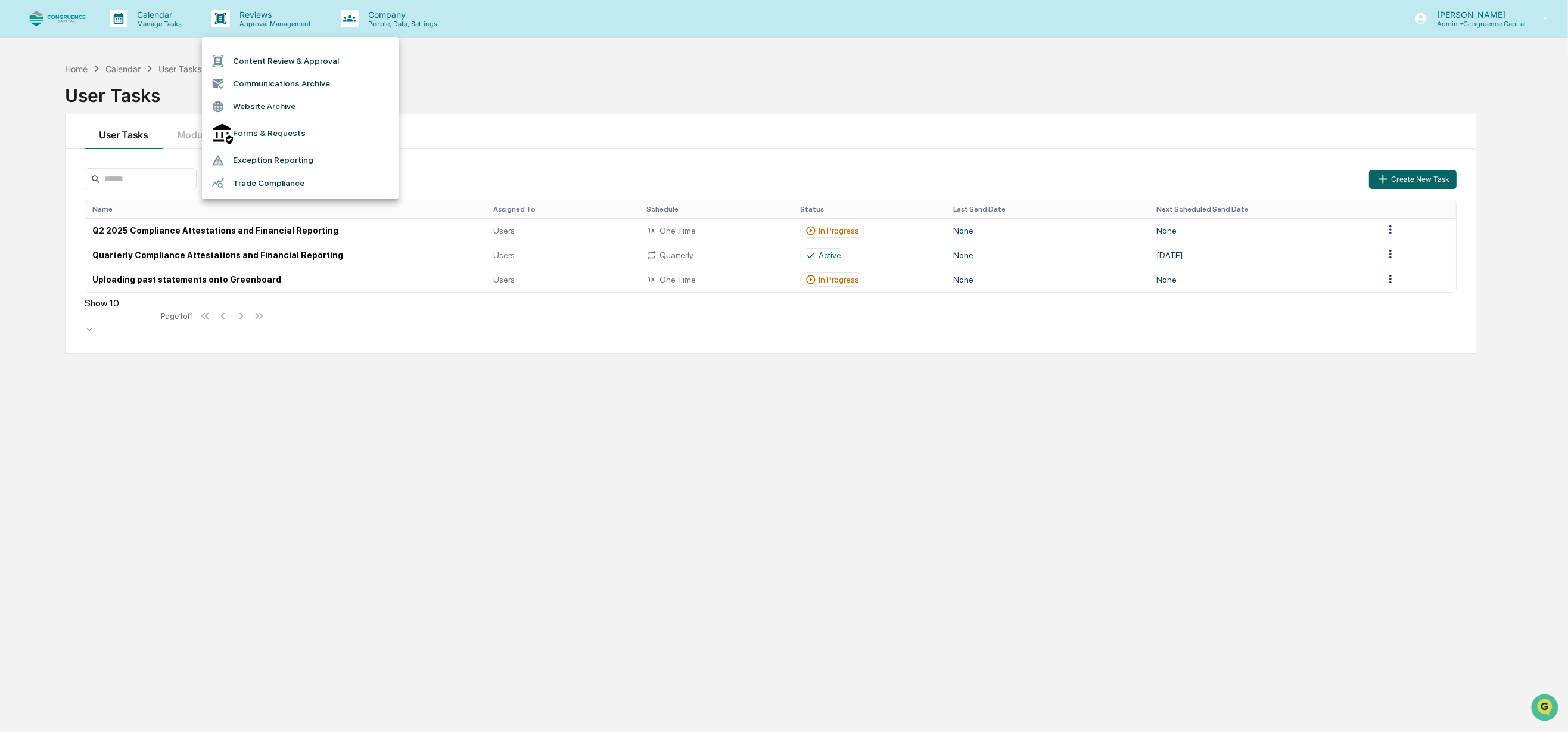
click at [358, 21] on div at bounding box center [784, 366] width 1568 height 732
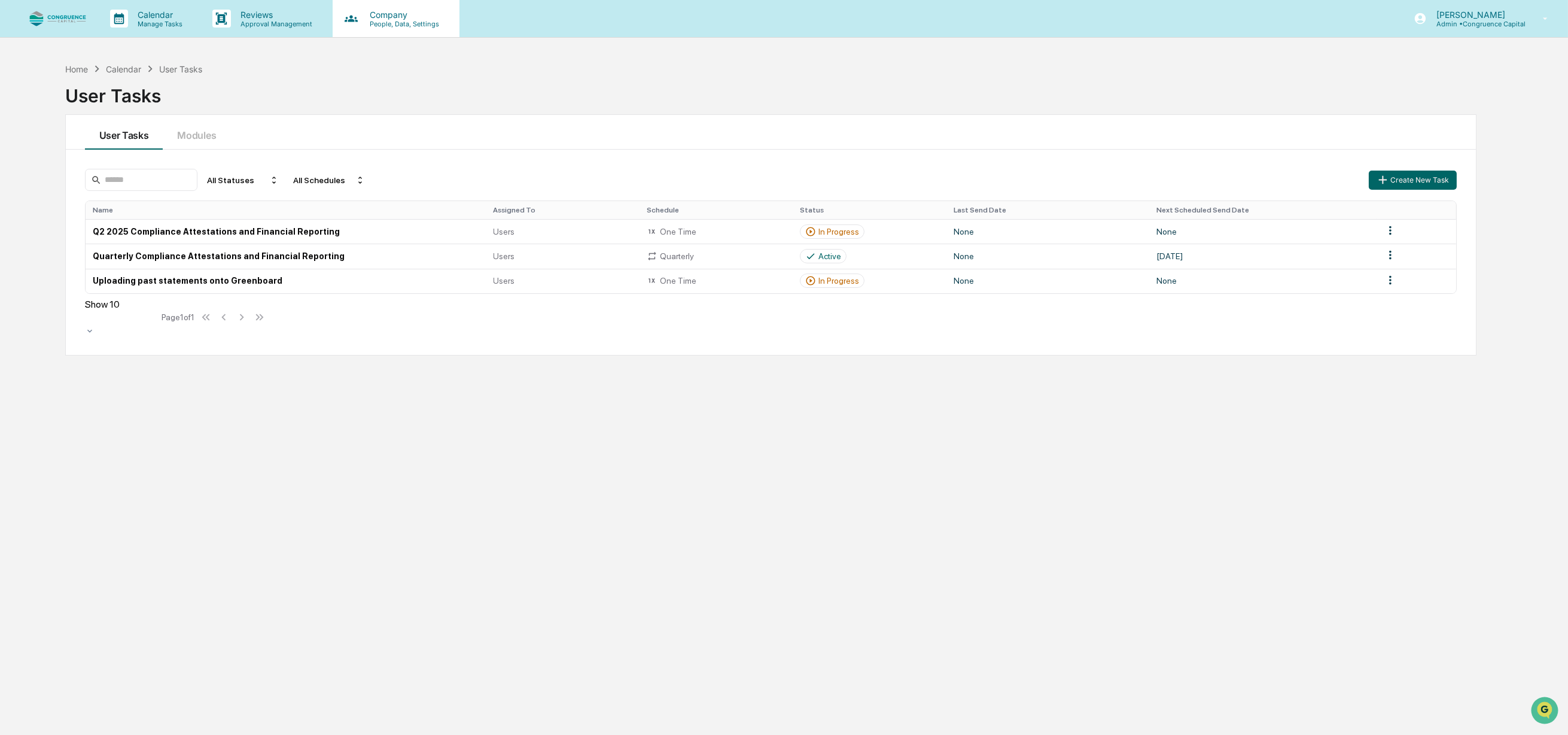
click at [374, 20] on p "People, Data, Settings" at bounding box center [402, 24] width 85 height 8
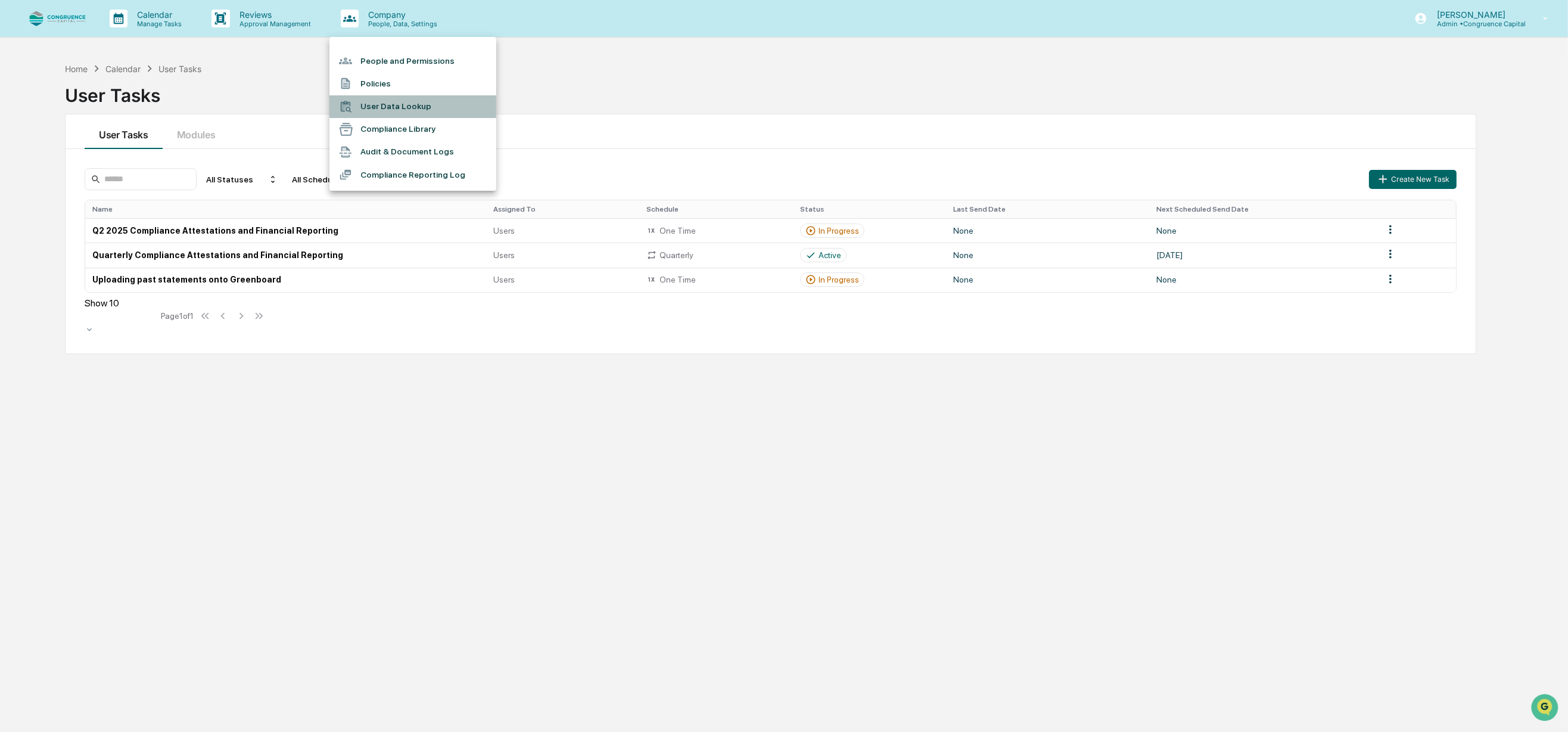
click at [383, 96] on li "User Data Lookup" at bounding box center [413, 107] width 167 height 23
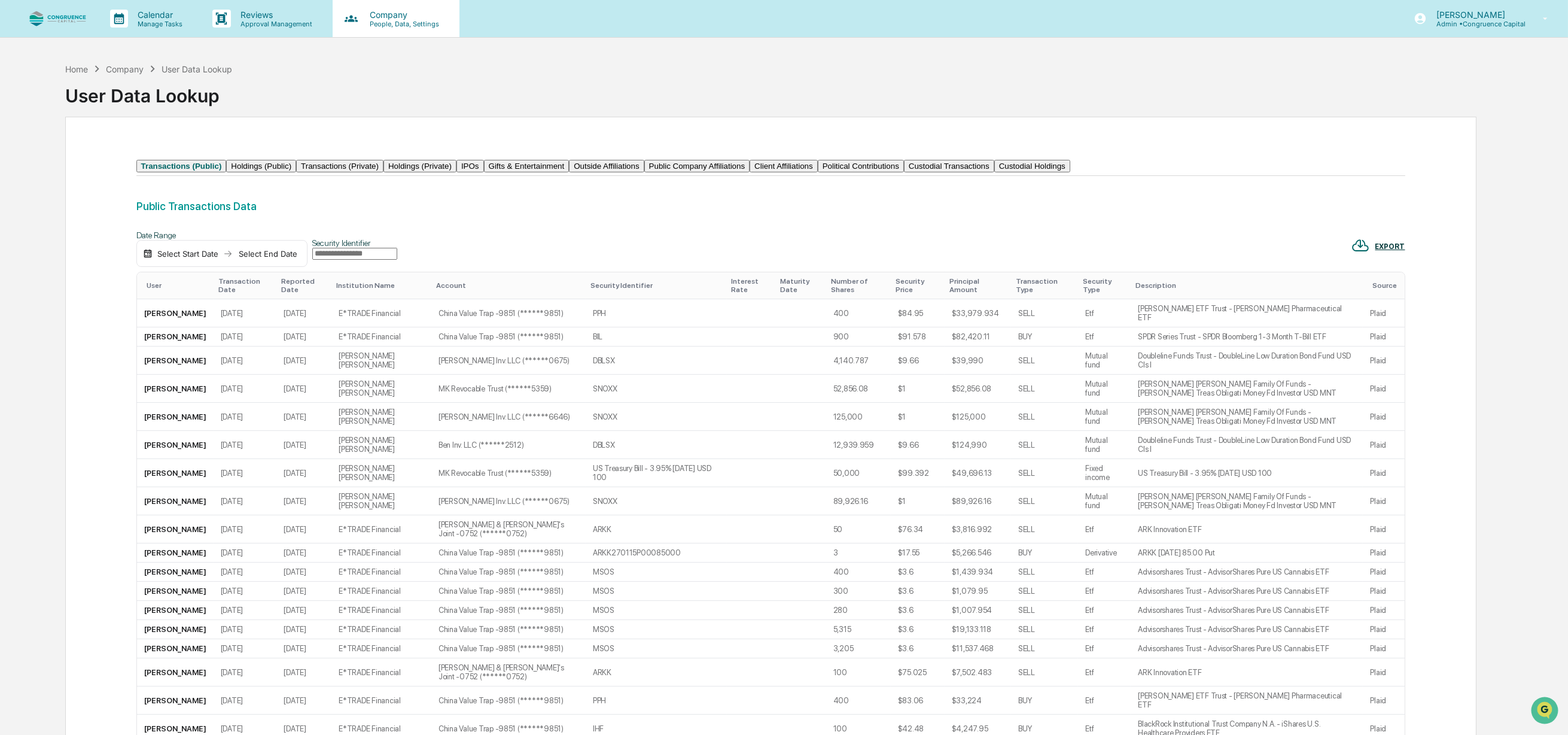
click at [377, 31] on div "Company People, Data, Settings" at bounding box center [396, 18] width 127 height 37
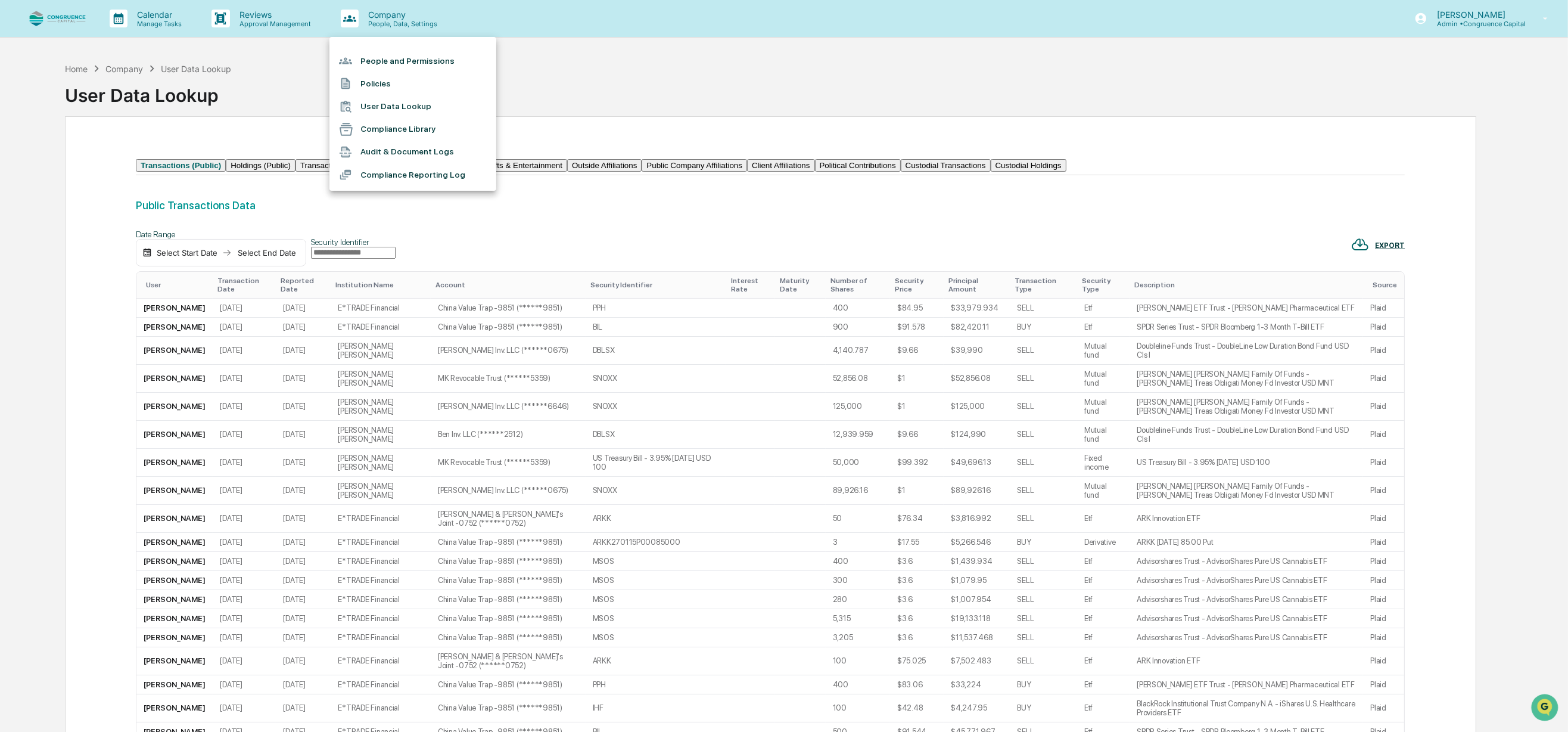
click at [386, 129] on li "Compliance Library" at bounding box center [413, 129] width 167 height 23
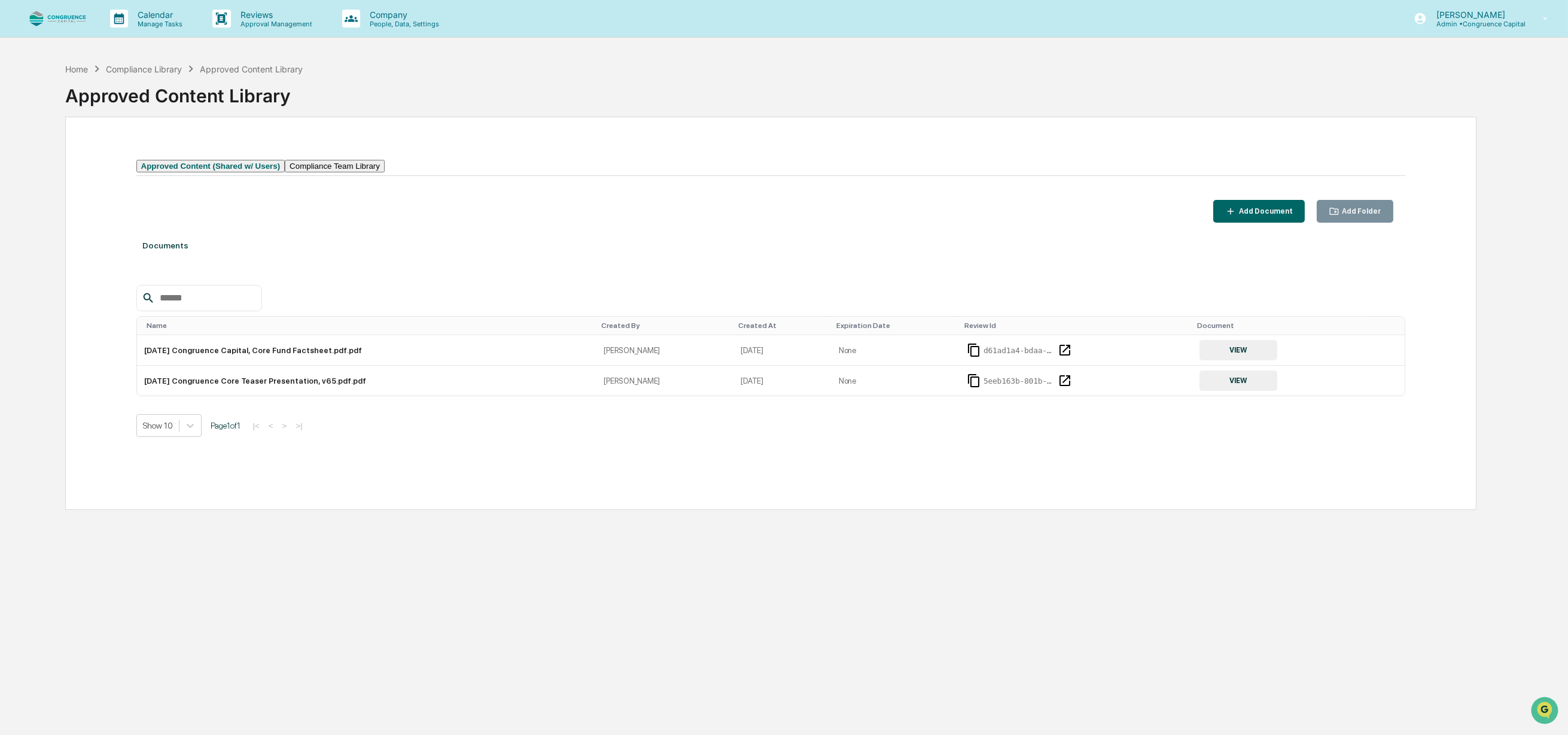
click at [68, 24] on img at bounding box center [57, 18] width 57 height 16
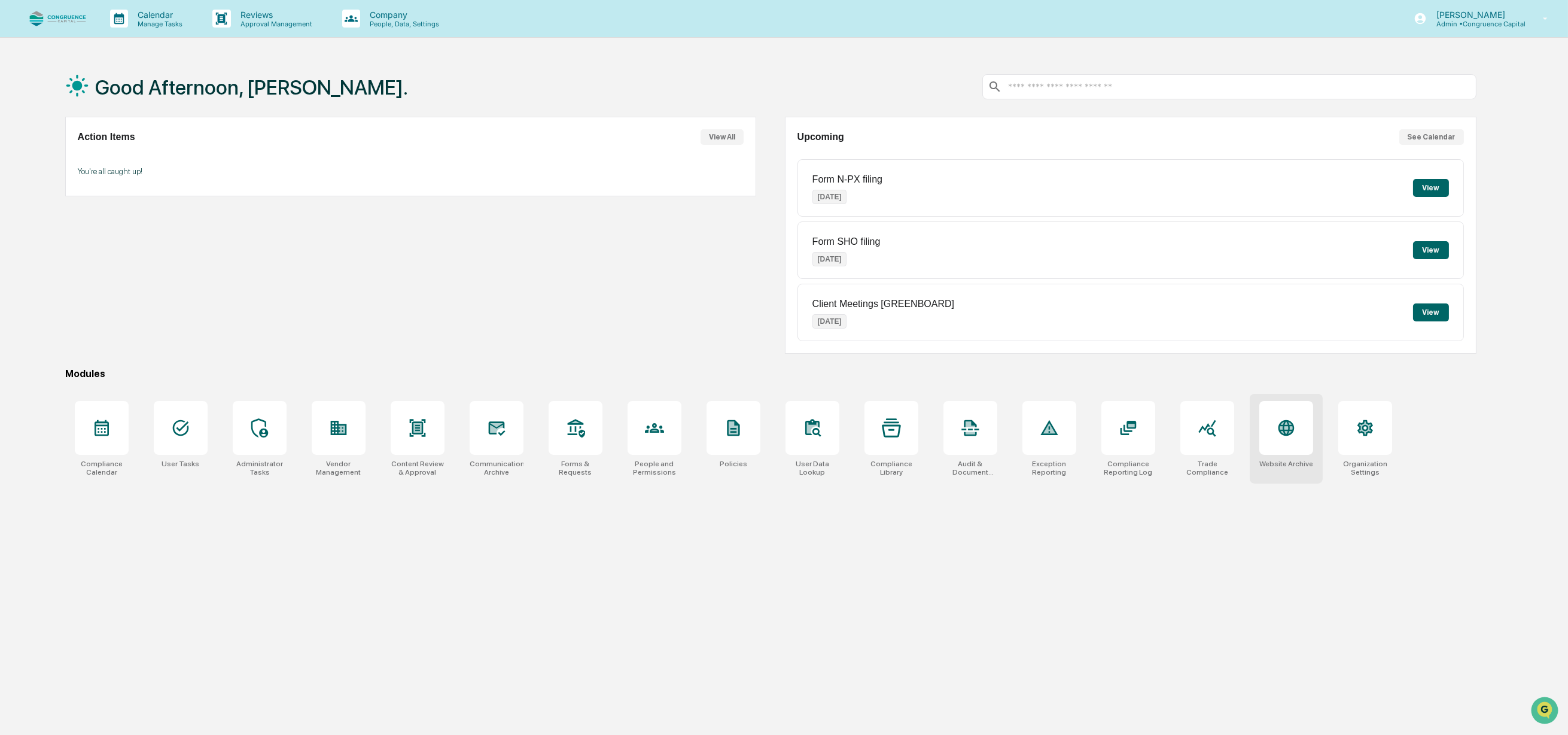
click at [1302, 438] on div at bounding box center [1286, 428] width 54 height 54
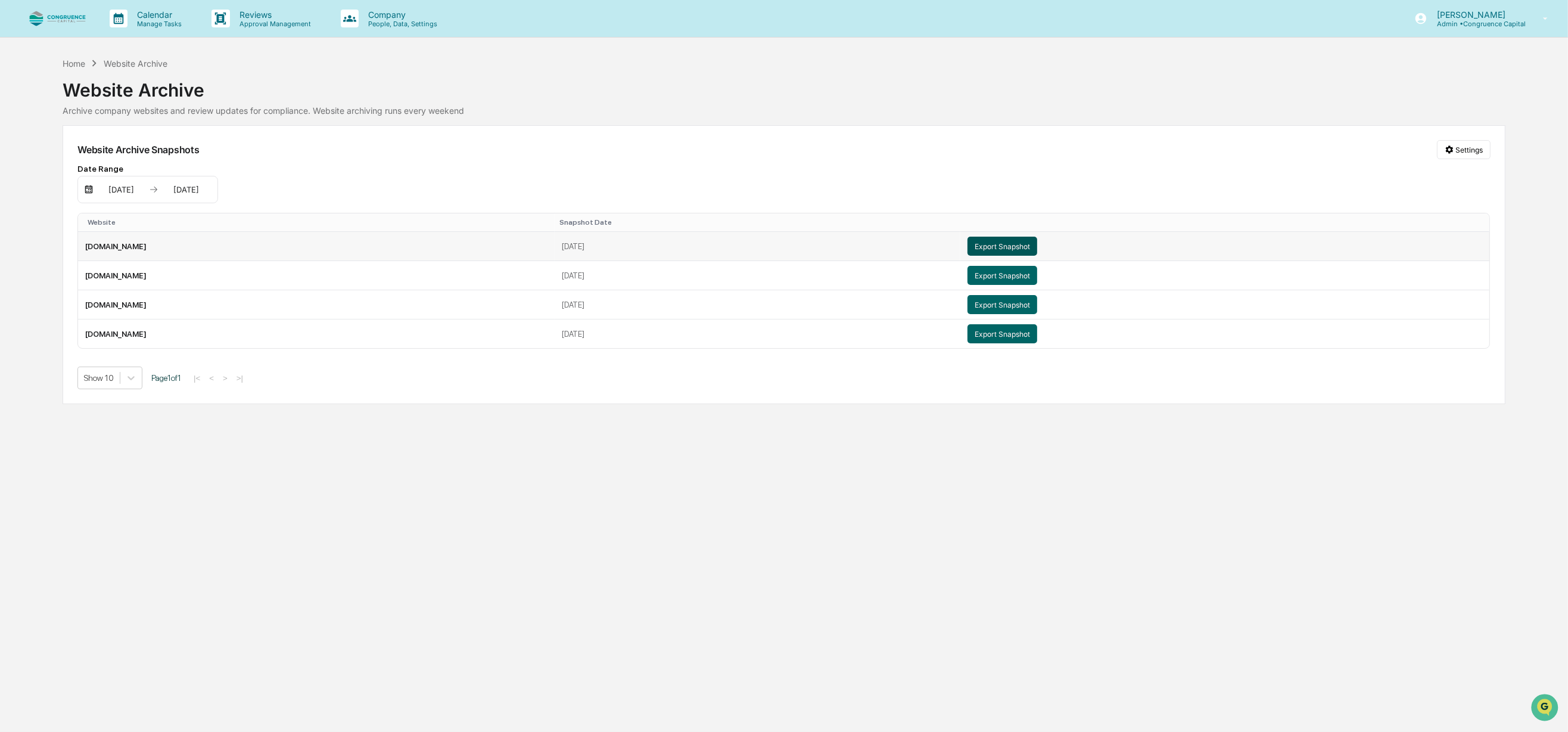
click at [1037, 251] on button "Export Snapshot" at bounding box center [1002, 246] width 70 height 19
click at [195, 577] on div "Calendar Manage Tasks Reviews Approval Management Company People, Data, Setting…" at bounding box center [784, 366] width 1568 height 732
drag, startPoint x: 516, startPoint y: 525, endPoint x: 540, endPoint y: 503, distance: 32.6
click at [516, 525] on div "Calendar Manage Tasks Reviews Approval Management Company People, Data, Setting…" at bounding box center [784, 366] width 1568 height 732
click at [181, 26] on p "Manage Tasks" at bounding box center [157, 24] width 60 height 8
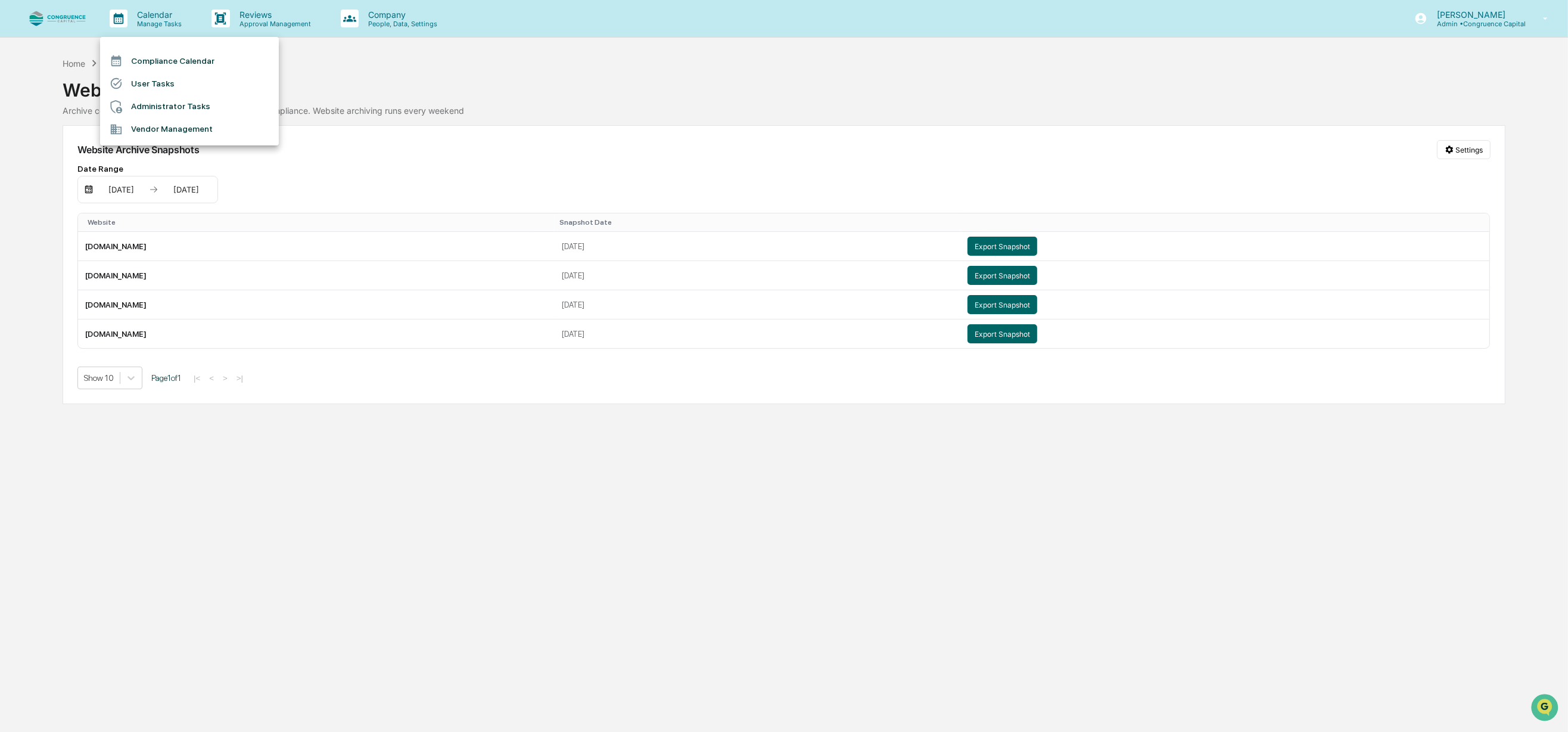
click at [175, 52] on li "Compliance Calendar" at bounding box center [189, 61] width 178 height 23
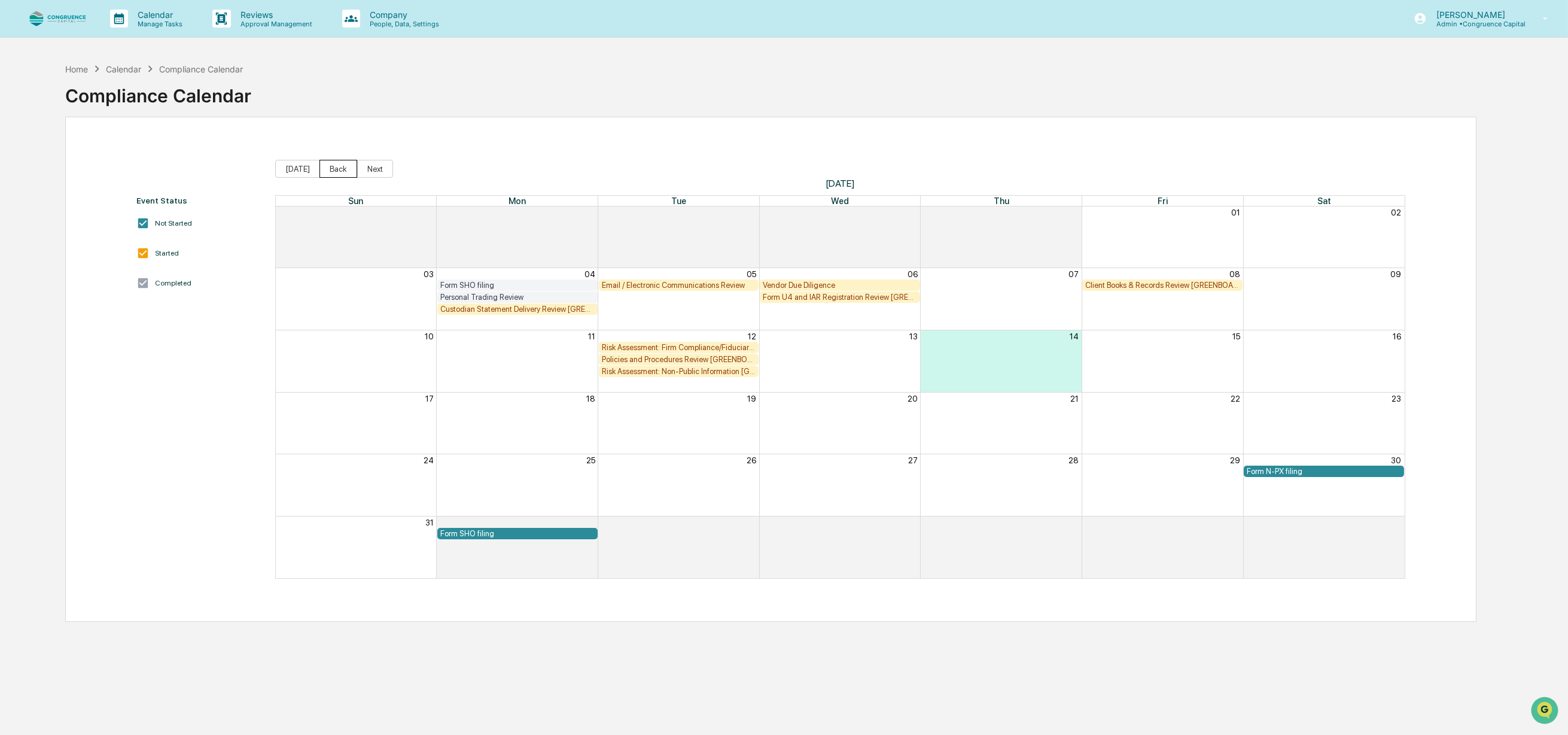
click at [325, 169] on button "Back" at bounding box center [338, 169] width 37 height 18
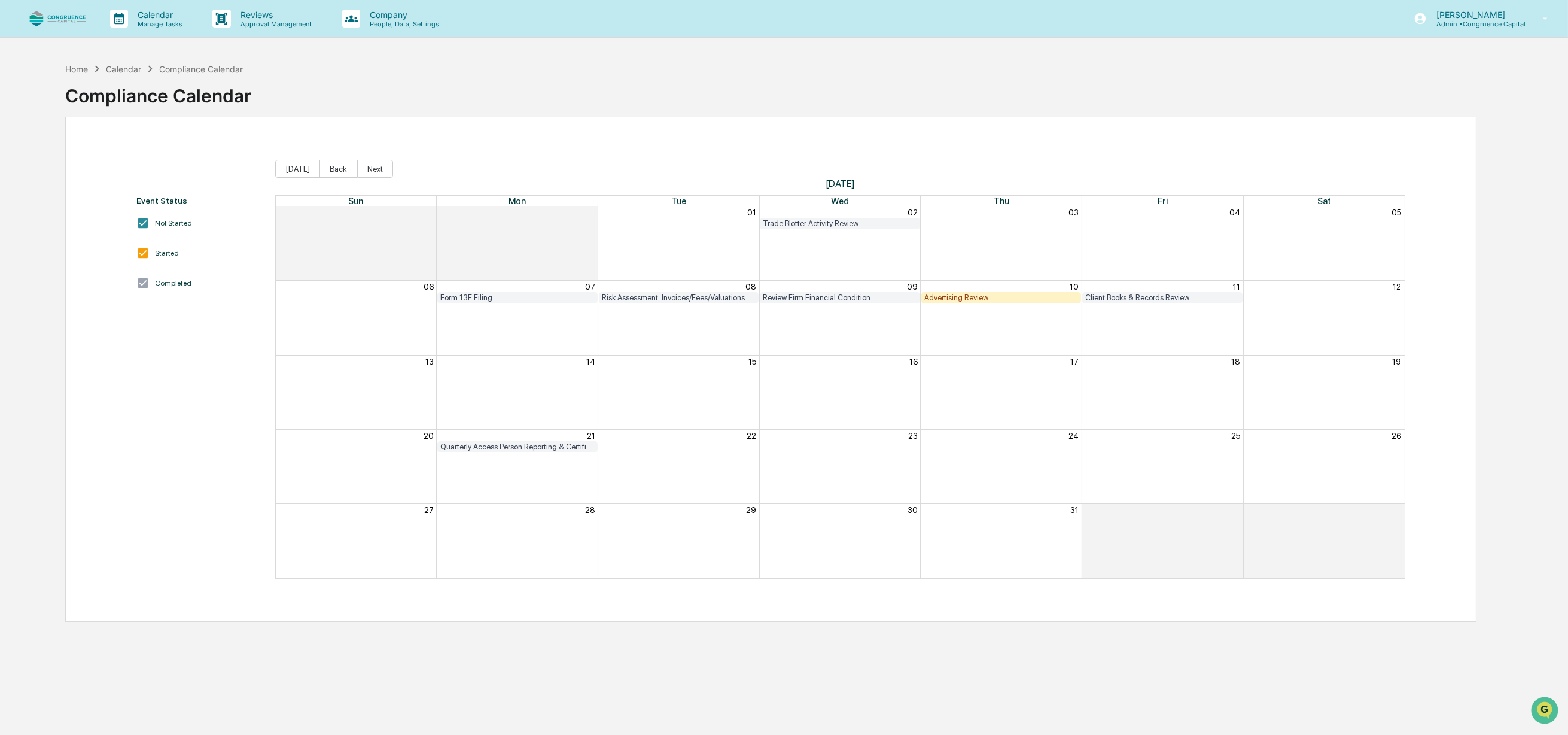
click at [970, 294] on div "Advertising Review" at bounding box center [1001, 298] width 154 height 9
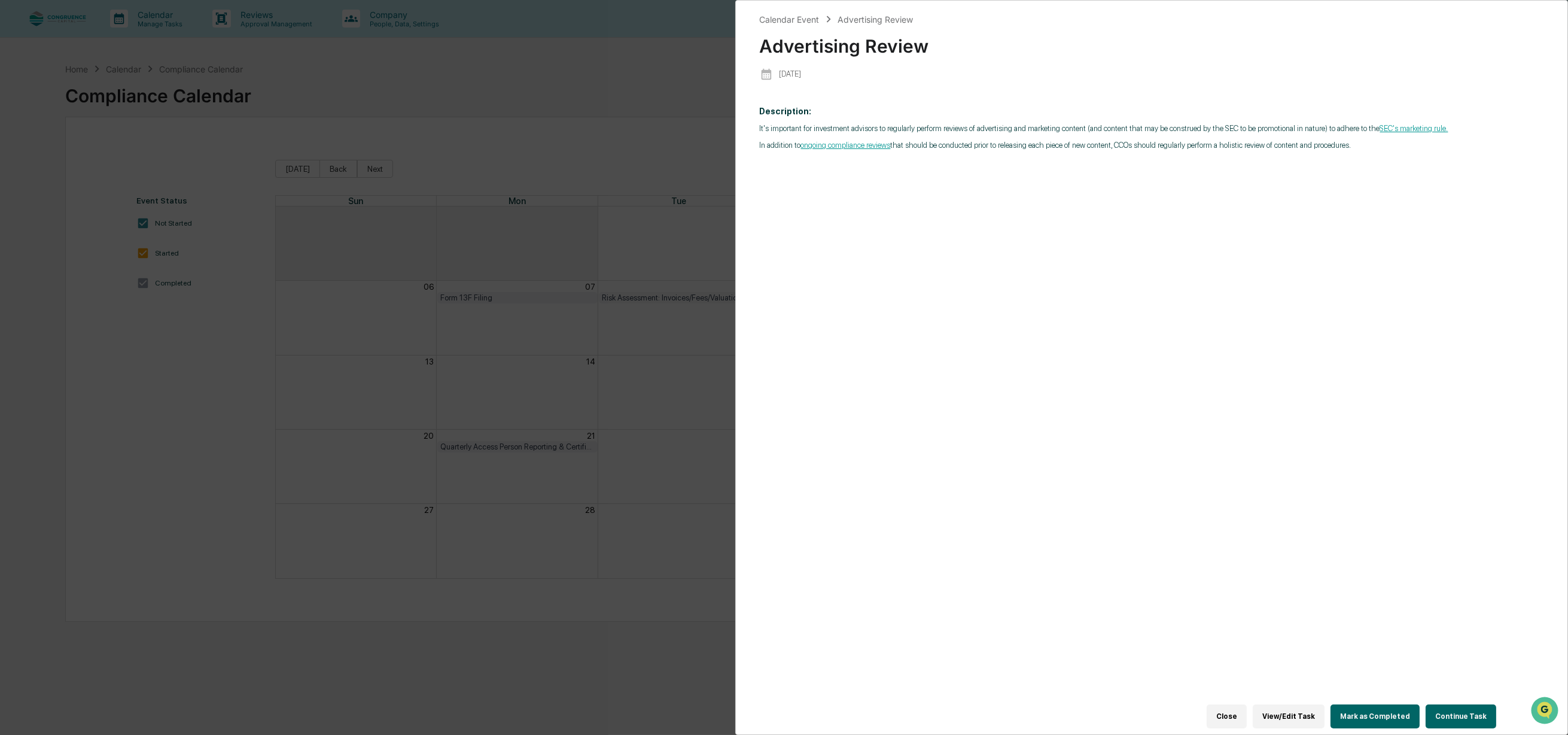
click at [351, 315] on div "Calendar Event Advertising Review Advertising Review [DATE] Description: It's i…" at bounding box center [784, 368] width 1568 height 735
